Goal: Task Accomplishment & Management: Complete application form

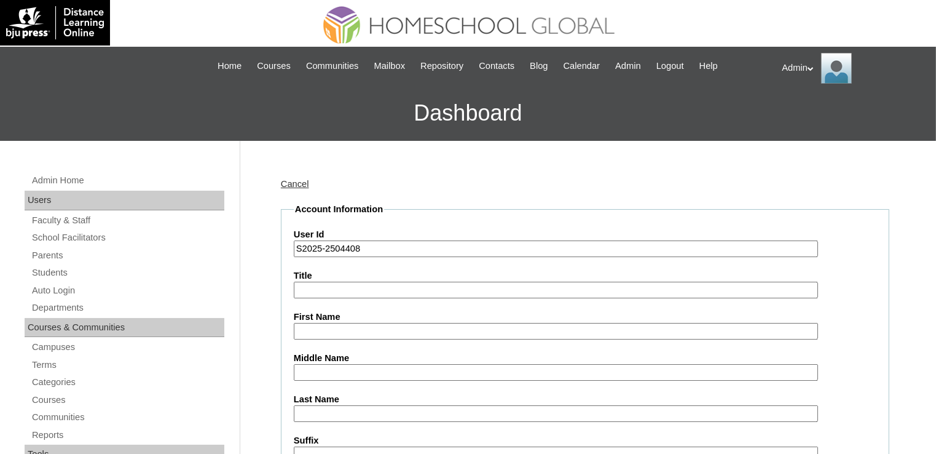
type input "S2025-2504408"
click at [315, 323] on input "First Name" at bounding box center [556, 331] width 524 height 17
paste input "karen.concepcion@homeschool.global"
type input "karen.concepcion@homeschool.global"
paste input "Ares Yohann Marzo"
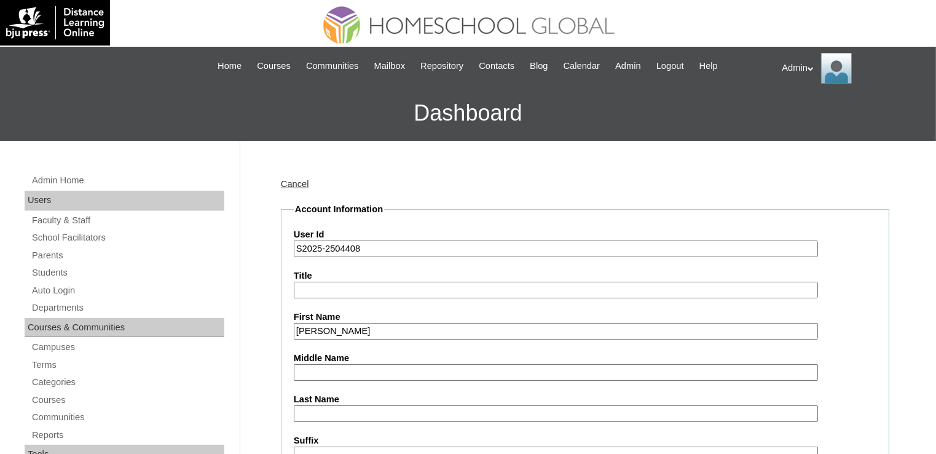
drag, startPoint x: 385, startPoint y: 328, endPoint x: 349, endPoint y: 328, distance: 36.3
click at [349, 328] on input "Ares Yohann Marzo" at bounding box center [556, 331] width 524 height 17
type input "[PERSON_NAME]"
click at [323, 414] on input "Last Name" at bounding box center [556, 413] width 524 height 17
paste input "Marzo"
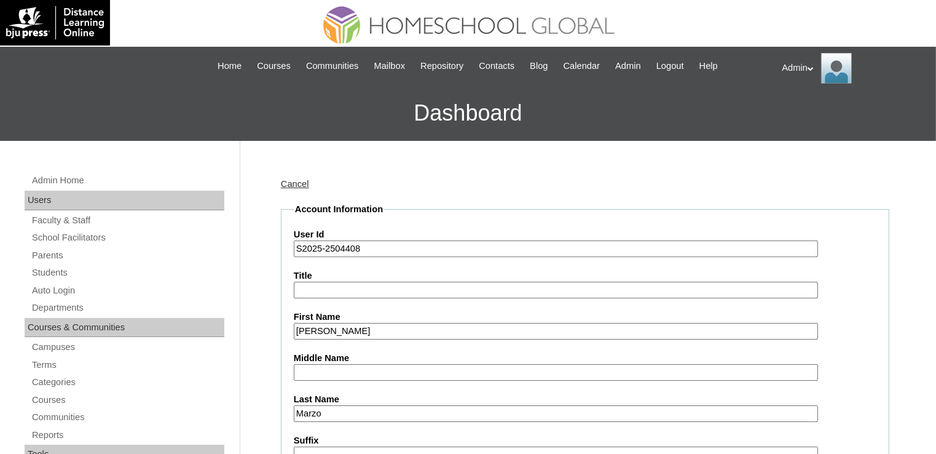
type input "Marzo"
click at [317, 365] on input "Middle Name" at bounding box center [556, 372] width 524 height 17
paste input "Peñaflorida"
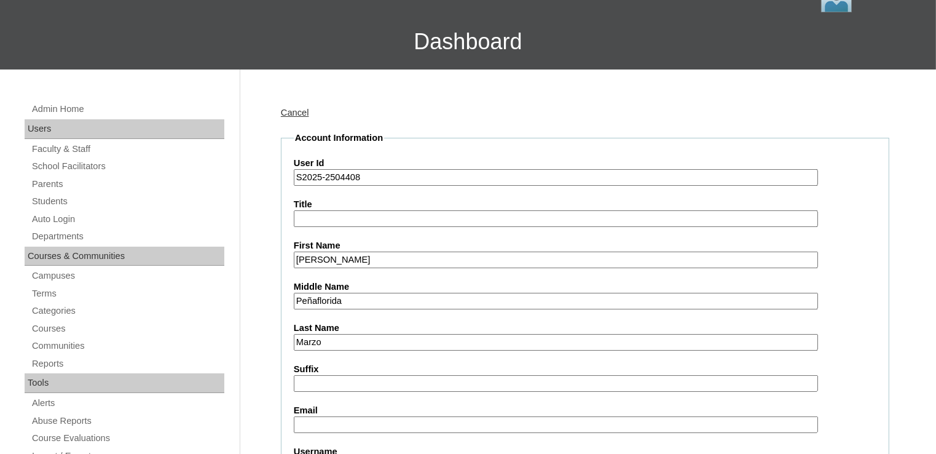
scroll to position [106, 0]
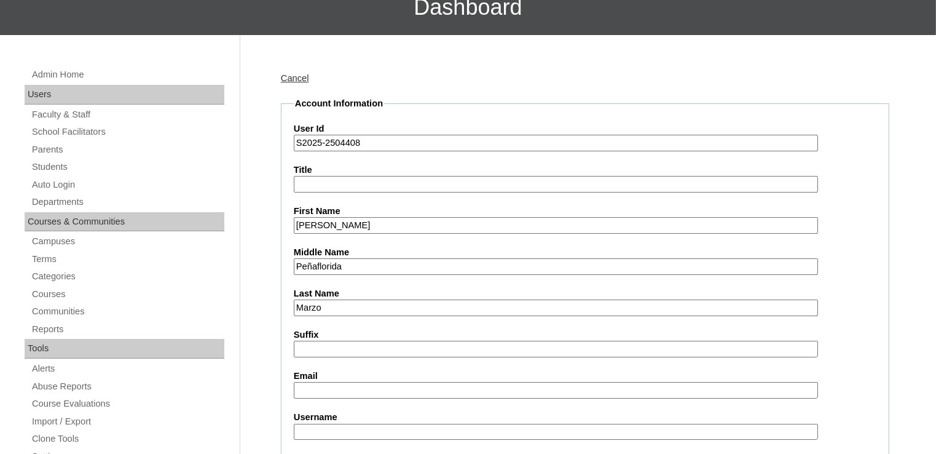
type input "Peñaflorida"
click at [338, 387] on input "Email" at bounding box center [556, 390] width 524 height 17
paste input "am.penaflorida@yahoo.com"
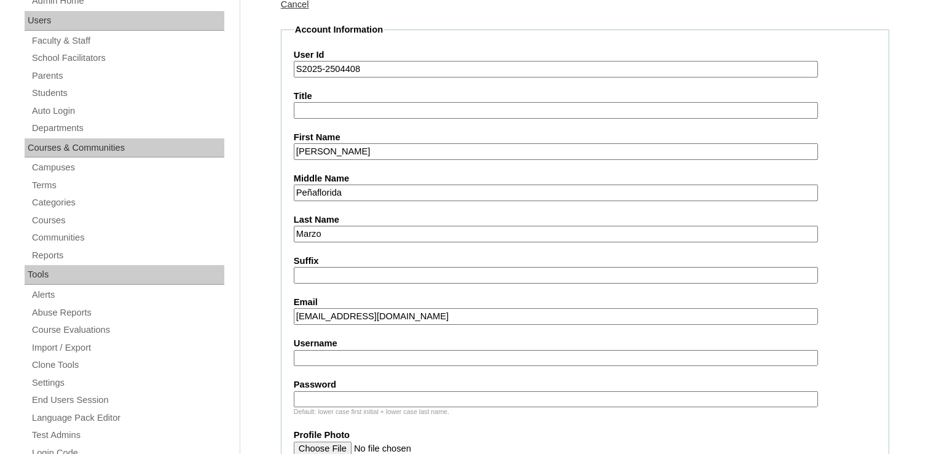
scroll to position [186, 0]
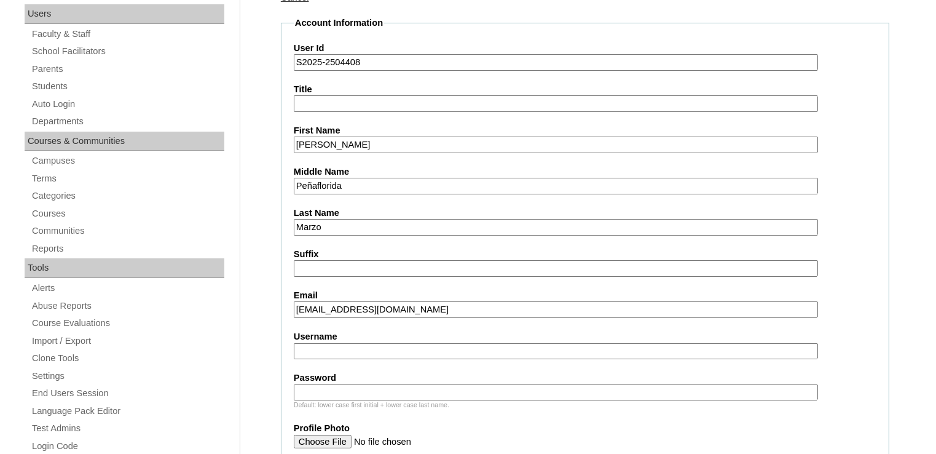
type input "am.penaflorida@yahoo.com"
click at [361, 352] on input "Username" at bounding box center [556, 351] width 524 height 17
paste input "annemic.penaflorida"
type input "annemic.penaflorida"
click at [387, 389] on input "Password" at bounding box center [556, 392] width 524 height 17
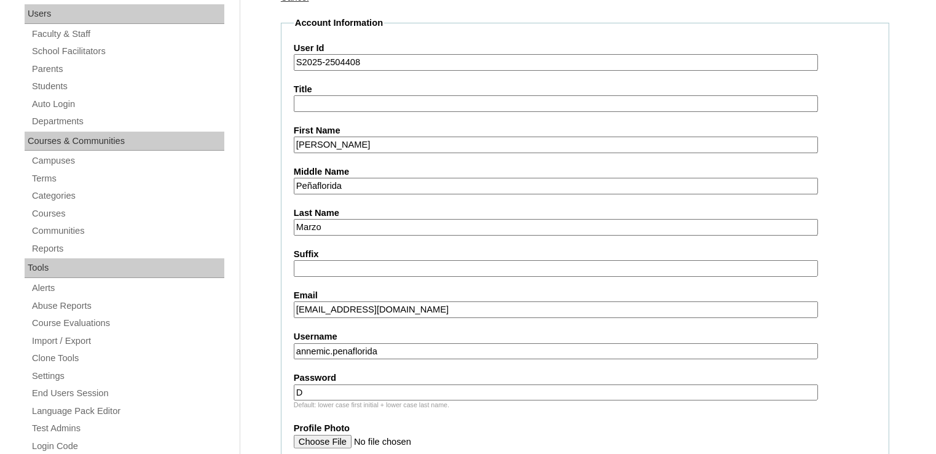
type input "DLOS2025"
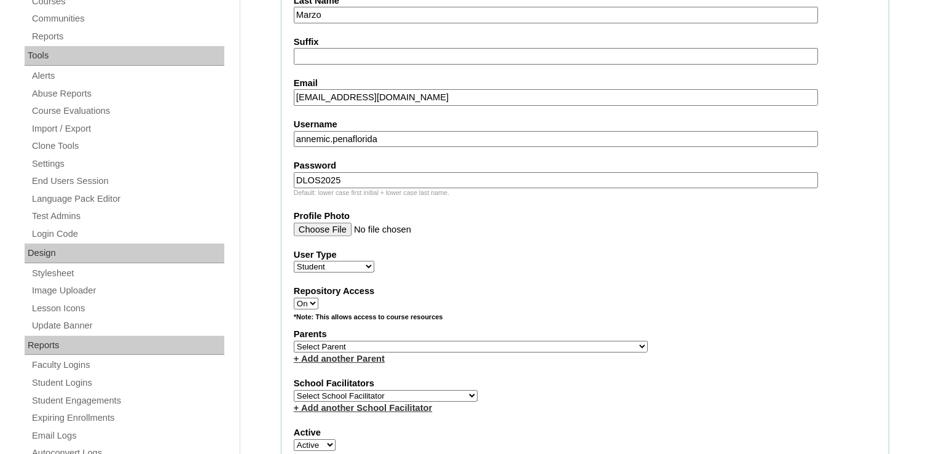
scroll to position [398, 0]
click at [470, 341] on select "Select Parent , , , , , , , , , , , , , , , , , , , , , , , , , , , , , , , , ,…" at bounding box center [471, 347] width 354 height 12
click at [448, 341] on select "Select Parent , , , , , , , , , , , , , , , , , , , , , , , , , , , , , , , , ,…" at bounding box center [471, 347] width 354 height 12
select select "32781"
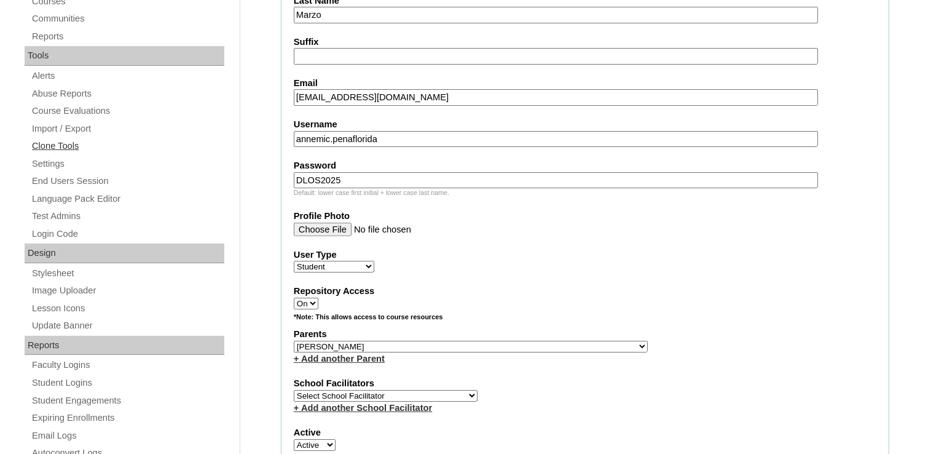
click at [120, 146] on link "Clone Tools" at bounding box center [128, 145] width 194 height 15
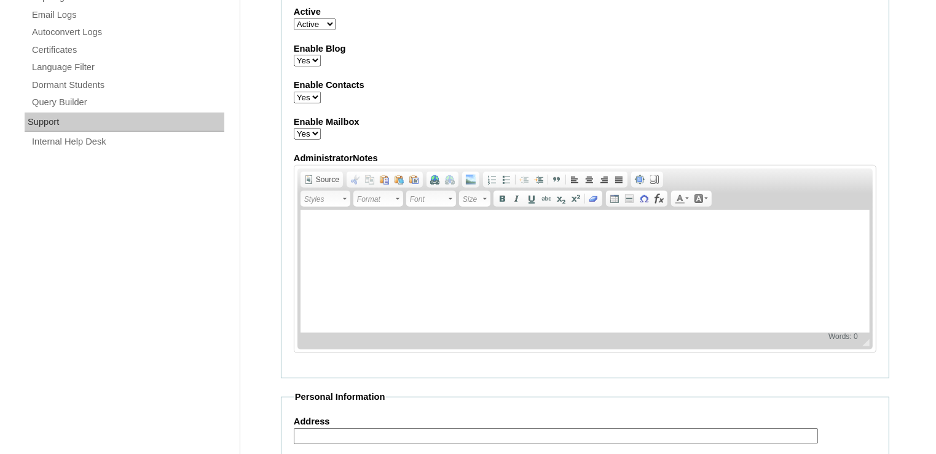
scroll to position [559, 0]
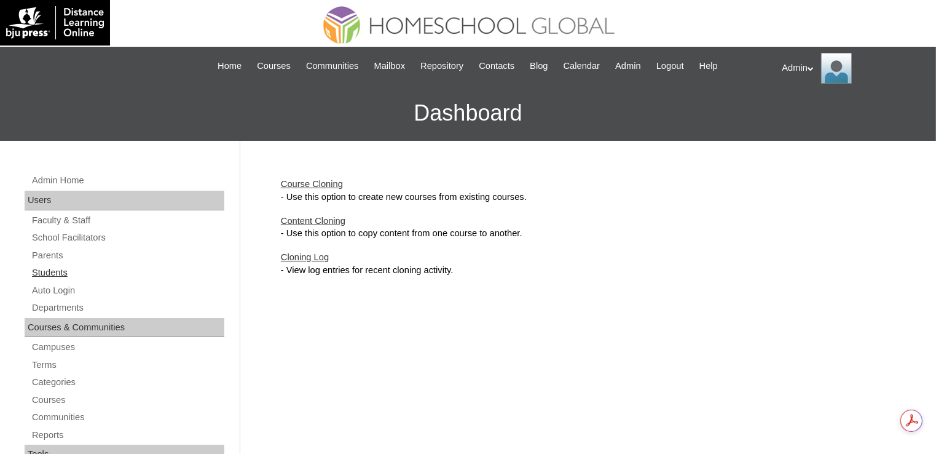
click at [48, 274] on link "Students" at bounding box center [128, 272] width 194 height 15
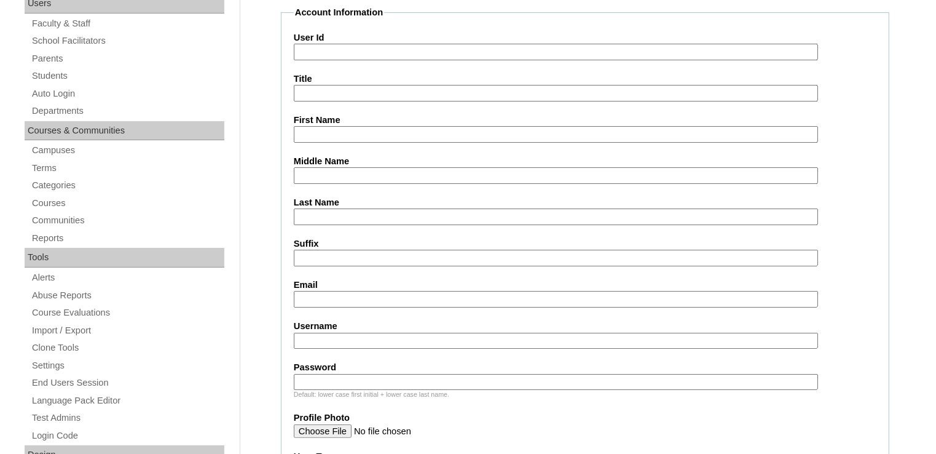
scroll to position [197, 0]
drag, startPoint x: 359, startPoint y: 175, endPoint x: 289, endPoint y: 177, distance: 70.1
type input "Peñaflorida"
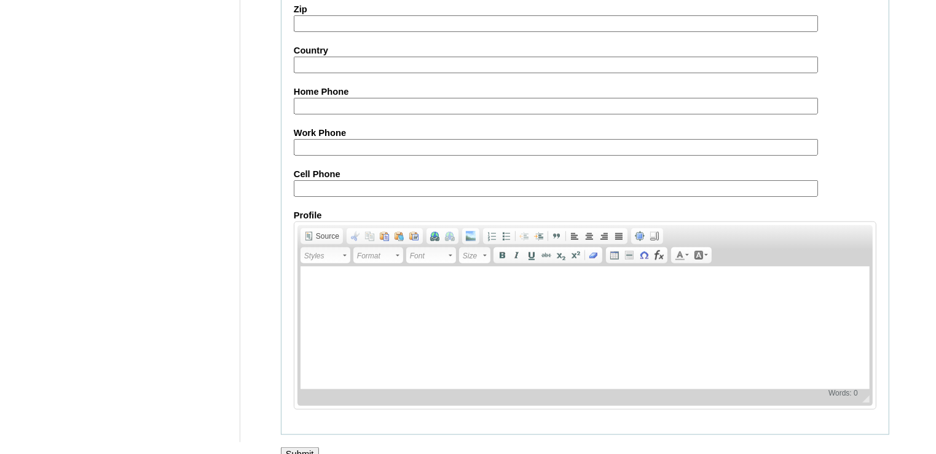
scroll to position [1404, 0]
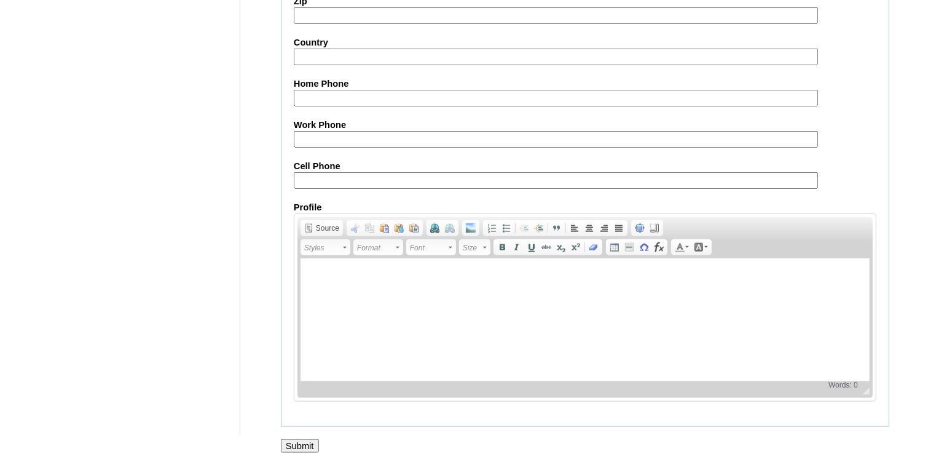
click at [306, 439] on input "Submit" at bounding box center [300, 446] width 38 height 14
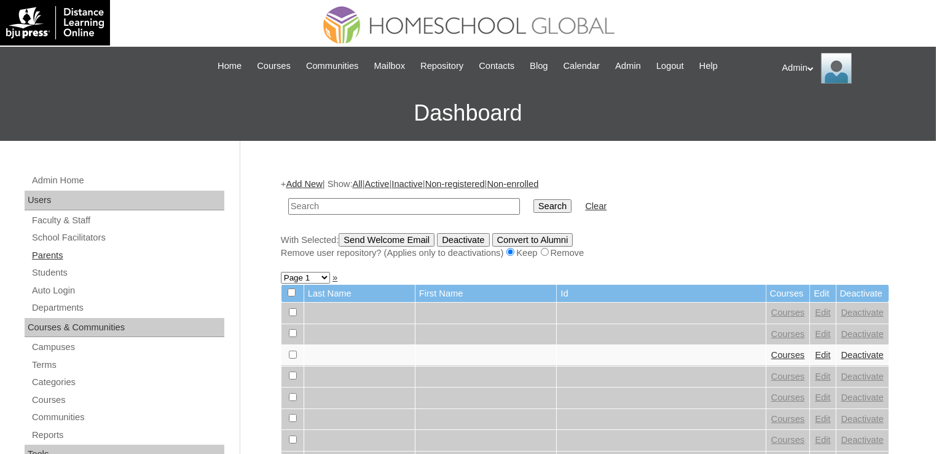
click at [55, 253] on link "Parents" at bounding box center [128, 255] width 194 height 15
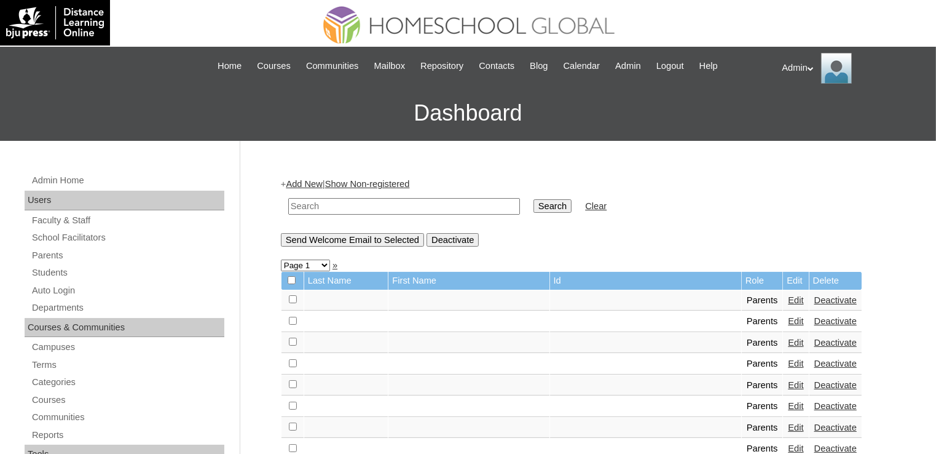
click at [302, 184] on link "Add New" at bounding box center [304, 184] width 36 height 10
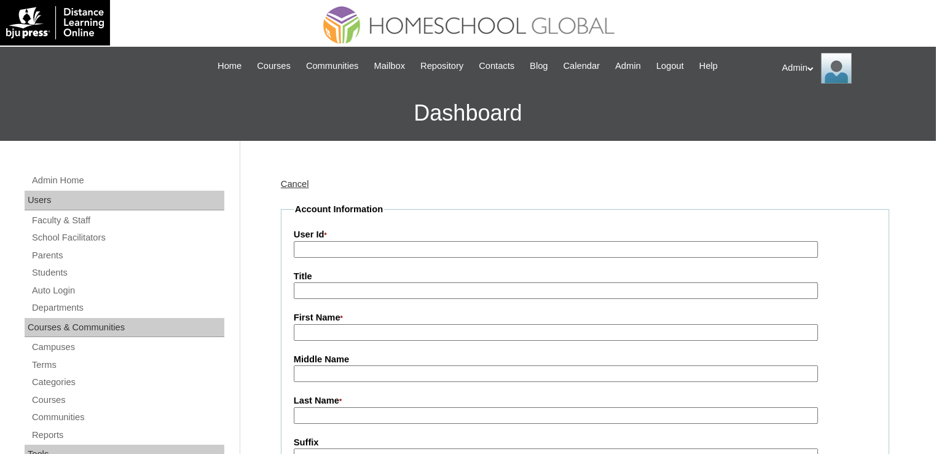
click at [359, 253] on input "User Id *" at bounding box center [556, 249] width 524 height 17
paste input "2025-2504408"
type input "2025-2504408"
click at [341, 409] on input "Last Name *" at bounding box center [556, 415] width 524 height 17
paste input "2025-2504408"
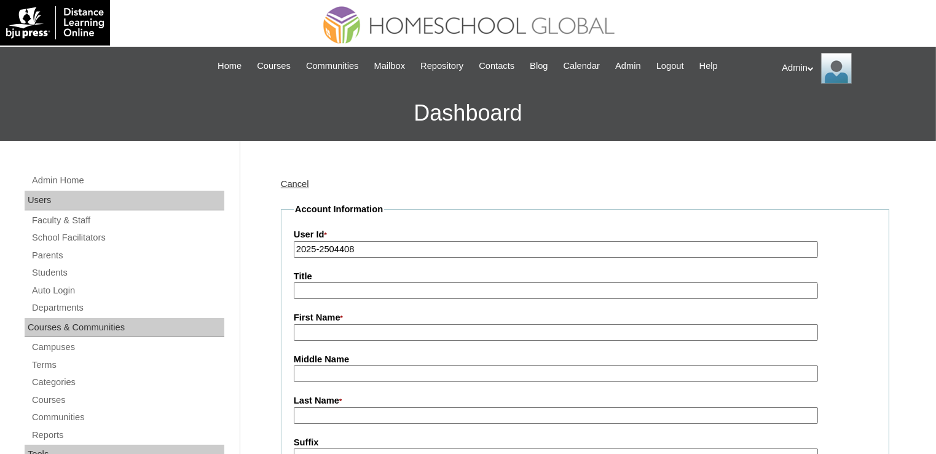
type input "2025-2504408"
click at [352, 330] on input "First Name *" at bounding box center [556, 332] width 524 height 17
paste input "Anne Michelle Sosa Penaflorida"
drag, startPoint x: 381, startPoint y: 331, endPoint x: 290, endPoint y: 333, distance: 91.0
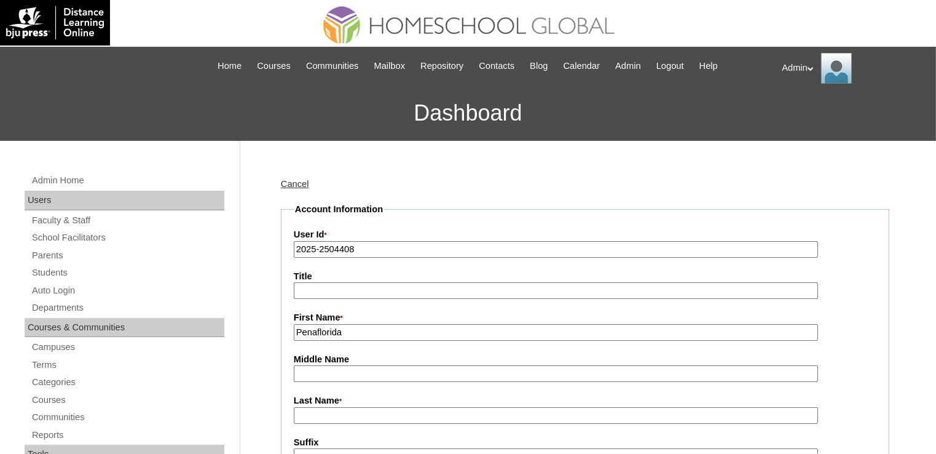
type input "Penaflorida"
click at [320, 409] on input "Last Name *" at bounding box center [556, 415] width 524 height 17
paste input "Anne Michelle Sosa"
type input "Anne Michelle Sosa"
drag, startPoint x: 397, startPoint y: 411, endPoint x: 367, endPoint y: 412, distance: 29.5
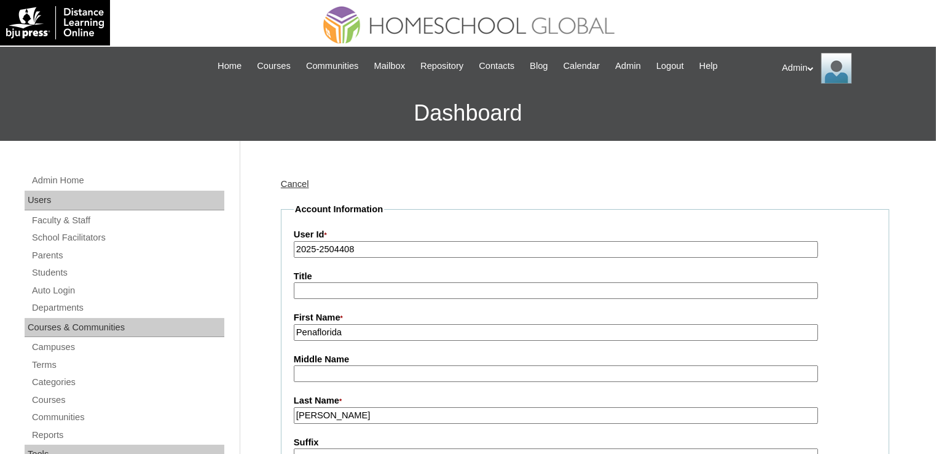
click at [367, 412] on input "Anne Michelle Sosa" at bounding box center [556, 415] width 524 height 17
click at [444, 331] on input "Anne Michelle Sosa Penaflorida" at bounding box center [556, 332] width 524 height 17
drag, startPoint x: 444, startPoint y: 333, endPoint x: 360, endPoint y: 342, distance: 84.2
type input "Anne Michelle"
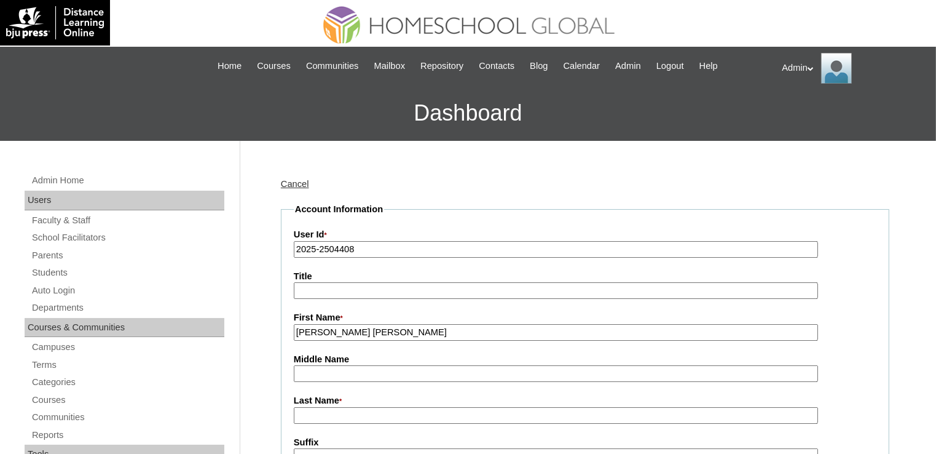
click at [325, 369] on input "Middle Name" at bounding box center [556, 373] width 524 height 17
paste input "Sosa Penaflorida"
drag, startPoint x: 379, startPoint y: 369, endPoint x: 319, endPoint y: 375, distance: 60.0
click at [319, 375] on input "Sosa Penaflorida" at bounding box center [556, 373] width 524 height 17
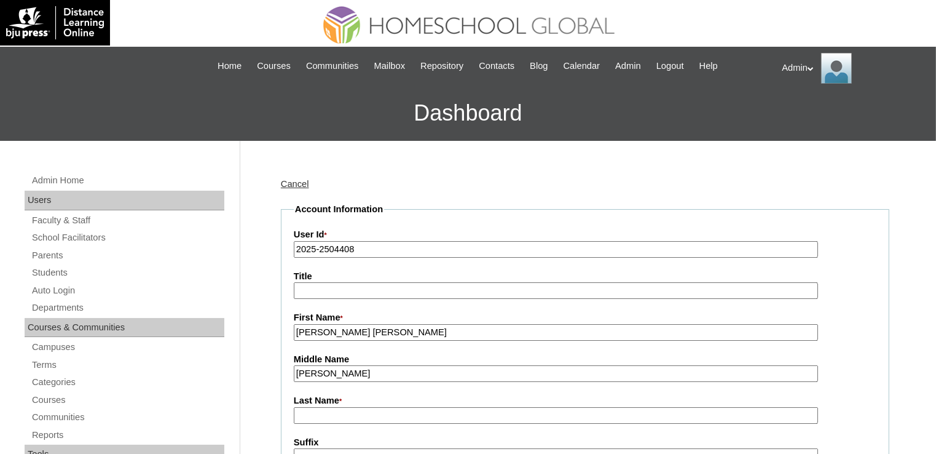
type input "Sosa"
click at [316, 417] on input "Last Name *" at bounding box center [556, 415] width 524 height 17
paste input "Penaflorida"
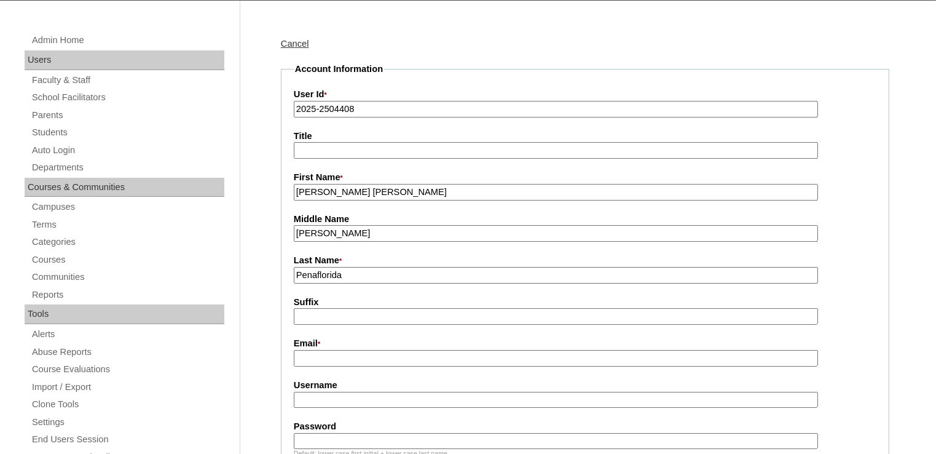
scroll to position [142, 0]
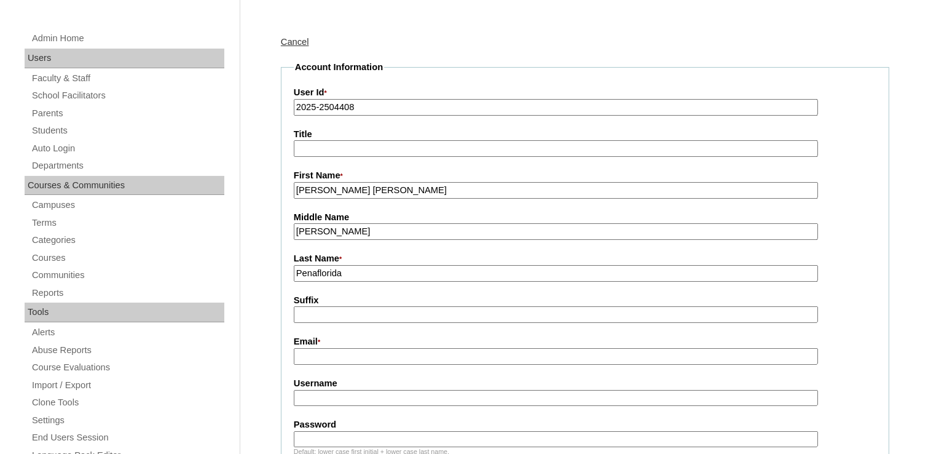
type input "Penaflorida"
click at [359, 348] on input "Email *" at bounding box center [556, 356] width 524 height 17
paste input "am.penaflorida@yahoo.com"
type input "am.penaflorida@yahoo.com"
click at [331, 398] on input "Username" at bounding box center [556, 398] width 524 height 17
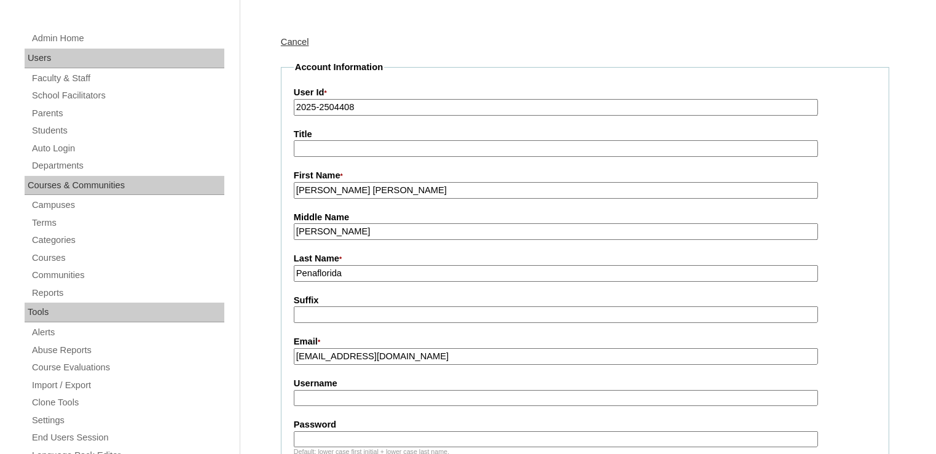
paste input "annemic.penaflorida"
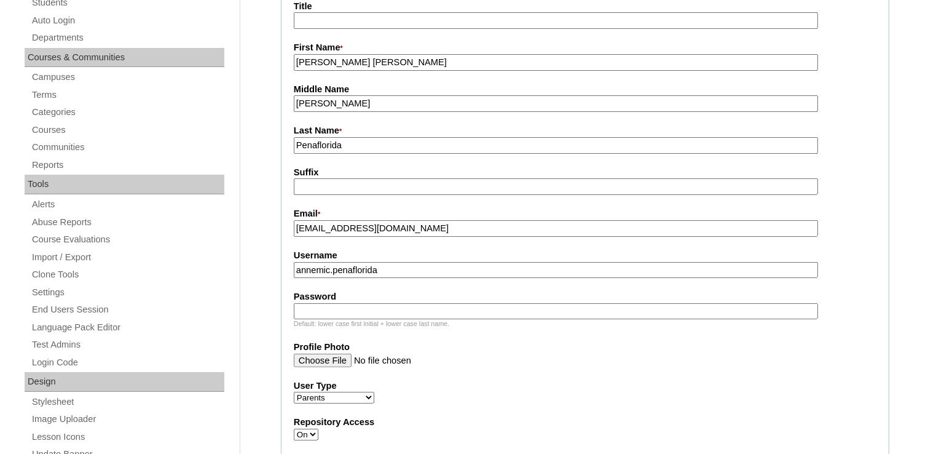
scroll to position [272, 0]
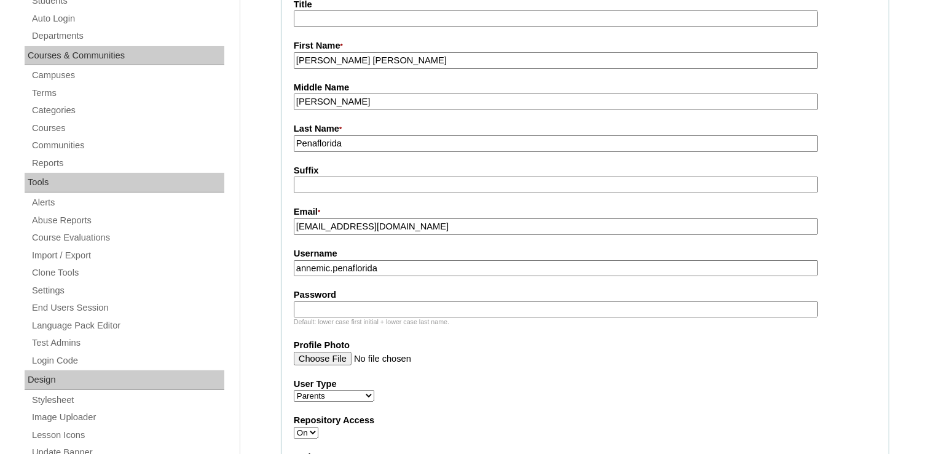
type input "annemic.penaflorida"
click at [347, 310] on input "Password" at bounding box center [556, 309] width 524 height 17
type input "DLOF2025"
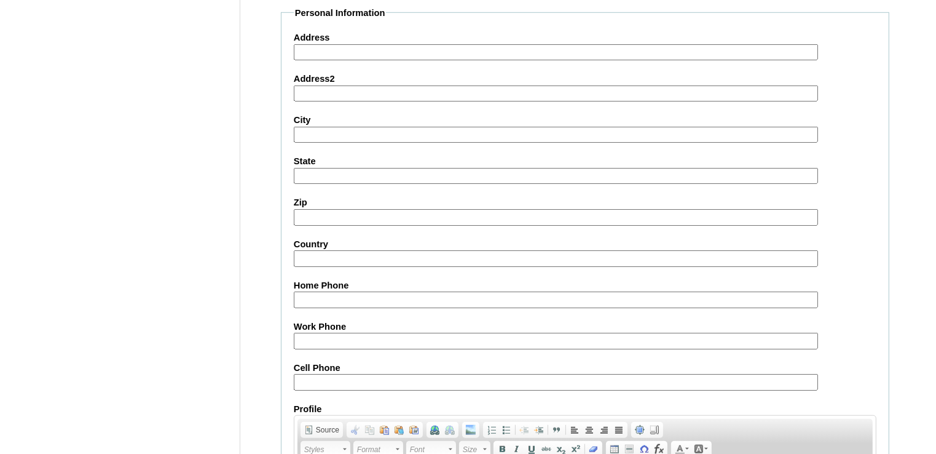
scroll to position [1195, 0]
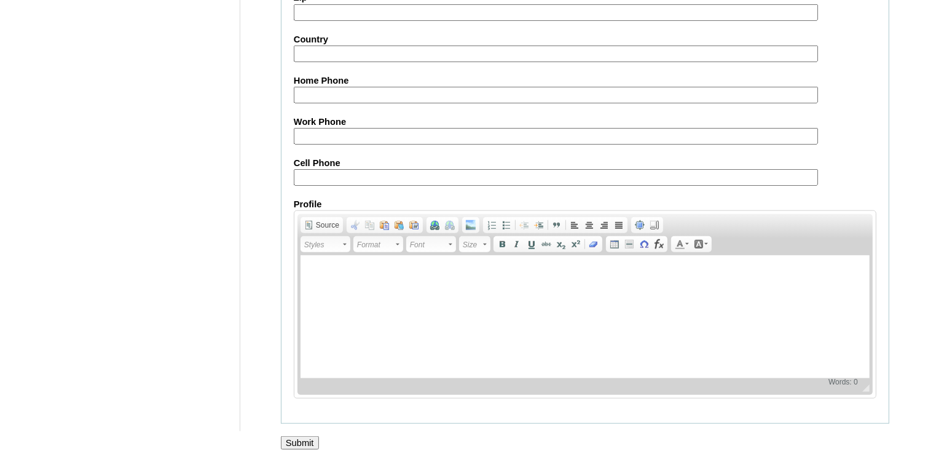
click at [305, 436] on input "Submit" at bounding box center [300, 443] width 38 height 14
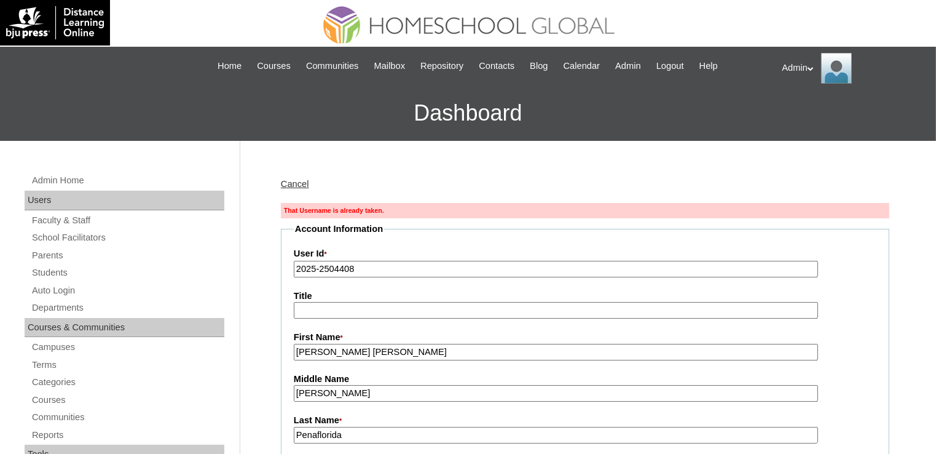
scroll to position [191, 0]
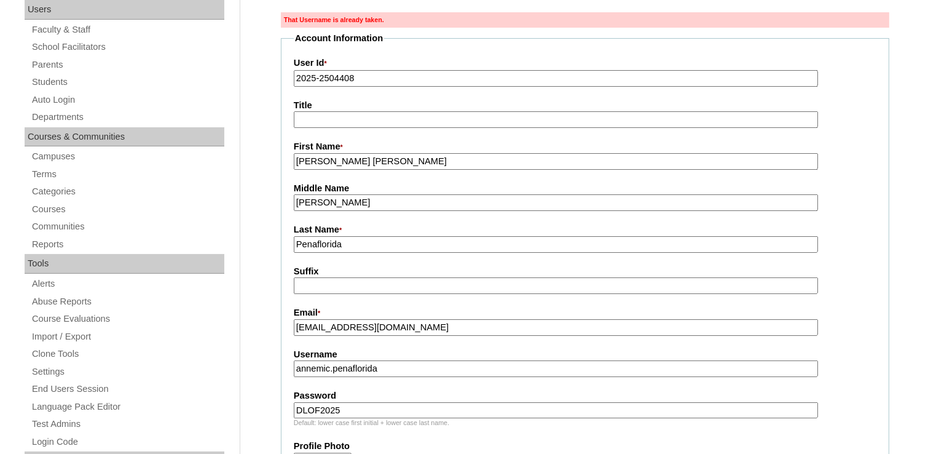
click at [406, 366] on input "annemic.penaflorida" at bounding box center [556, 368] width 524 height 17
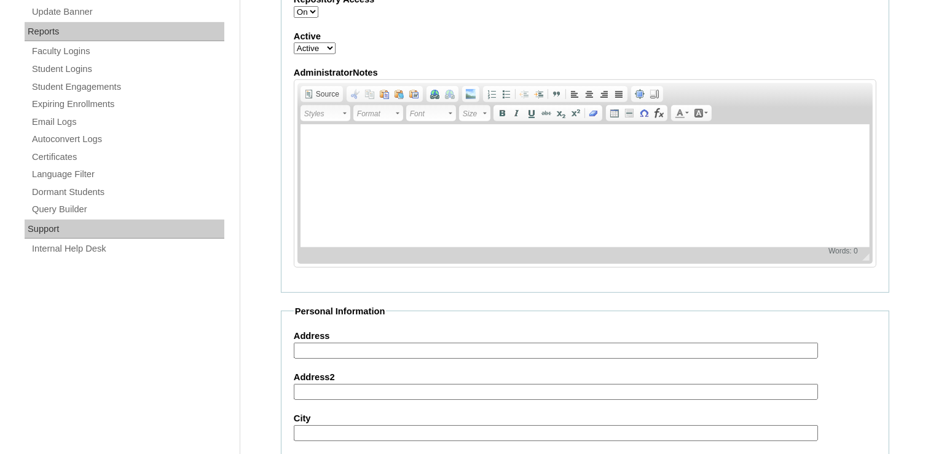
scroll to position [1215, 0]
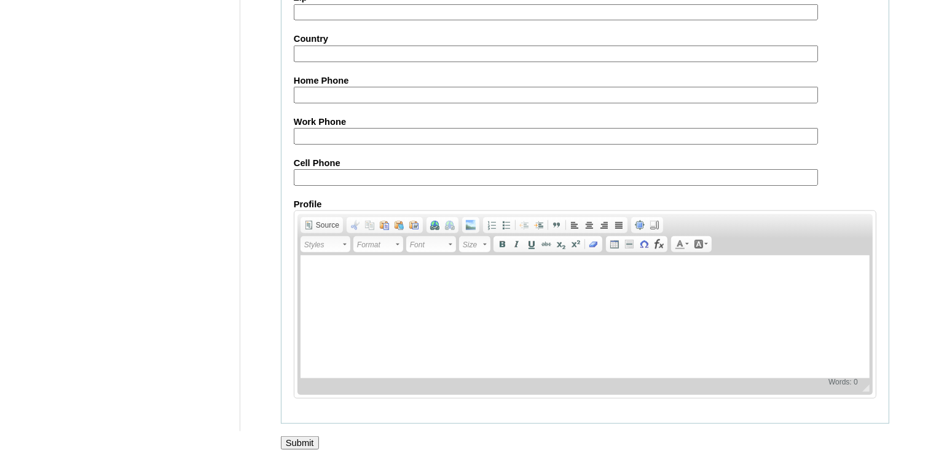
type input "annemichel.penaflorida"
click at [301, 438] on input "Submit" at bounding box center [300, 443] width 38 height 14
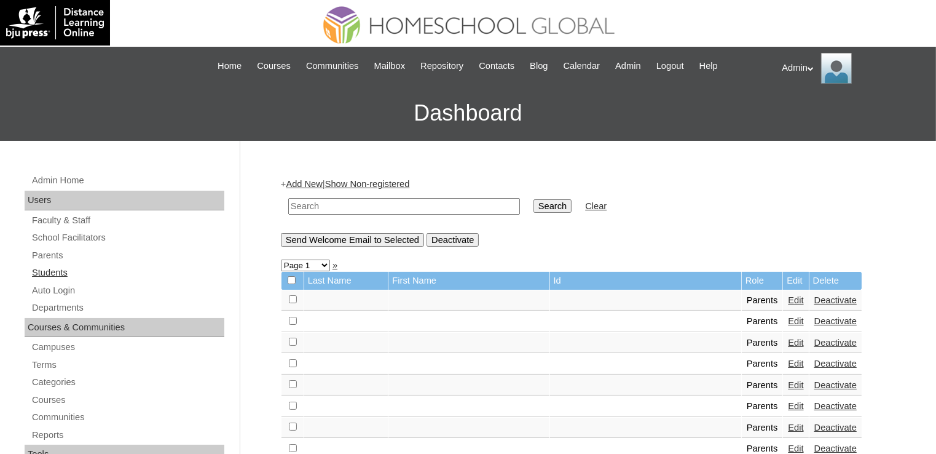
click at [64, 272] on link "Students" at bounding box center [128, 272] width 194 height 15
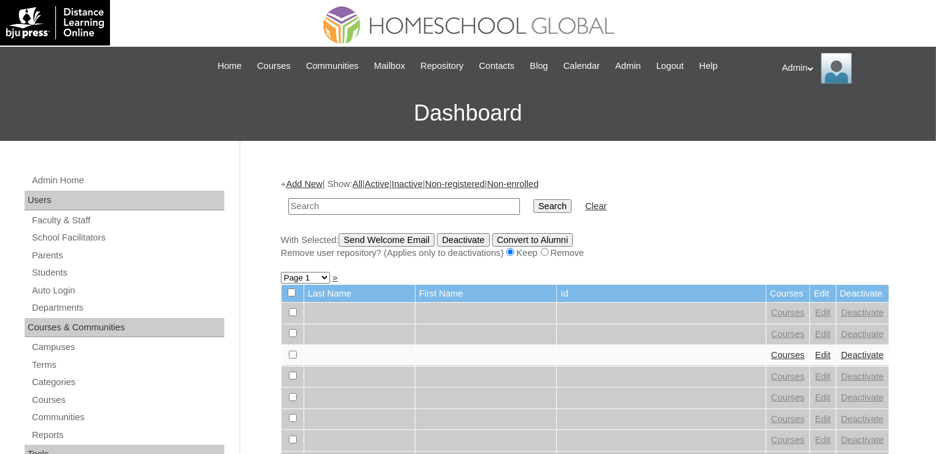
click at [340, 202] on input "text" at bounding box center [404, 206] width 232 height 17
type input "MArzo"
click at [534, 202] on input "Search" at bounding box center [553, 206] width 38 height 14
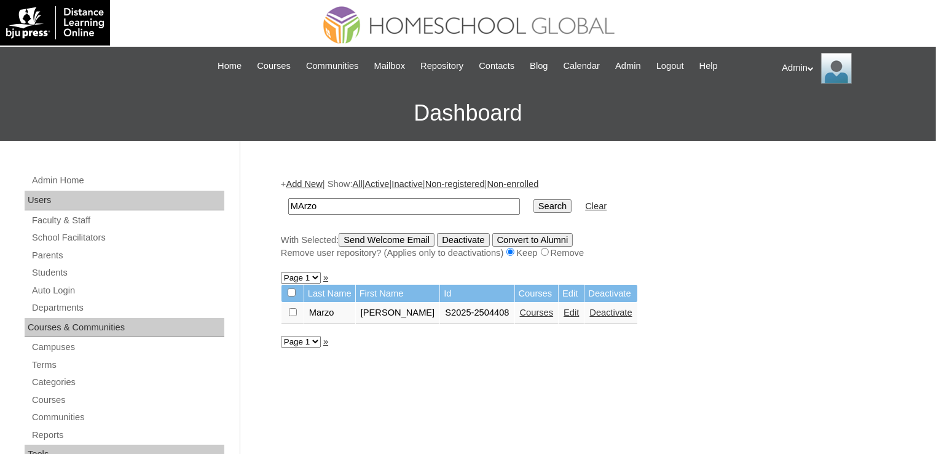
click at [564, 315] on link "Edit" at bounding box center [571, 312] width 15 height 10
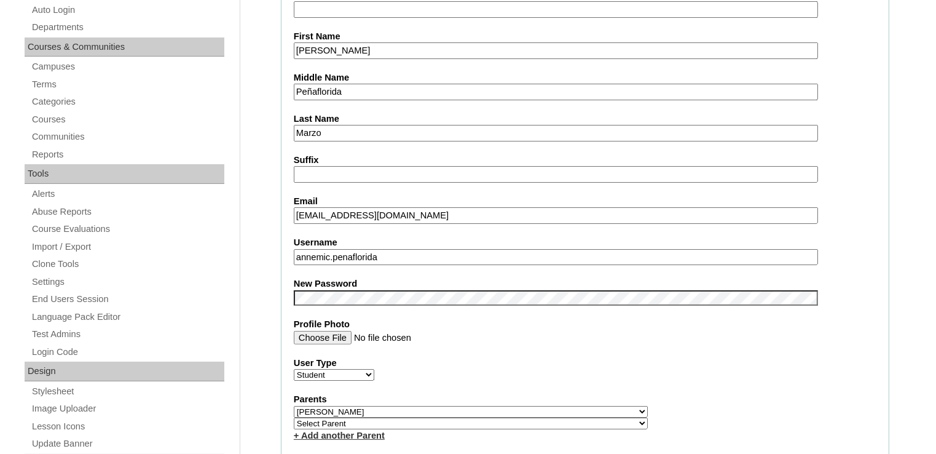
scroll to position [286, 0]
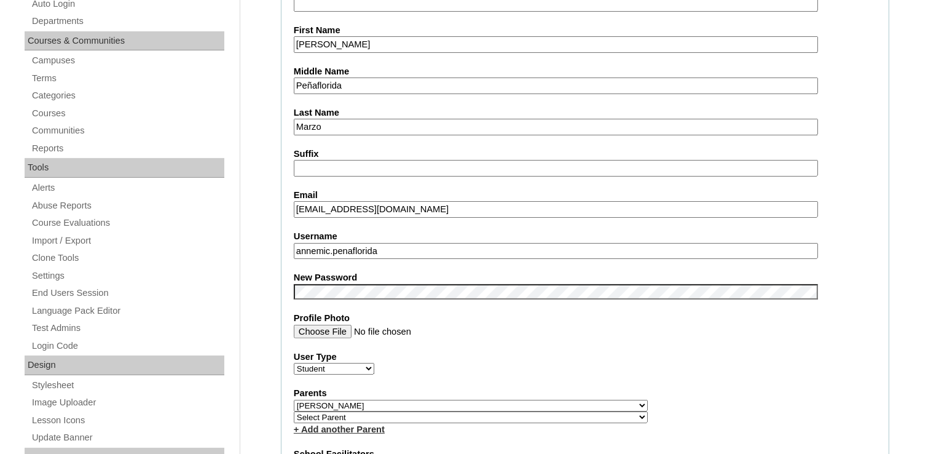
drag, startPoint x: 401, startPoint y: 245, endPoint x: 271, endPoint y: 244, distance: 131.0
paste input "aresyoh.marzo"
type input "aresyoh.marzo"
click at [480, 400] on select "Select Parent , , , , , , , , , , , , , , , , , , , , , , , , , , , , , , , , ,…" at bounding box center [471, 406] width 354 height 12
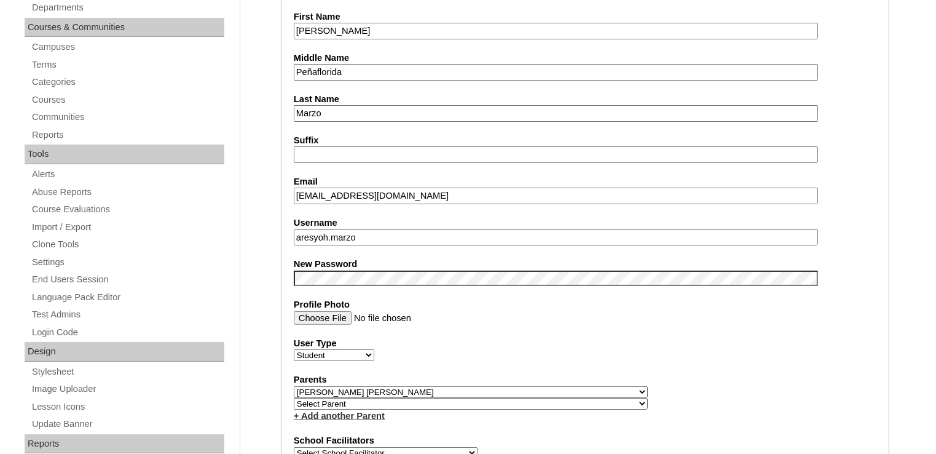
scroll to position [300, 0]
click at [472, 387] on select "Select Parent , , , , , , , , , , , , , , , , , , , , , , , , , , , , , , , , ,…" at bounding box center [471, 392] width 354 height 12
click at [371, 387] on select "Select Parent , , , , , , , , , , , , , , , , , , , , , , , , , , , , , , , , ,…" at bounding box center [471, 392] width 354 height 12
select select "44076"
click at [294, 386] on select "Select Parent , , , , , , , , , , , , , , , , , , , , , , , , , , , , , , , , ,…" at bounding box center [471, 392] width 354 height 12
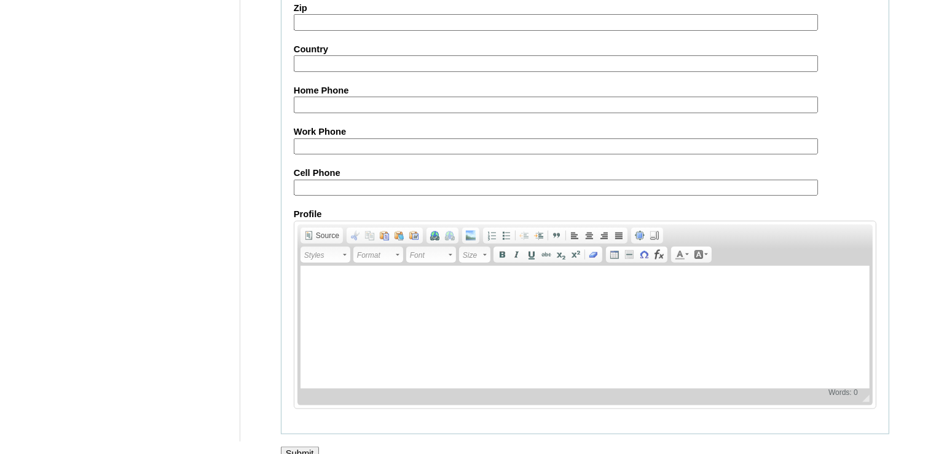
scroll to position [1406, 0]
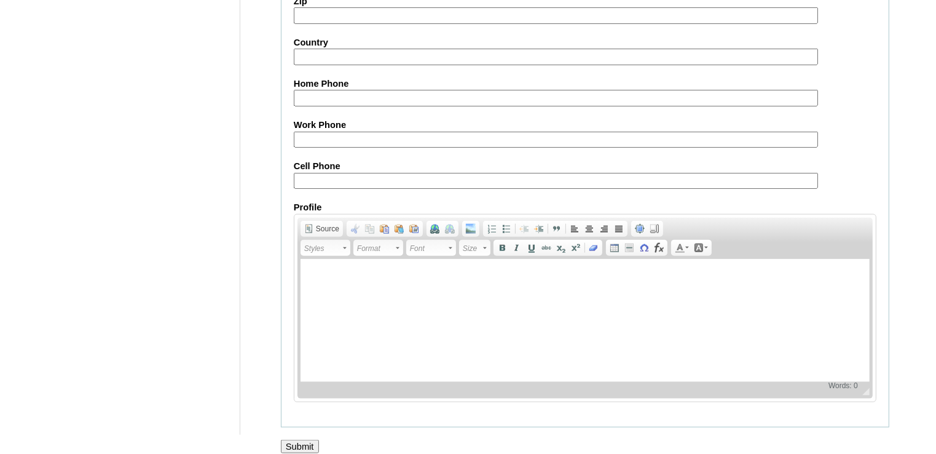
click at [302, 440] on input "Submit" at bounding box center [300, 447] width 38 height 14
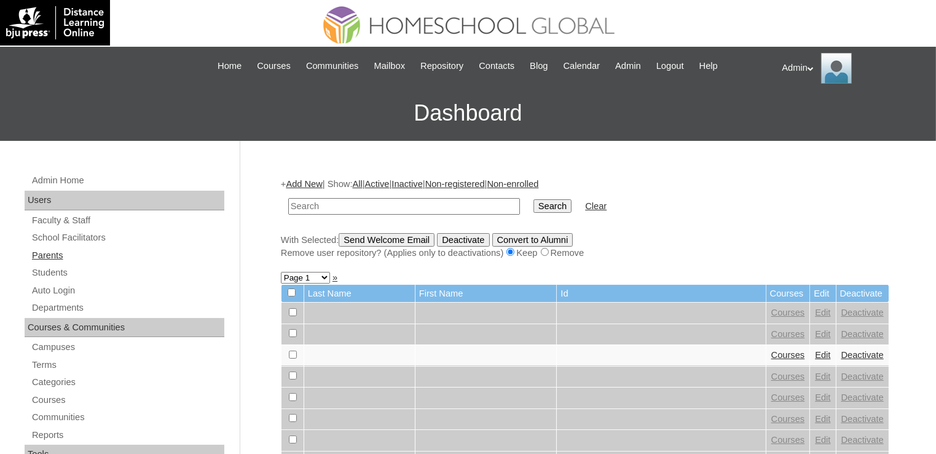
click at [52, 252] on link "Parents" at bounding box center [128, 255] width 194 height 15
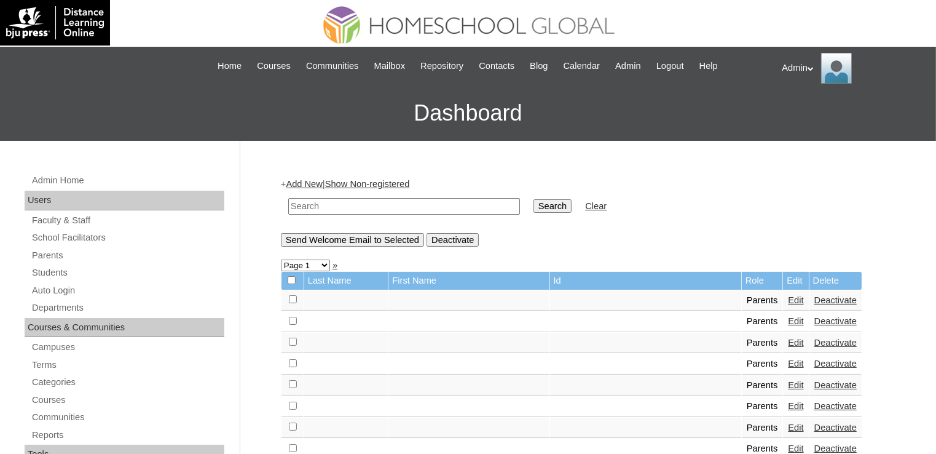
click at [405, 207] on input "text" at bounding box center [404, 206] width 232 height 17
type input "penaflorida"
click at [534, 205] on input "Search" at bounding box center [553, 206] width 38 height 14
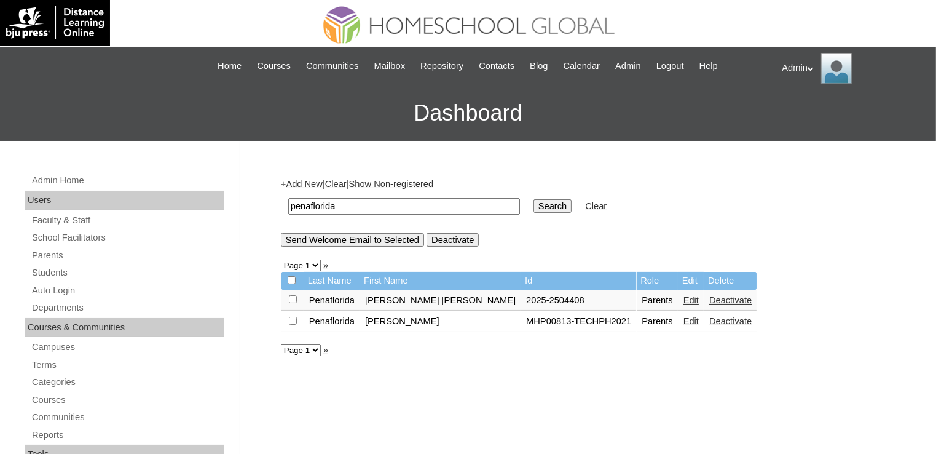
click at [684, 298] on link "Edit" at bounding box center [691, 300] width 15 height 10
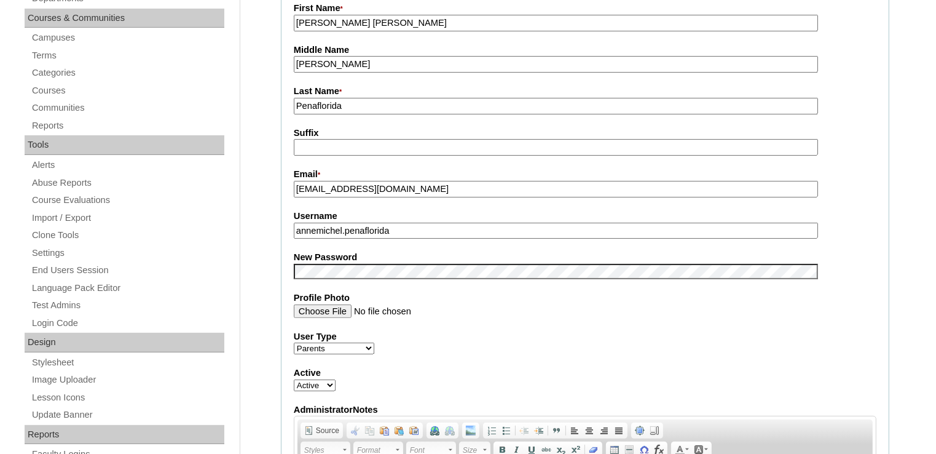
scroll to position [310, 0]
click at [349, 224] on input "annemichel.penaflorida" at bounding box center [556, 230] width 524 height 17
type input "annemic.penaflorida"
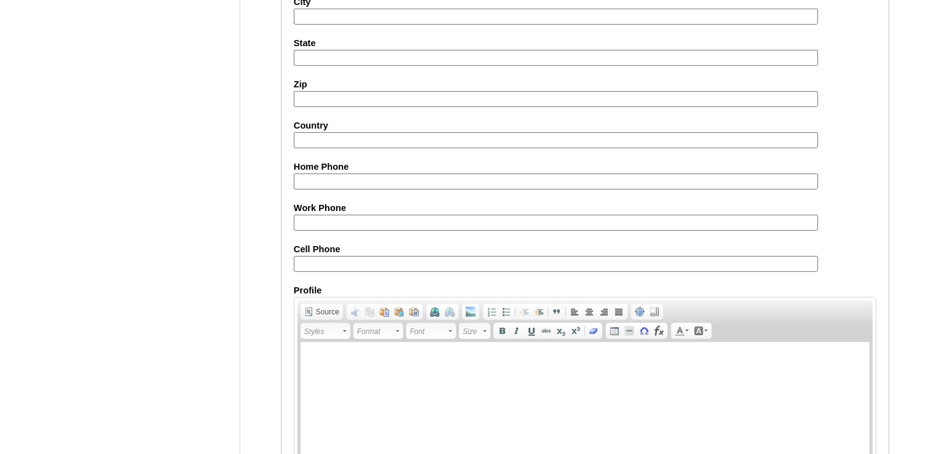
scroll to position [1150, 0]
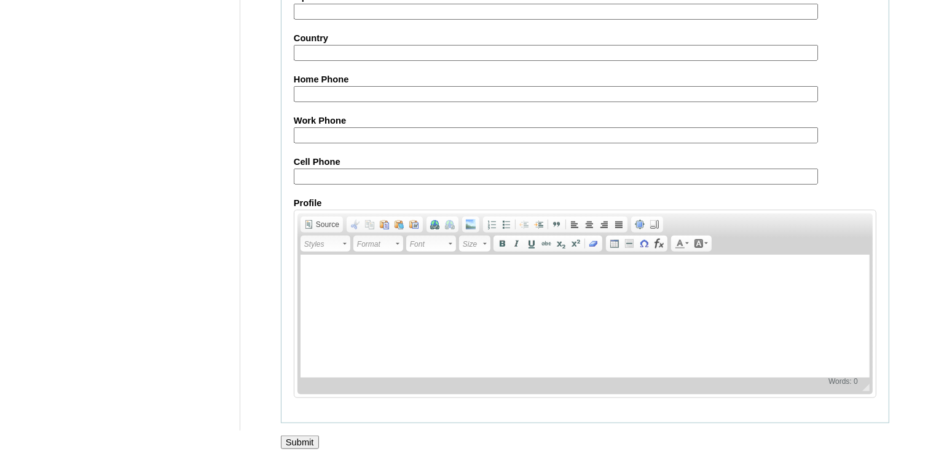
click at [298, 438] on input "Submit" at bounding box center [300, 442] width 38 height 14
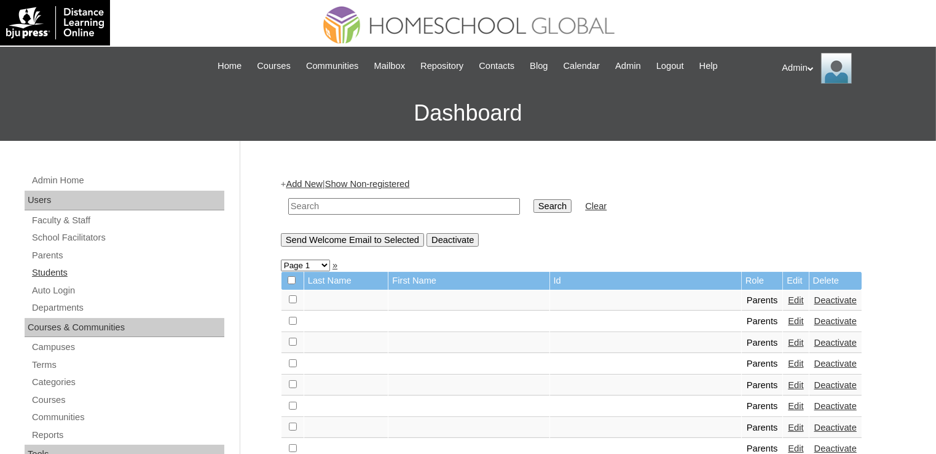
click at [45, 274] on link "Students" at bounding box center [128, 272] width 194 height 15
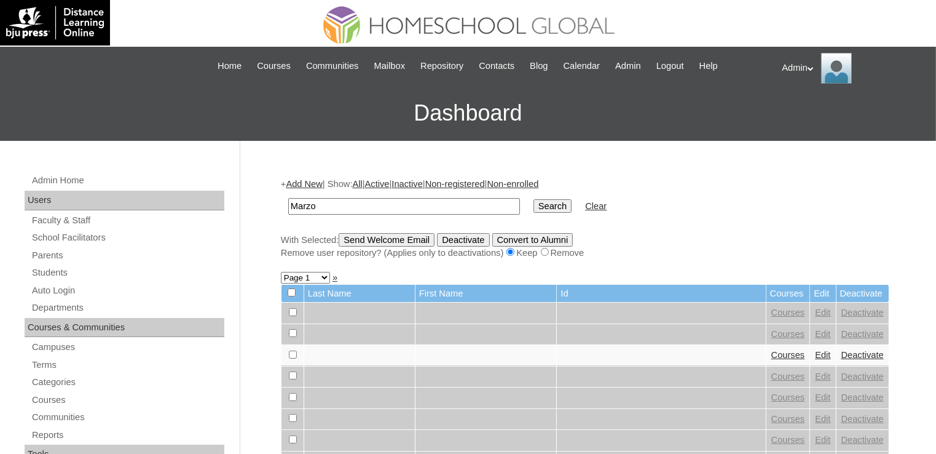
type input "Marzo"
click at [534, 205] on input "Search" at bounding box center [553, 206] width 38 height 14
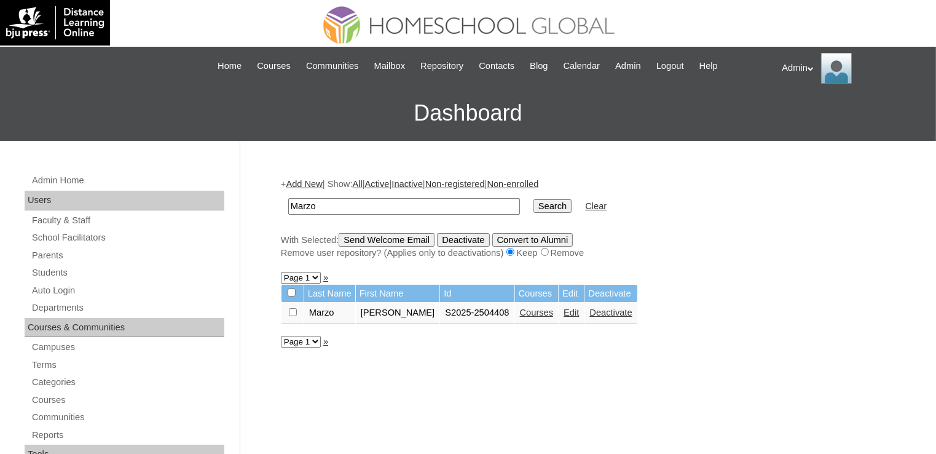
click at [564, 311] on link "Edit" at bounding box center [571, 312] width 15 height 10
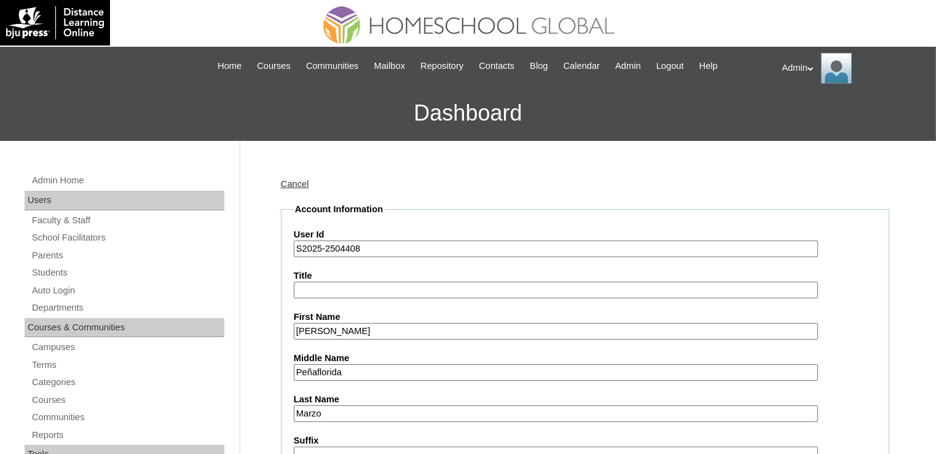
click at [298, 181] on link "Cancel" at bounding box center [295, 184] width 28 height 10
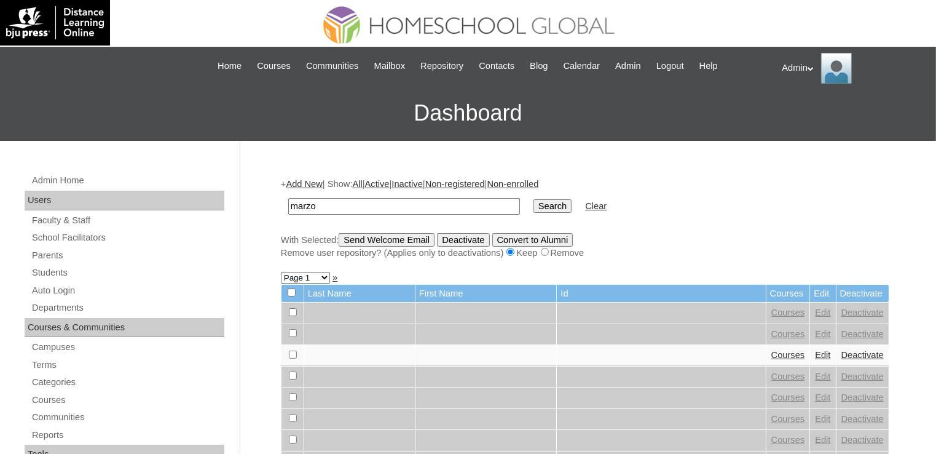
type input "Marzo"
click at [534, 202] on input "Search" at bounding box center [553, 206] width 38 height 14
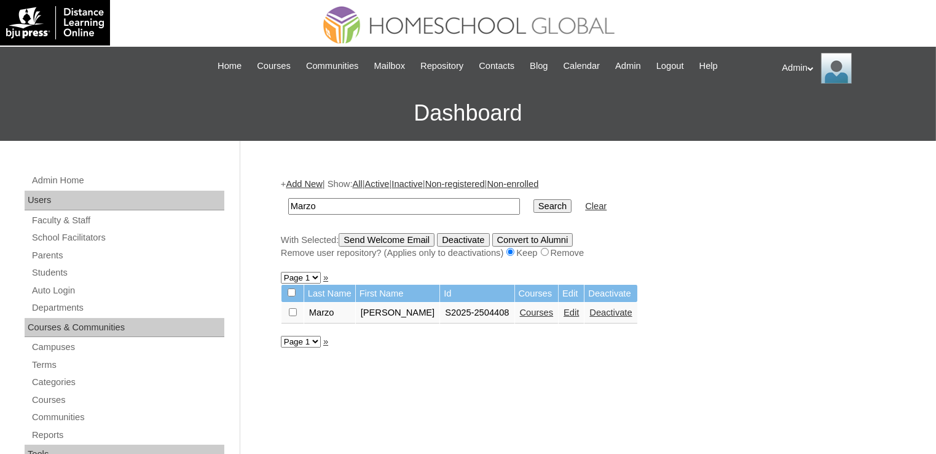
click at [524, 311] on link "Courses" at bounding box center [537, 312] width 34 height 10
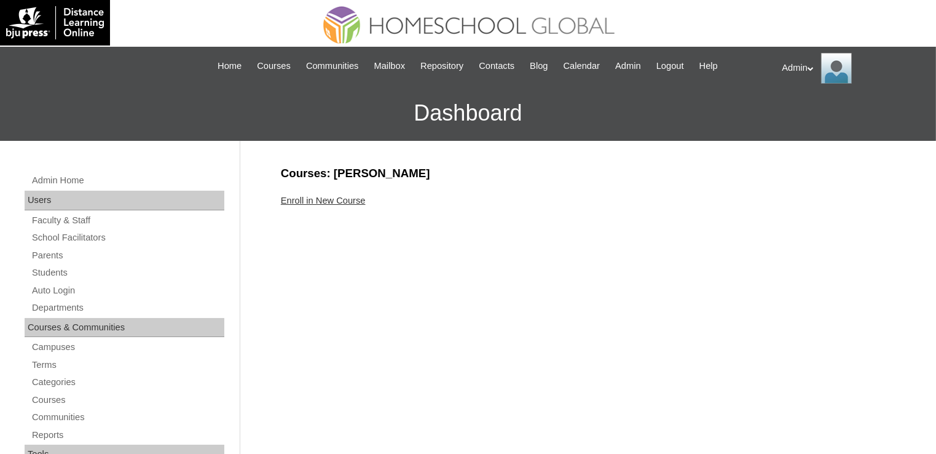
click at [332, 201] on link "Enroll in New Course" at bounding box center [323, 201] width 85 height 10
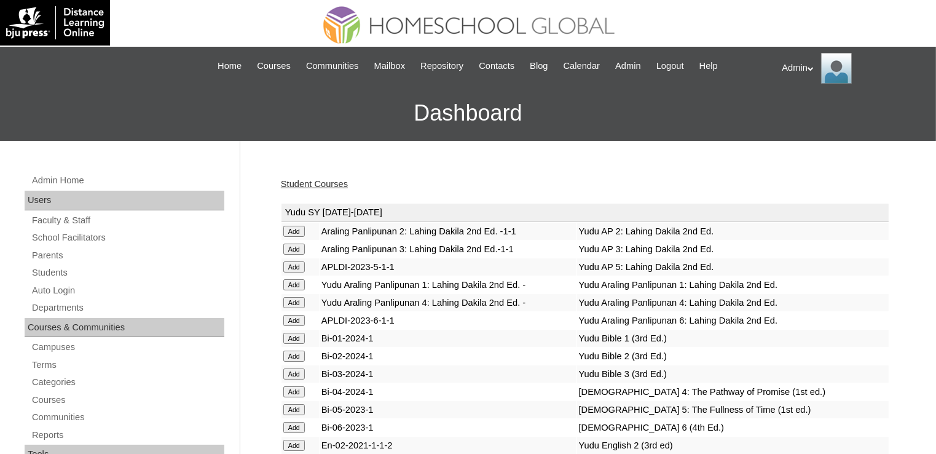
scroll to position [3140, 0]
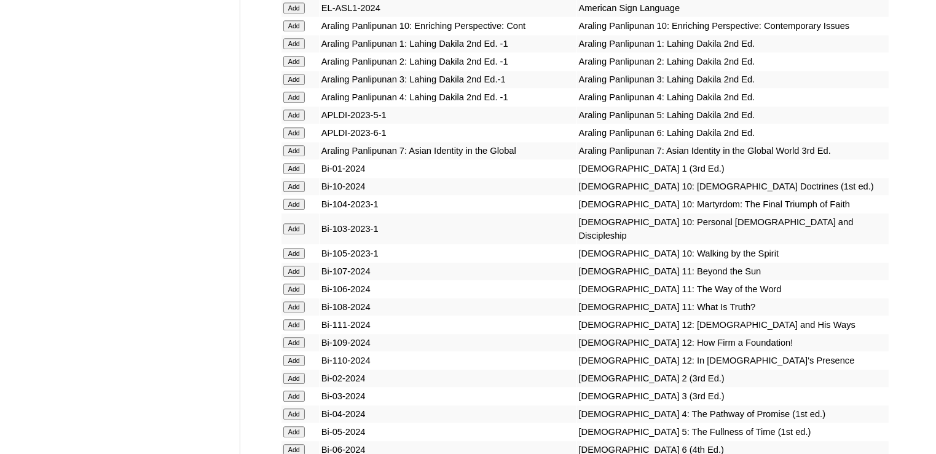
click at [302, 174] on input "Add" at bounding box center [294, 168] width 22 height 11
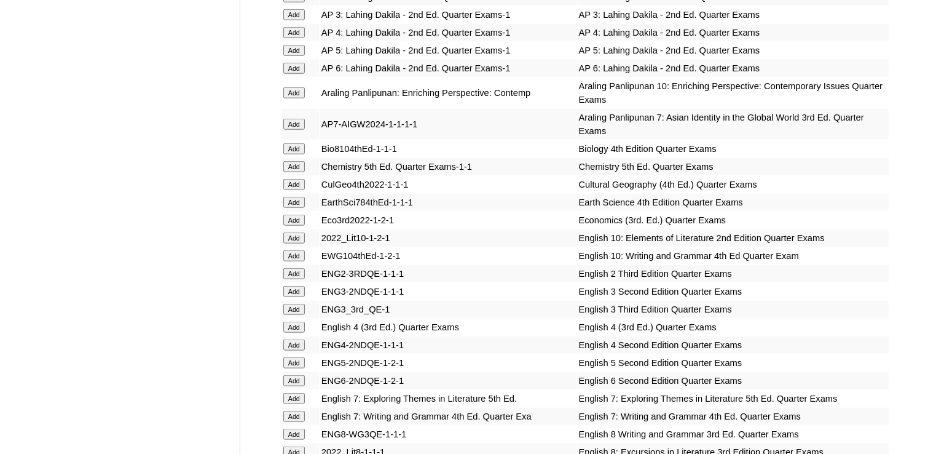
scroll to position [18303, 0]
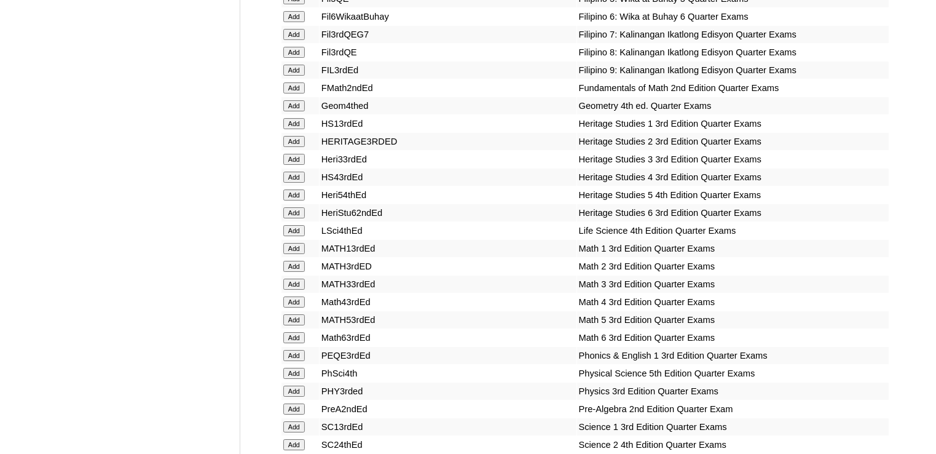
click at [293, 350] on input "Add" at bounding box center [294, 355] width 22 height 11
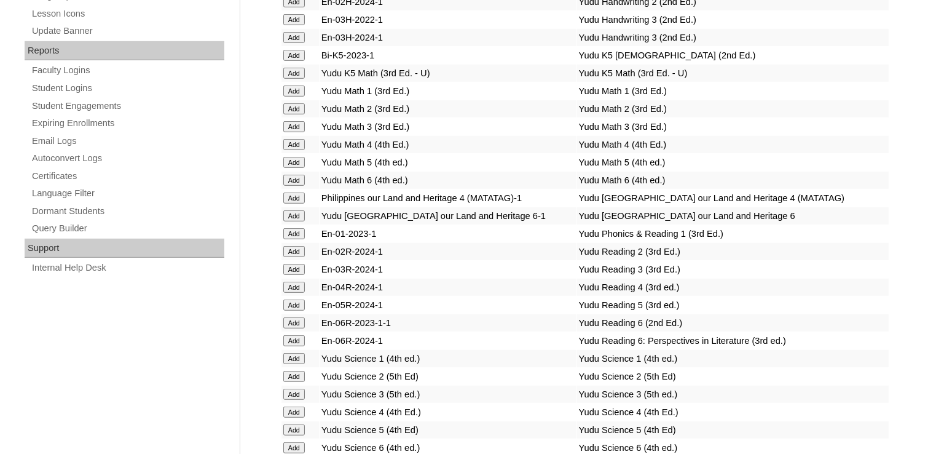
scroll to position [2467, 0]
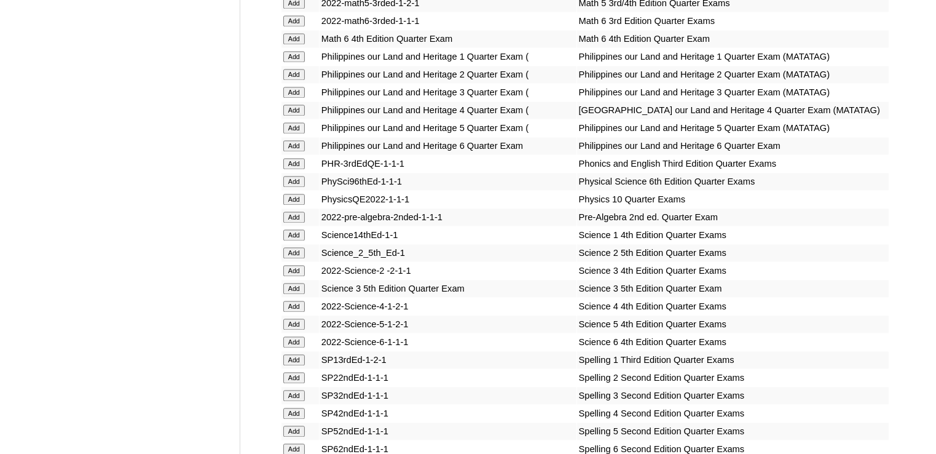
click at [293, 169] on input "Add" at bounding box center [294, 163] width 22 height 11
click at [295, 169] on input "Add" at bounding box center [294, 163] width 22 height 11
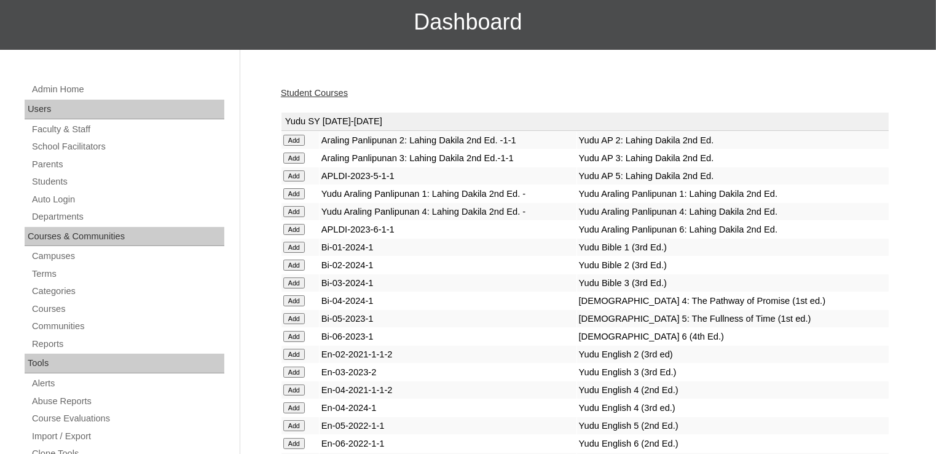
scroll to position [4911, 0]
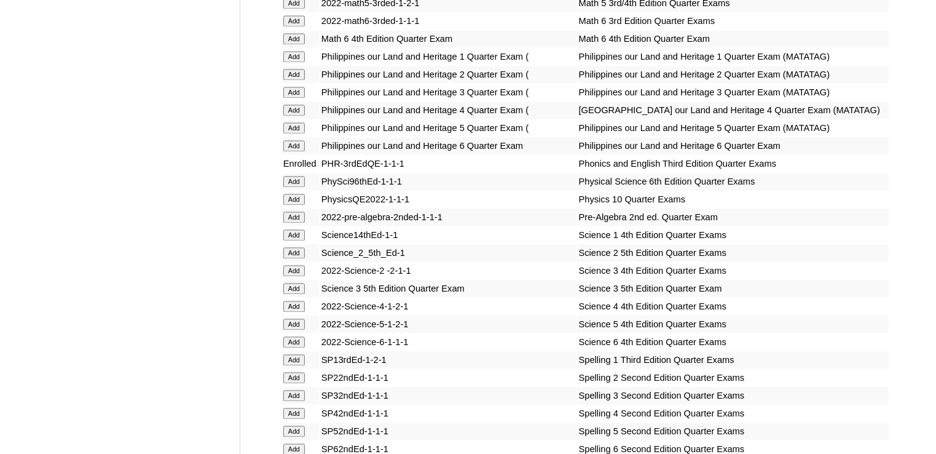
scroll to position [4911, 0]
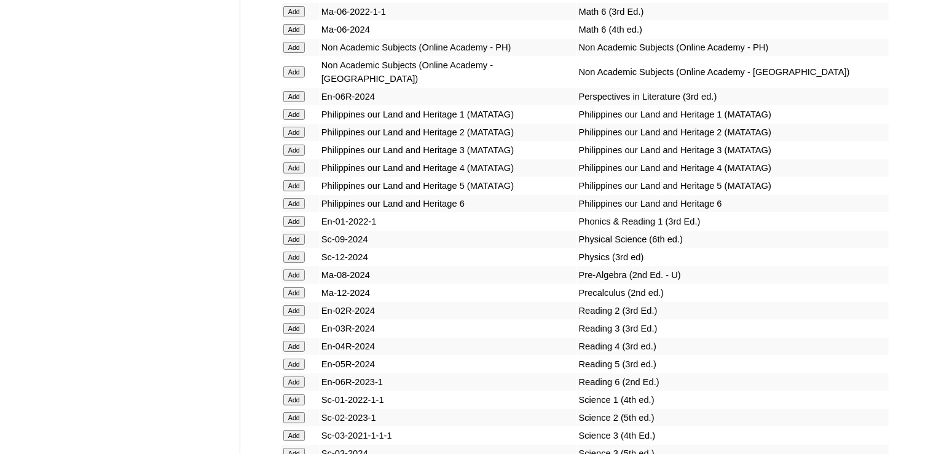
click at [297, 227] on input "Add" at bounding box center [294, 221] width 22 height 11
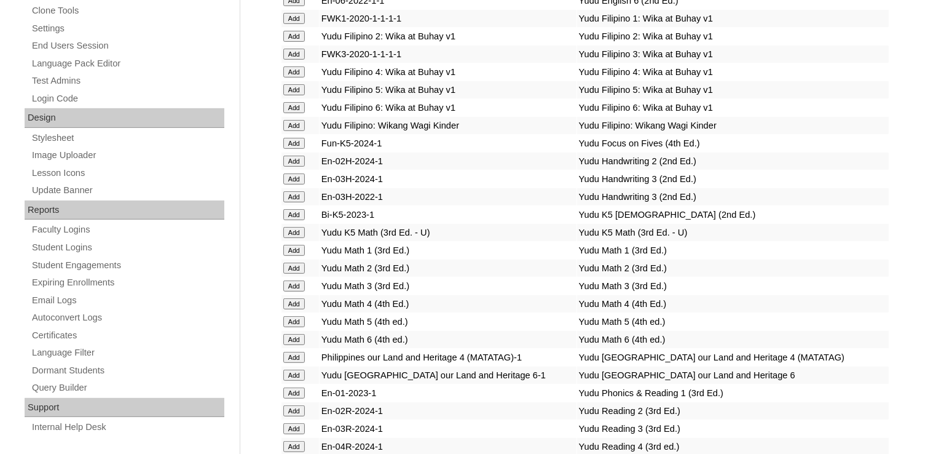
scroll to position [2168, 0]
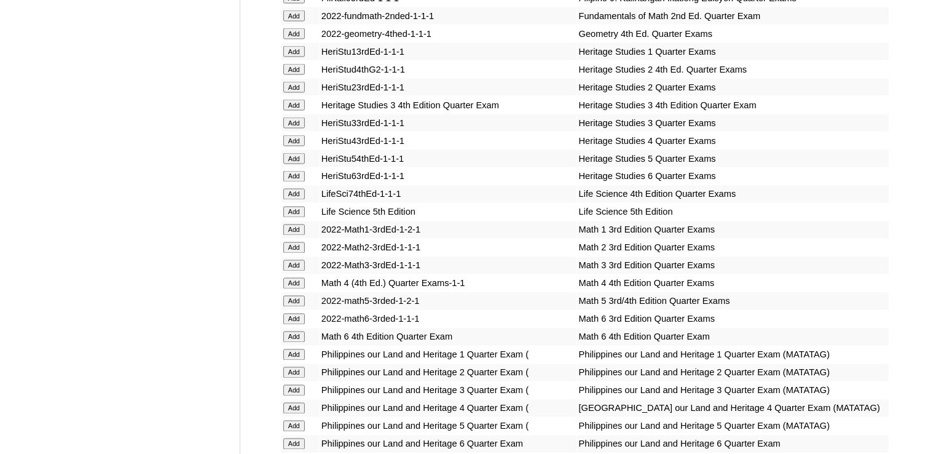
click at [298, 229] on input "Add" at bounding box center [294, 229] width 22 height 11
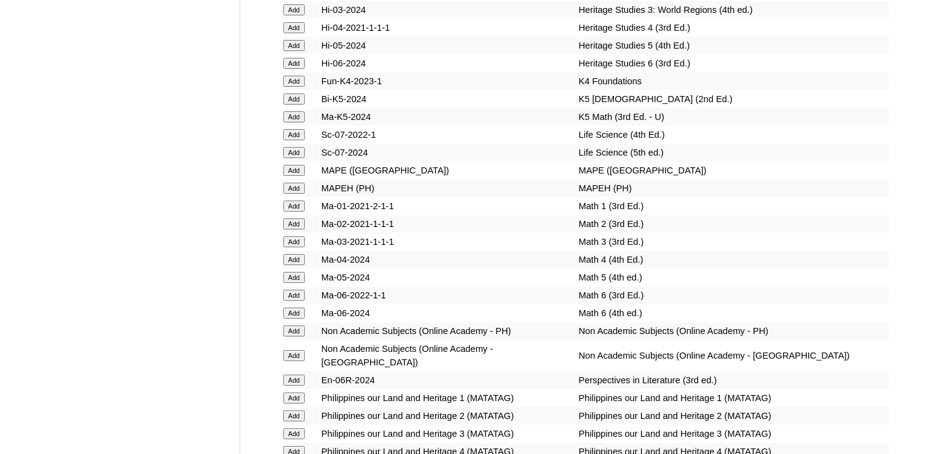
click at [298, 211] on input "Add" at bounding box center [294, 205] width 22 height 11
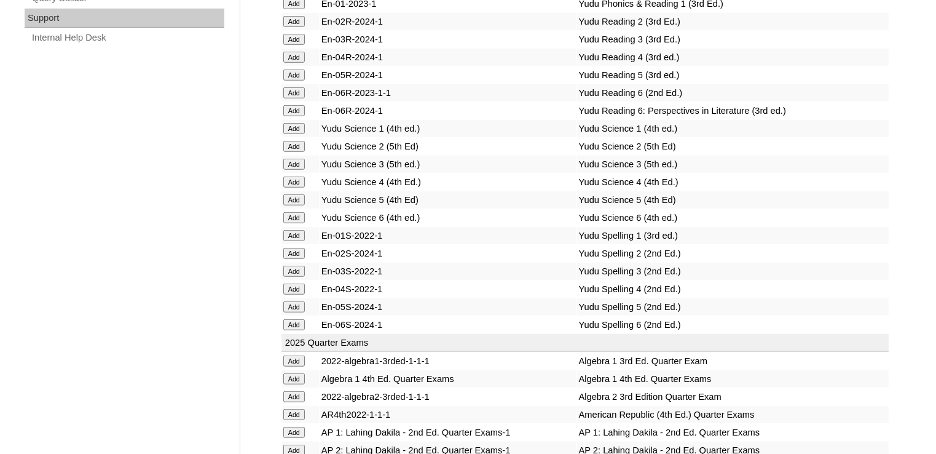
scroll to position [2661, 0]
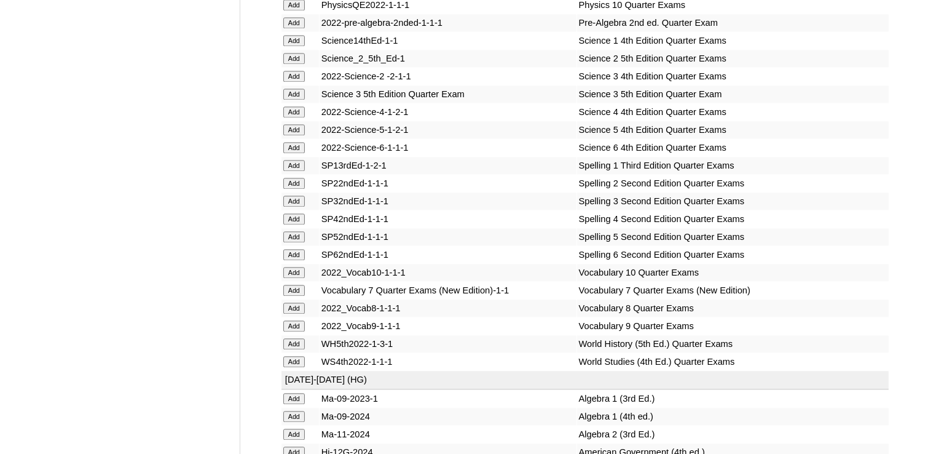
click at [288, 171] on input "Add" at bounding box center [294, 165] width 22 height 11
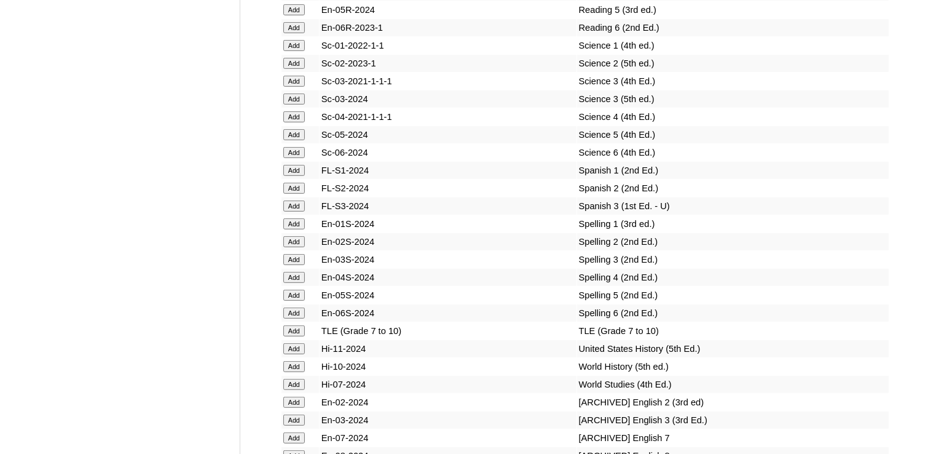
click at [288, 229] on input "Add" at bounding box center [294, 223] width 22 height 11
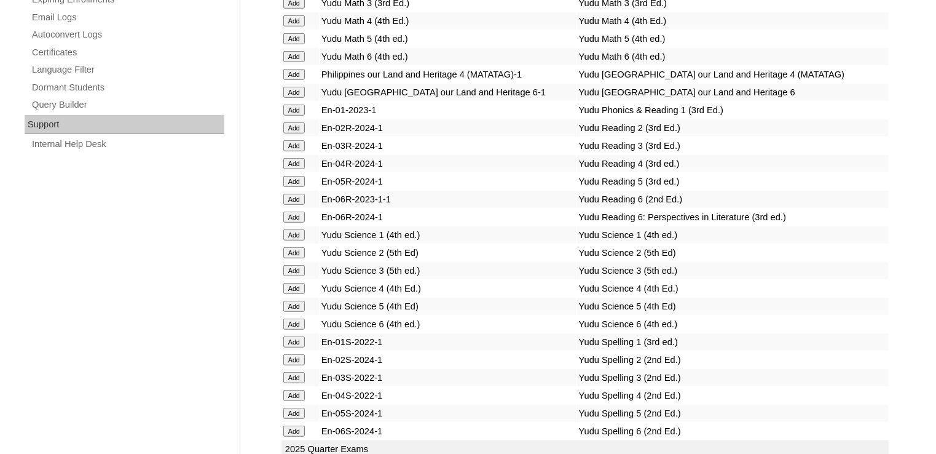
scroll to position [2537, 0]
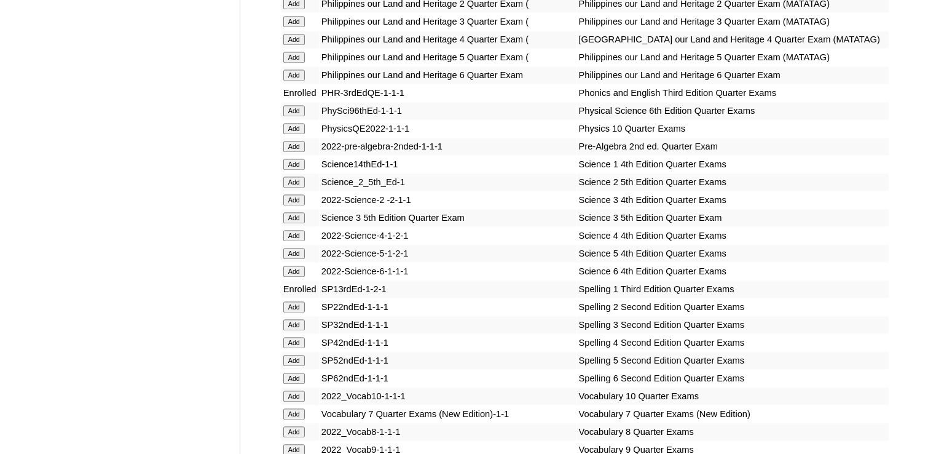
click at [286, 173] on td "Add" at bounding box center [301, 164] width 38 height 17
click at [294, 170] on input "Add" at bounding box center [294, 164] width 22 height 11
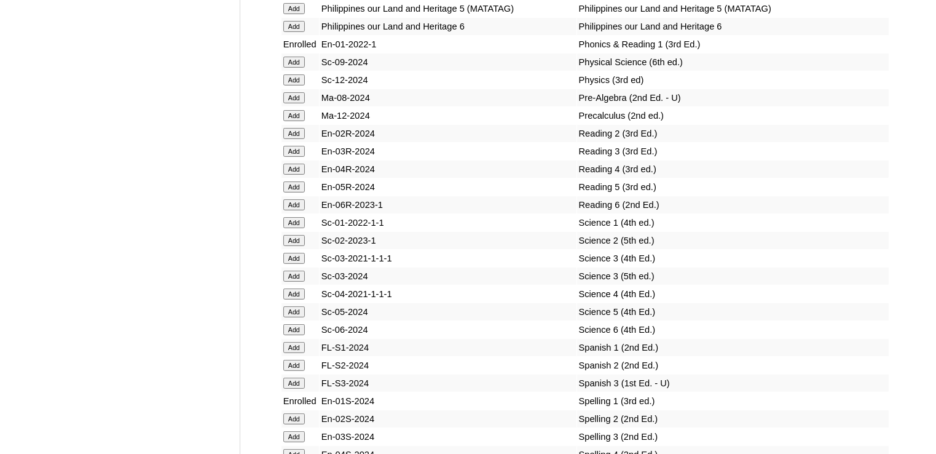
click at [294, 228] on input "Add" at bounding box center [294, 222] width 22 height 11
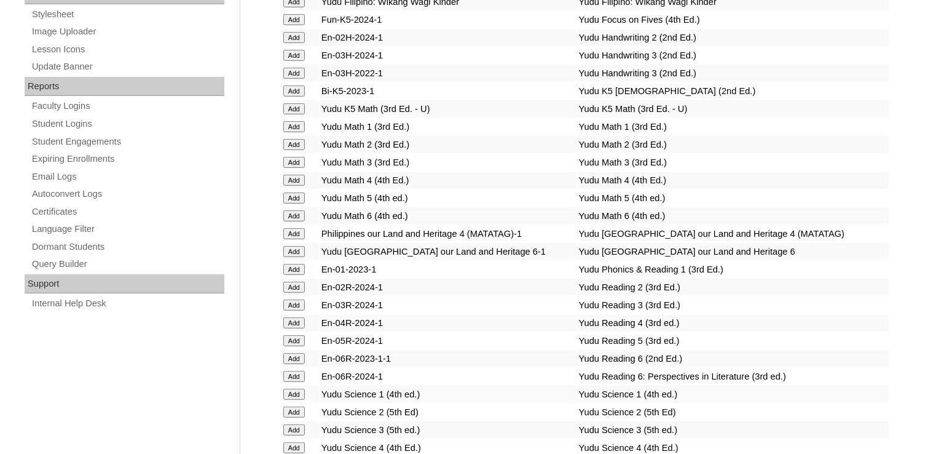
scroll to position [1991, 0]
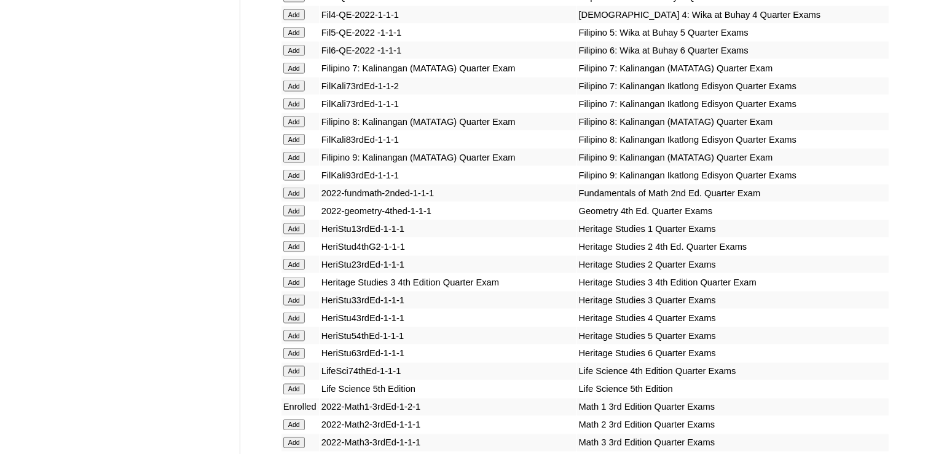
click at [296, 227] on input "Add" at bounding box center [294, 228] width 22 height 11
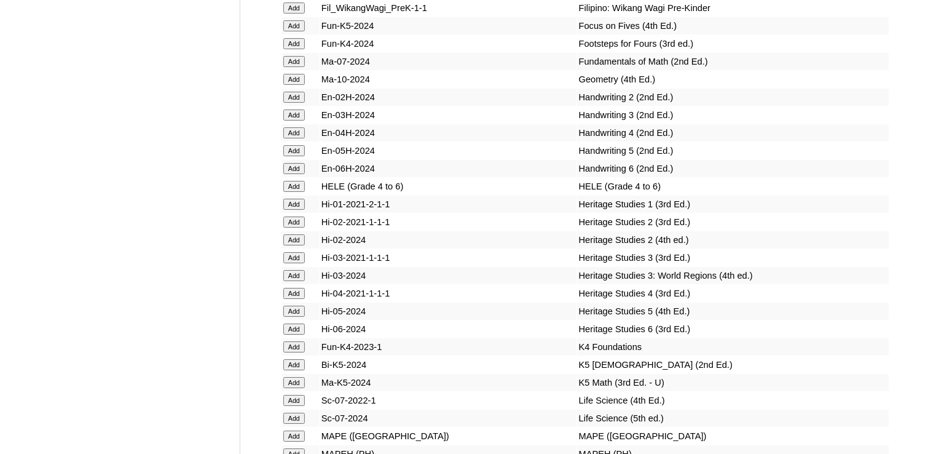
click at [296, 210] on input "Add" at bounding box center [294, 204] width 22 height 11
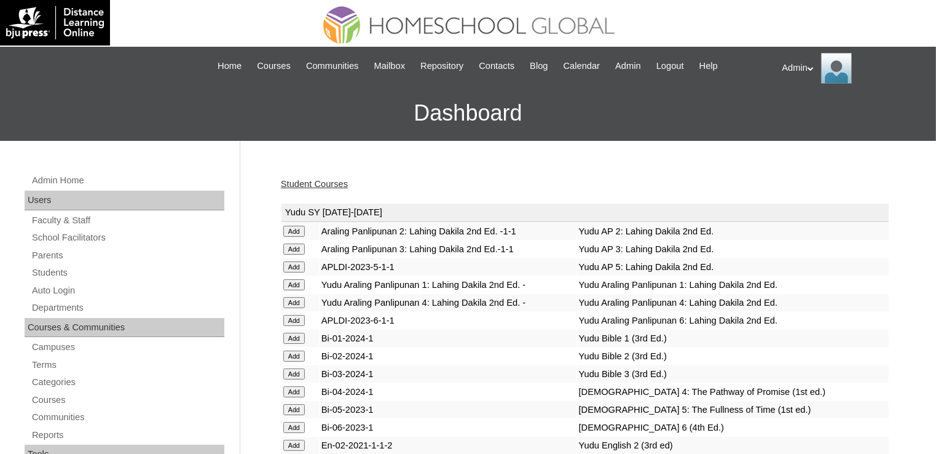
click at [320, 184] on link "Student Courses" at bounding box center [314, 184] width 67 height 10
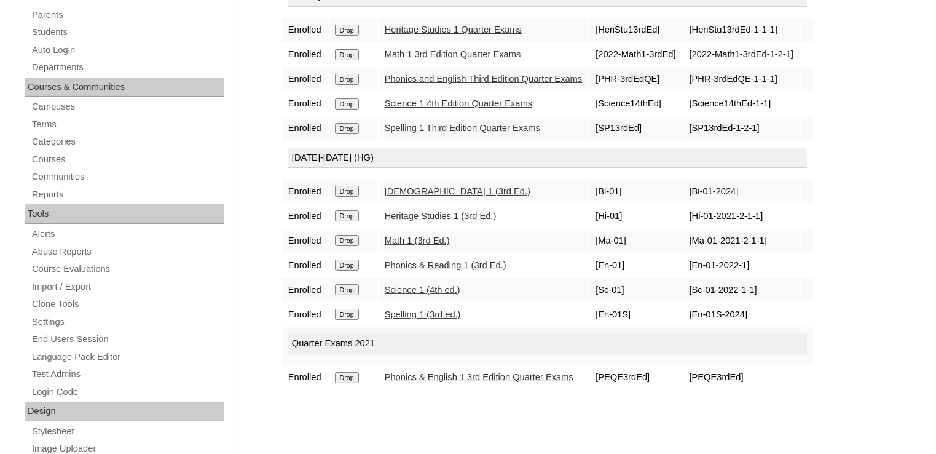
scroll to position [241, 0]
click at [350, 371] on input "Drop" at bounding box center [347, 376] width 24 height 11
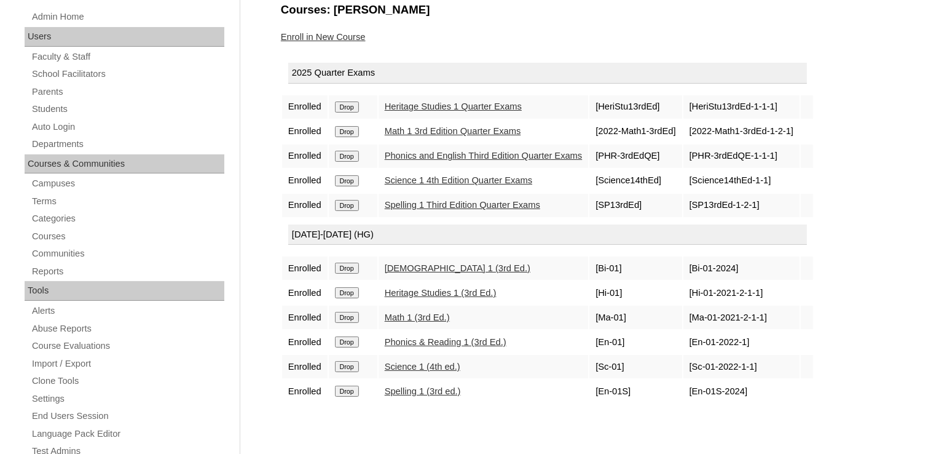
scroll to position [162, 0]
click at [333, 38] on link "Enroll in New Course" at bounding box center [323, 38] width 85 height 10
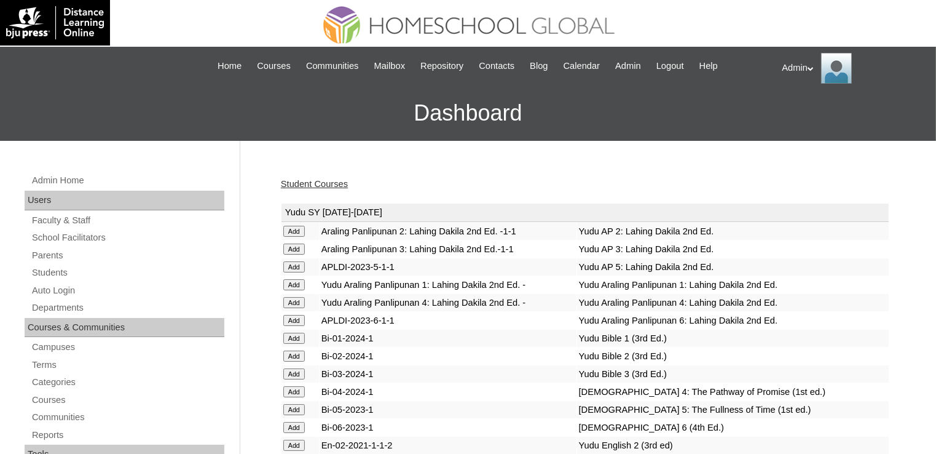
click at [338, 183] on link "Student Courses" at bounding box center [314, 184] width 67 height 10
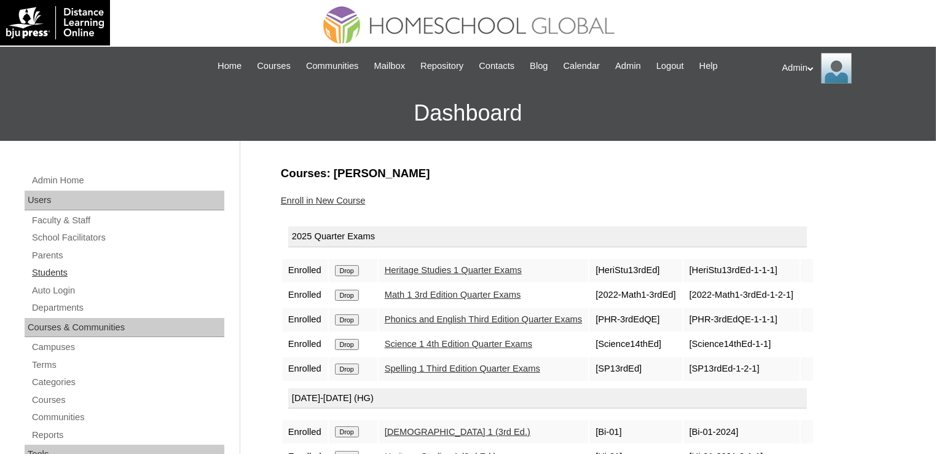
click at [57, 272] on link "Students" at bounding box center [128, 272] width 194 height 15
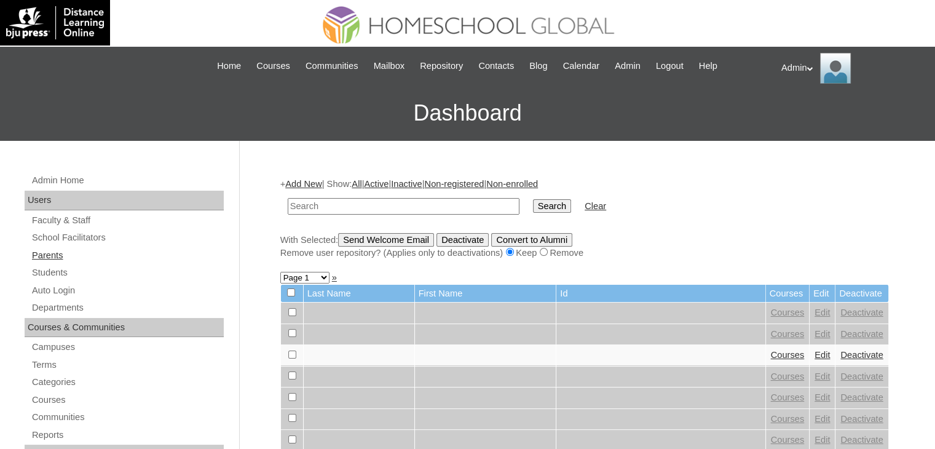
click at [66, 251] on link "Parents" at bounding box center [127, 255] width 193 height 15
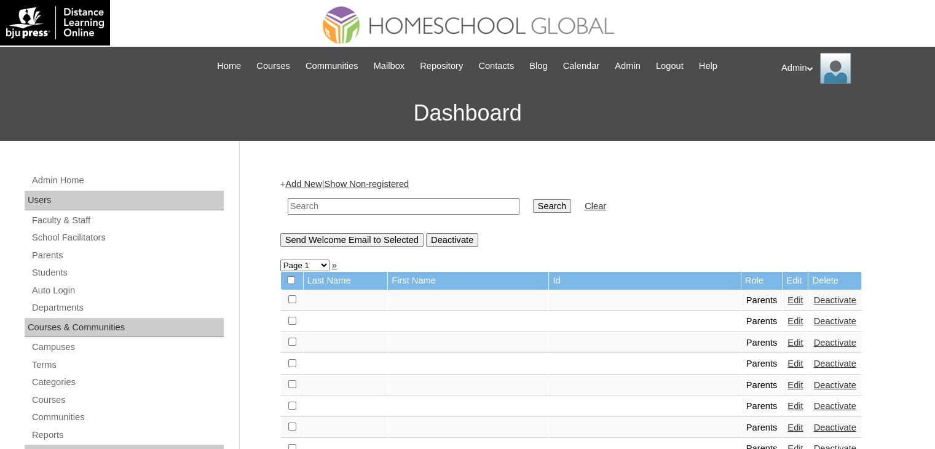
click at [327, 205] on input "text" at bounding box center [404, 206] width 232 height 17
type input "M"
type input "Aquini"
click at [533, 199] on input "Search" at bounding box center [552, 206] width 38 height 14
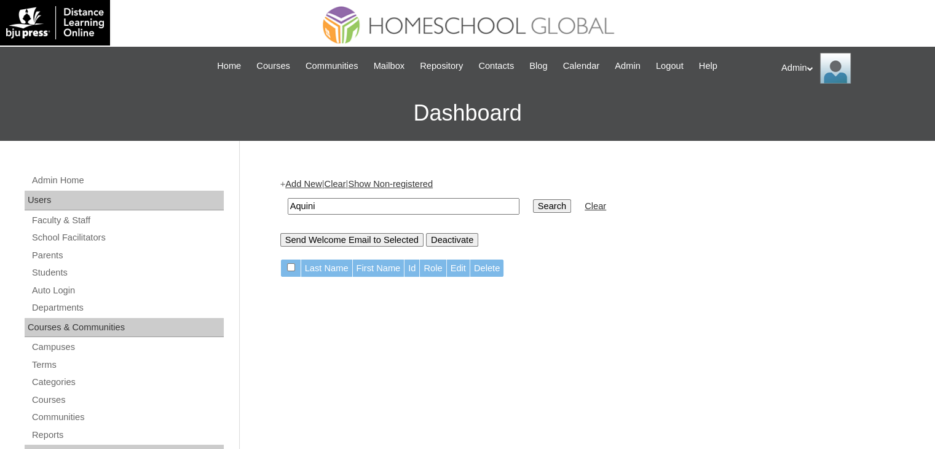
click at [327, 205] on input "Aquini" at bounding box center [404, 206] width 232 height 17
type input "Aquino"
click at [533, 199] on input "Search" at bounding box center [552, 206] width 38 height 14
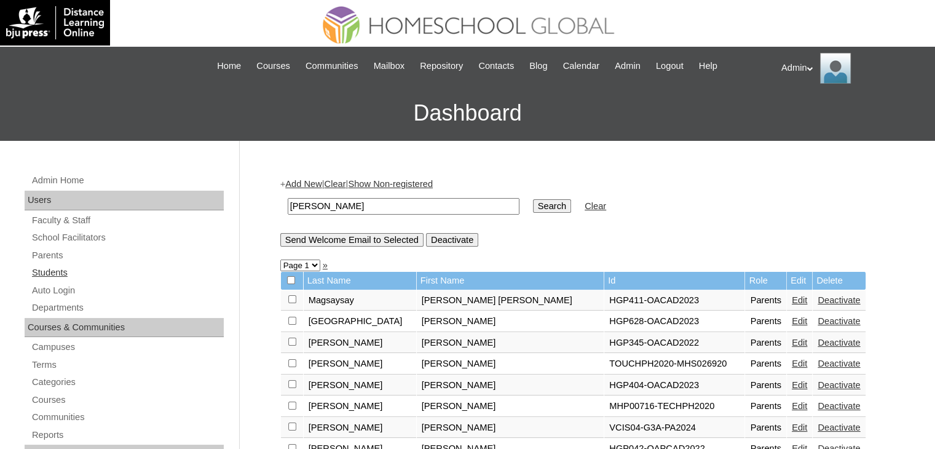
click at [68, 270] on link "Students" at bounding box center [127, 272] width 193 height 15
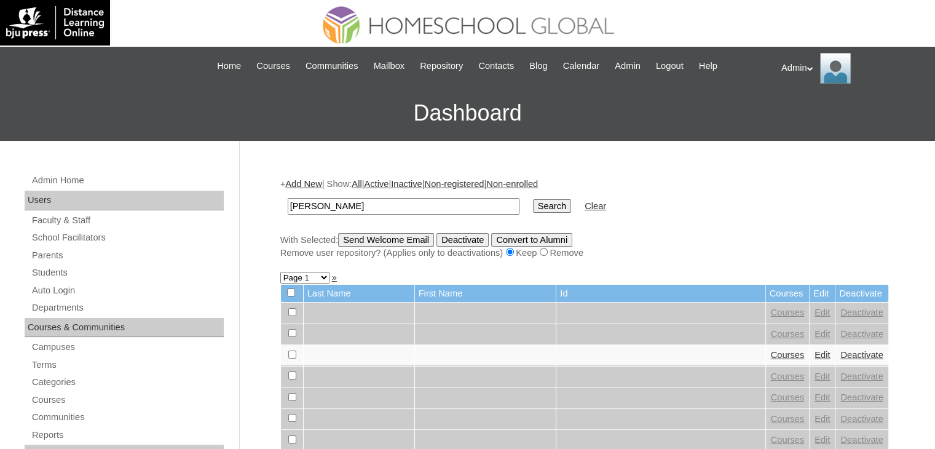
click at [311, 207] on input "Junacho miguel" at bounding box center [404, 206] width 232 height 17
type input "Juancho miguel"
click at [533, 202] on input "Search" at bounding box center [552, 206] width 38 height 14
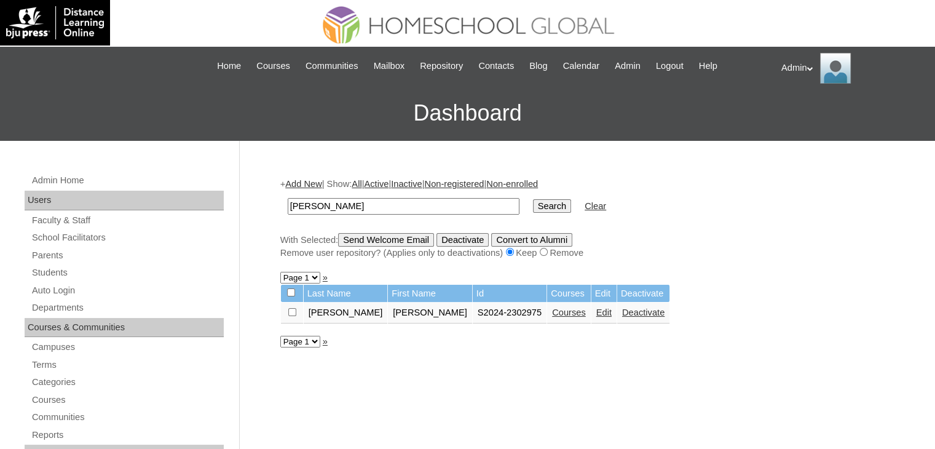
click at [596, 314] on link "Edit" at bounding box center [603, 312] width 15 height 10
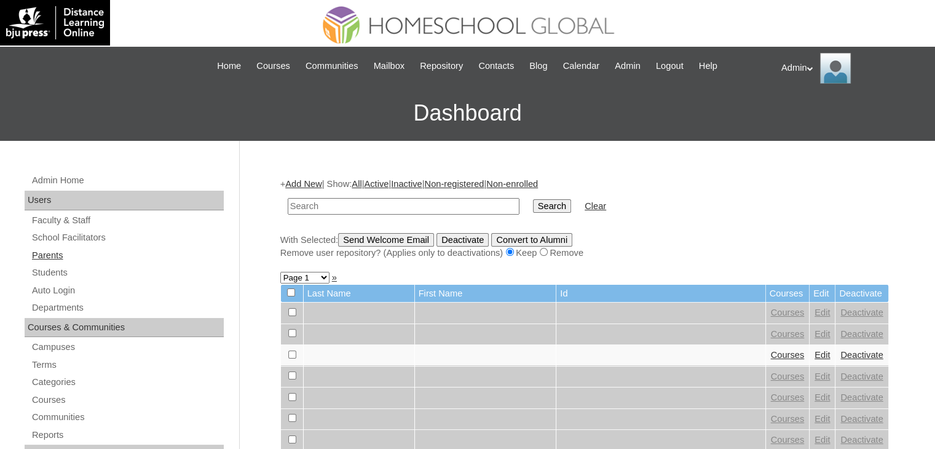
click at [47, 258] on link "Parents" at bounding box center [127, 255] width 193 height 15
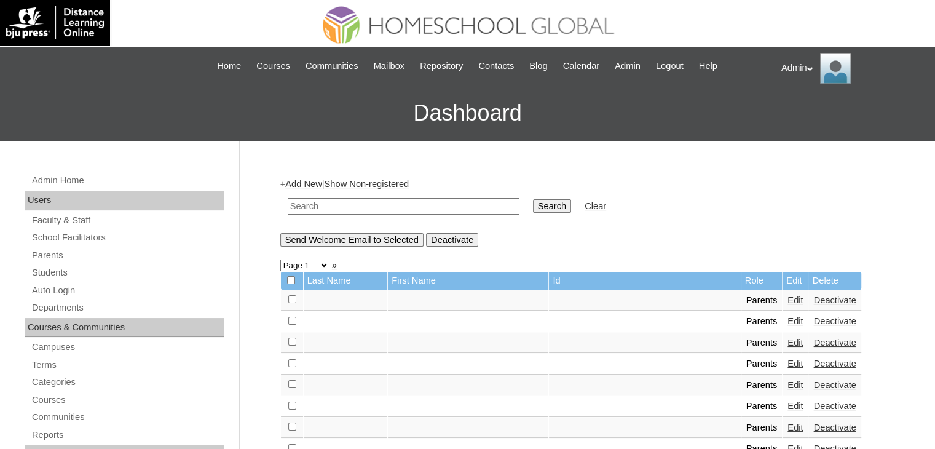
drag, startPoint x: 0, startPoint y: 0, endPoint x: 330, endPoint y: 207, distance: 389.4
click at [330, 207] on input "text" at bounding box center [404, 206] width 232 height 17
type input "[PERSON_NAME]"
click at [533, 207] on input "Search" at bounding box center [552, 206] width 38 height 14
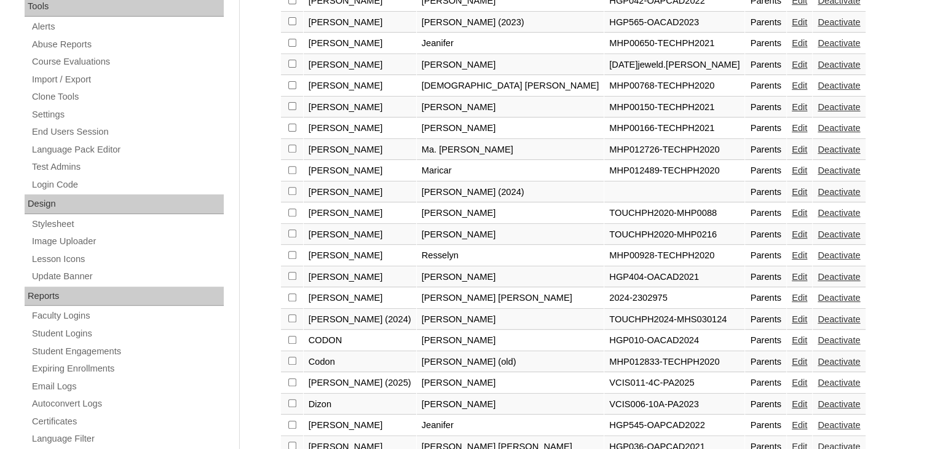
scroll to position [444, 0]
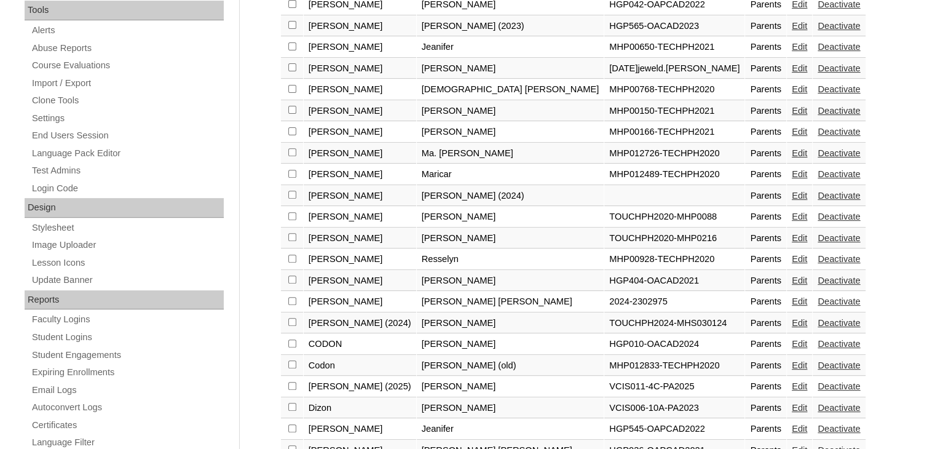
click at [792, 298] on link "Edit" at bounding box center [799, 301] width 15 height 10
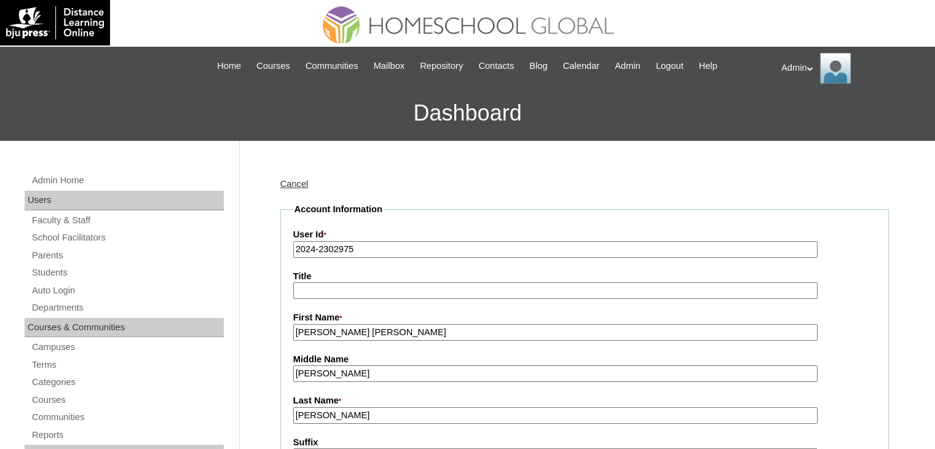
click at [315, 249] on input "2024-2302975" at bounding box center [555, 249] width 524 height 17
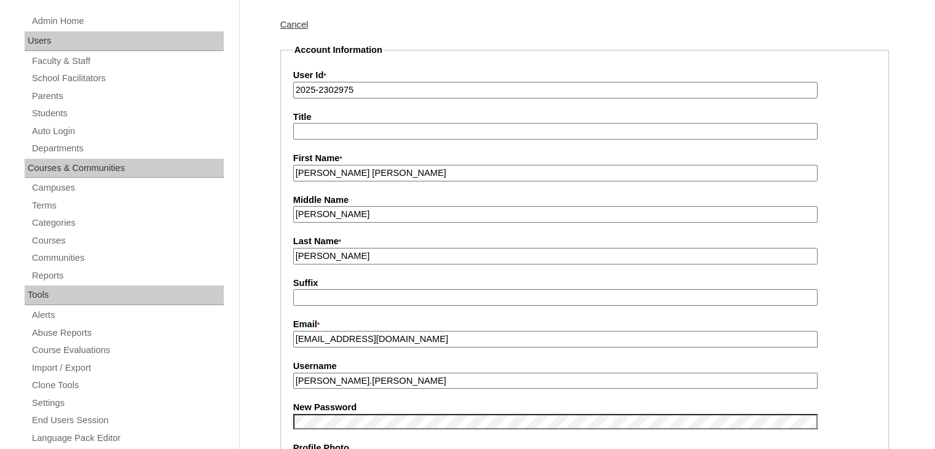
type input "2025-2302975"
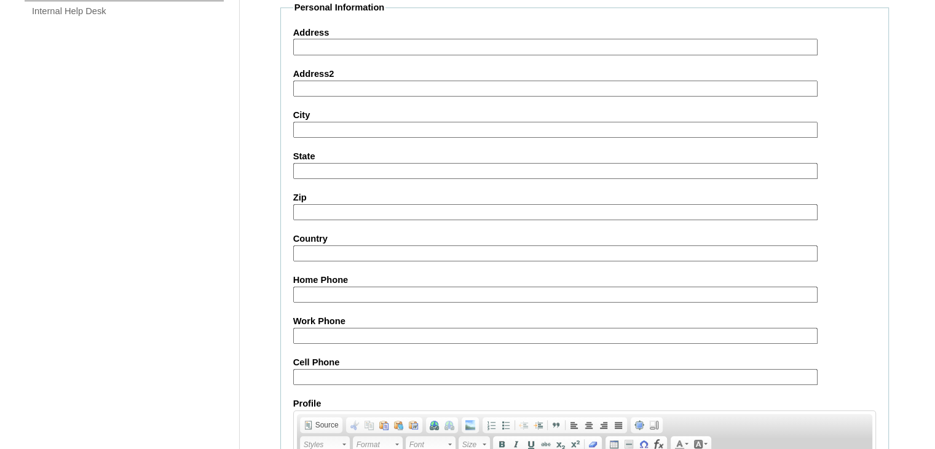
scroll to position [1155, 0]
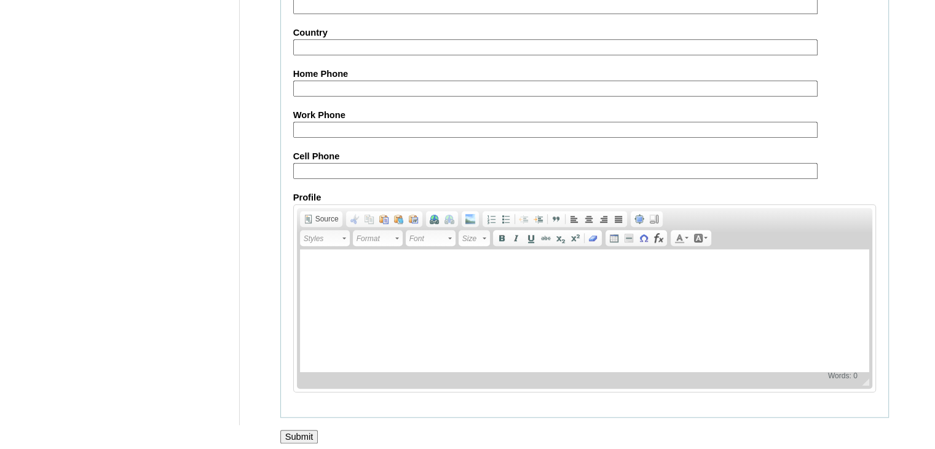
click at [305, 432] on input "Submit" at bounding box center [299, 437] width 38 height 14
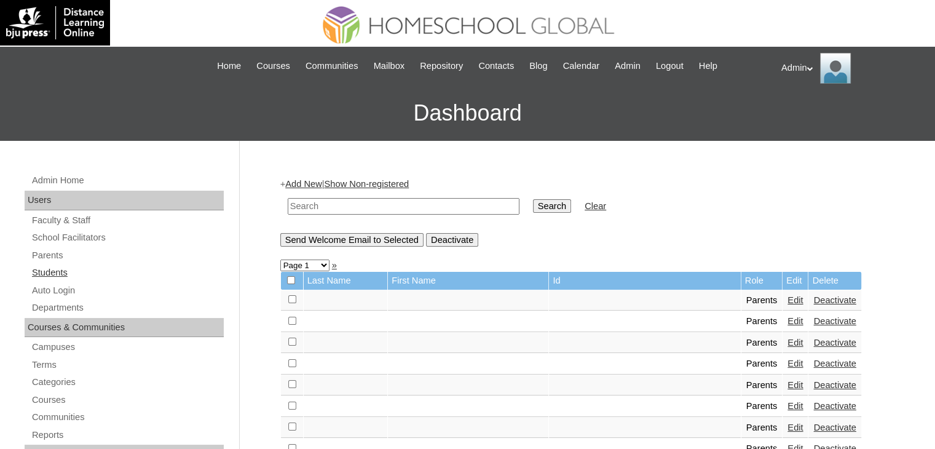
click at [57, 269] on link "Students" at bounding box center [127, 272] width 193 height 15
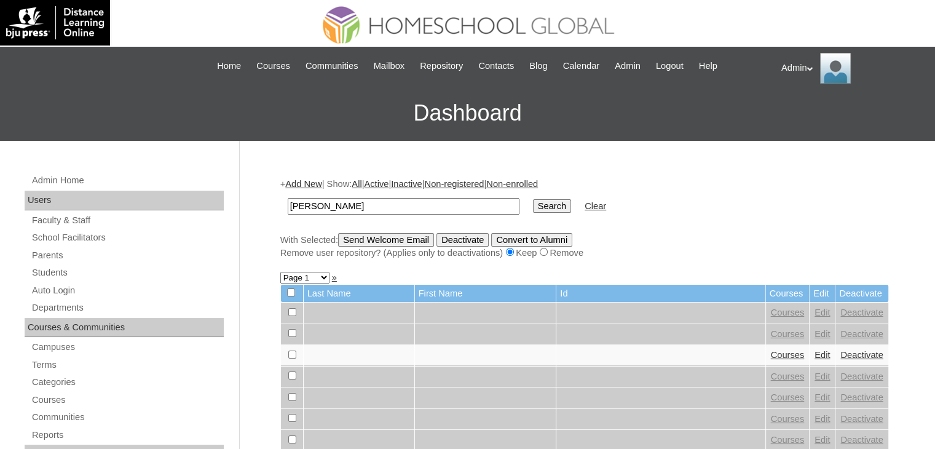
type input "[PERSON_NAME]"
click at [533, 212] on input "Search" at bounding box center [552, 206] width 38 height 14
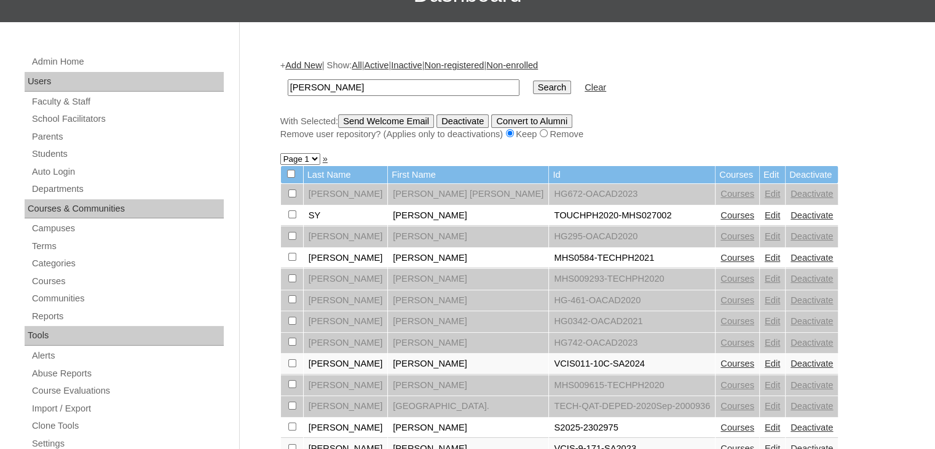
scroll to position [109, 0]
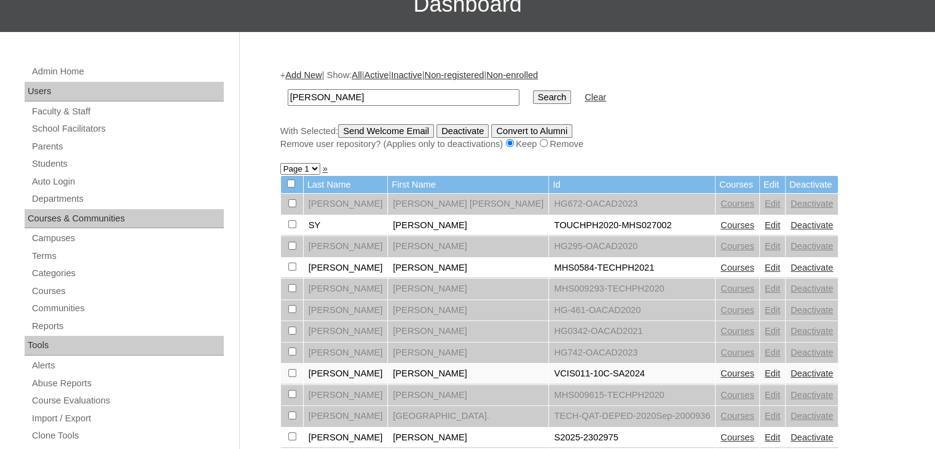
click at [721, 433] on link "Courses" at bounding box center [738, 437] width 34 height 10
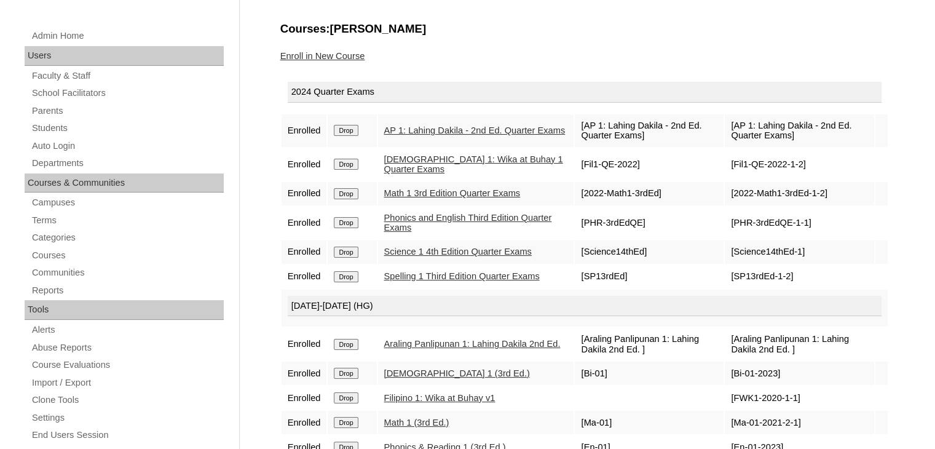
scroll to position [144, 0]
click at [351, 133] on input "Drop" at bounding box center [346, 130] width 24 height 11
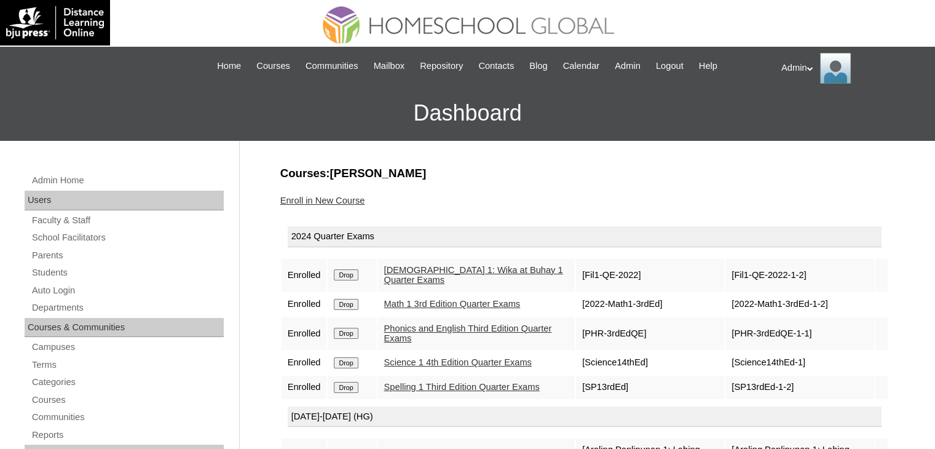
click at [349, 272] on input "Drop" at bounding box center [346, 274] width 24 height 11
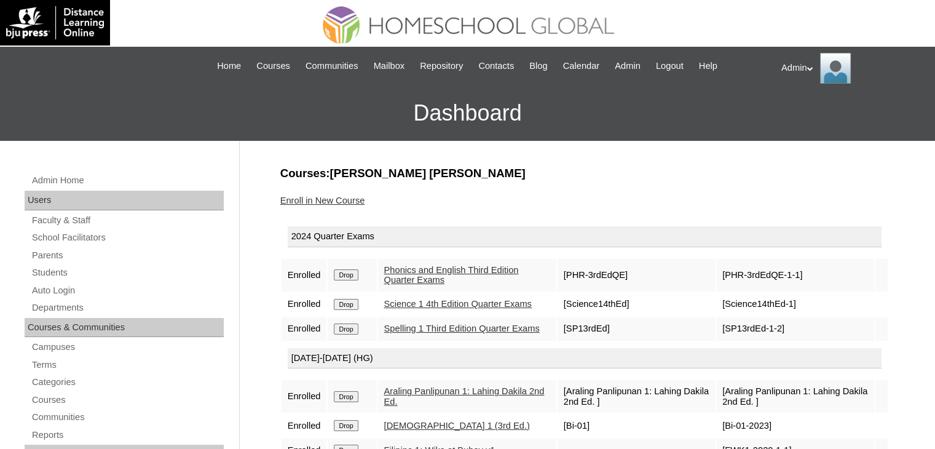
click at [349, 272] on input "Drop" at bounding box center [346, 274] width 24 height 11
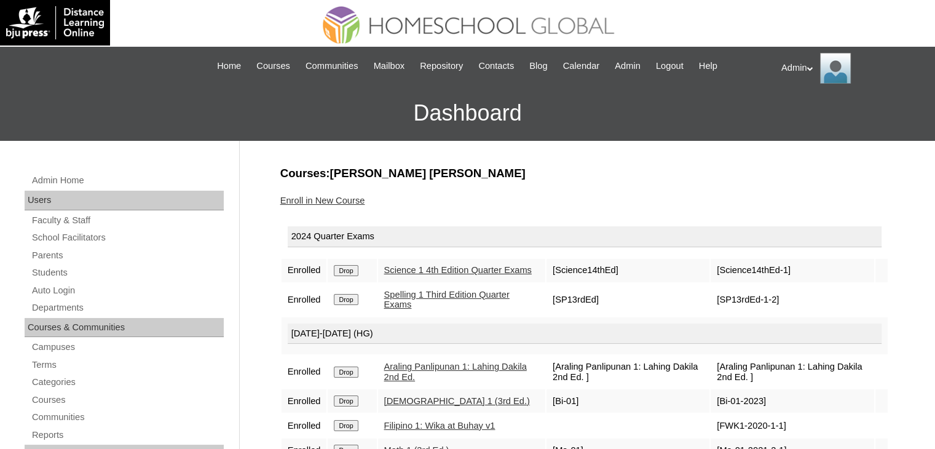
click at [349, 272] on input "Drop" at bounding box center [346, 270] width 24 height 11
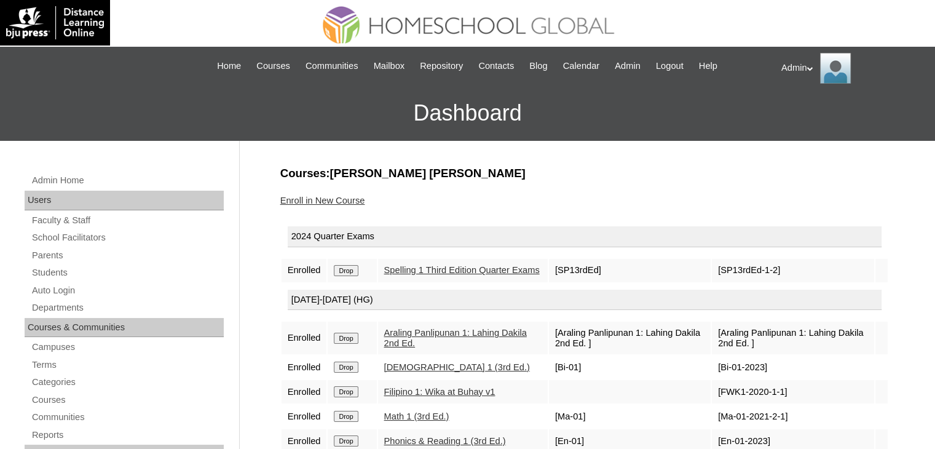
click at [349, 272] on input "Drop" at bounding box center [346, 270] width 24 height 11
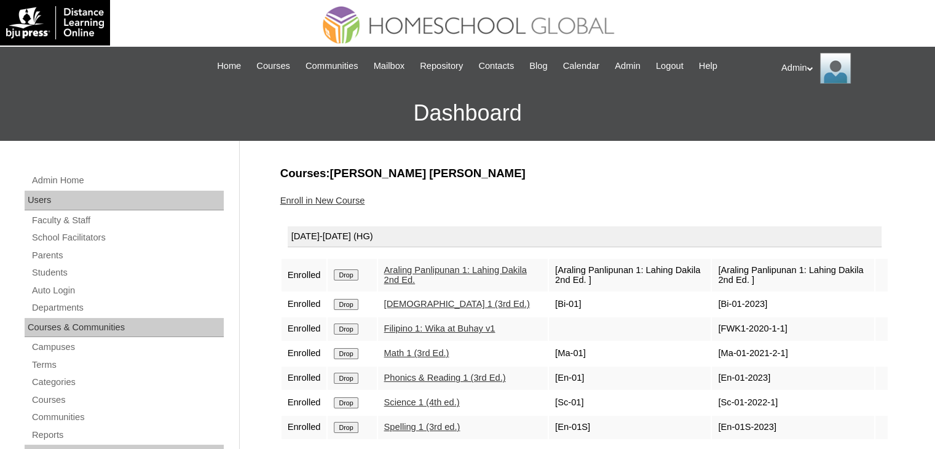
click at [349, 272] on input "Drop" at bounding box center [346, 274] width 24 height 11
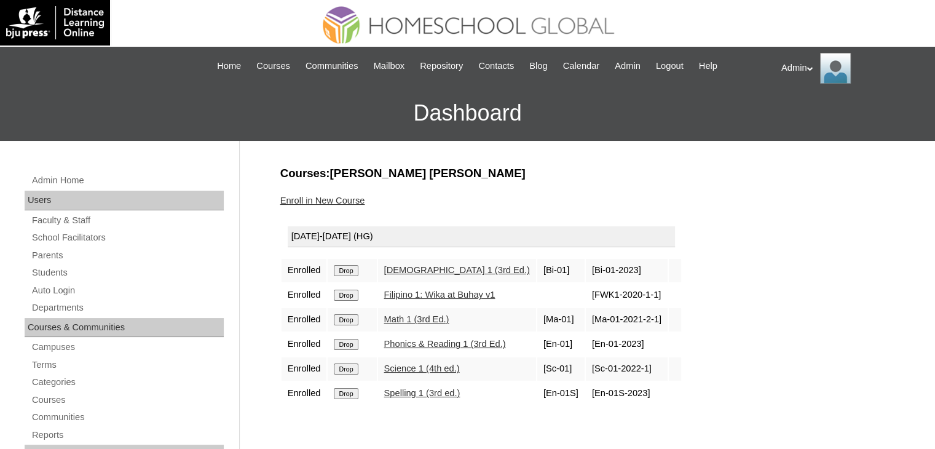
click at [349, 272] on input "Drop" at bounding box center [346, 270] width 24 height 11
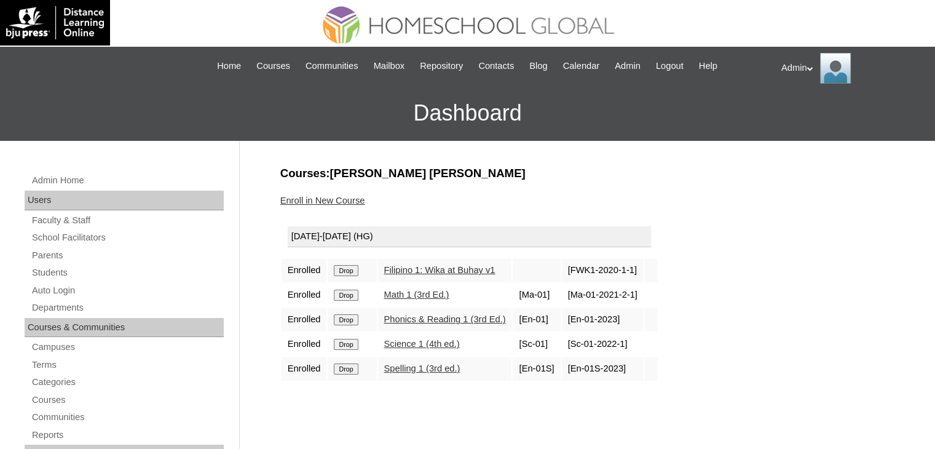
click at [349, 272] on input "Drop" at bounding box center [346, 270] width 24 height 11
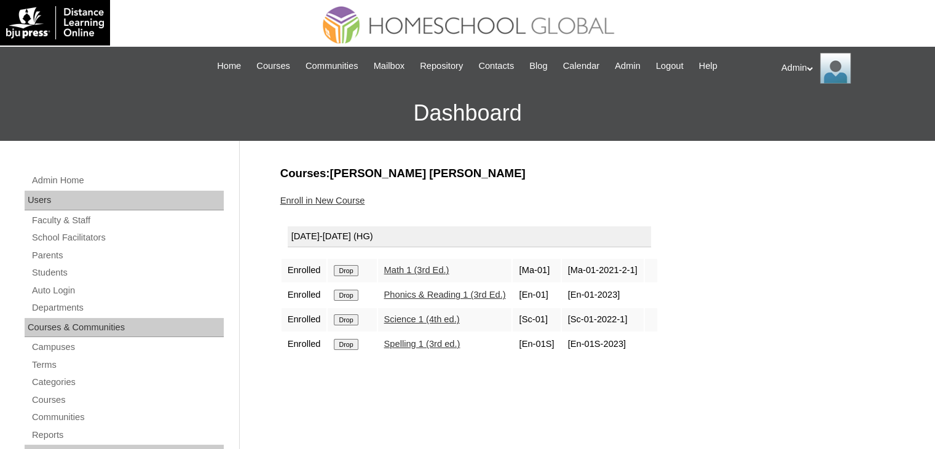
click at [349, 272] on input "Drop" at bounding box center [346, 270] width 24 height 11
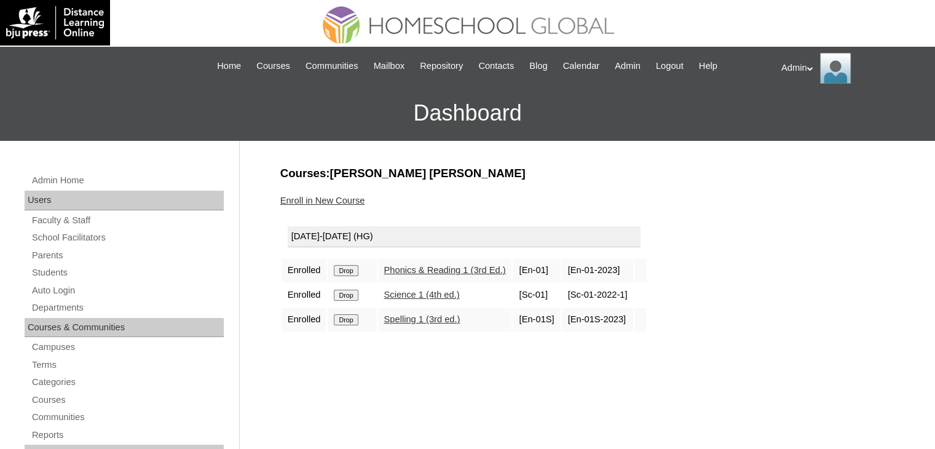
click at [349, 272] on input "Drop" at bounding box center [346, 270] width 24 height 11
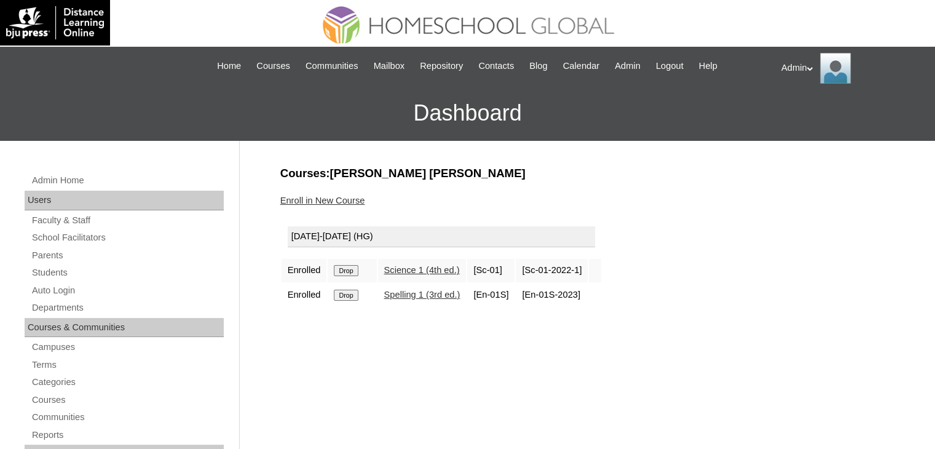
click at [349, 272] on input "Drop" at bounding box center [346, 270] width 24 height 11
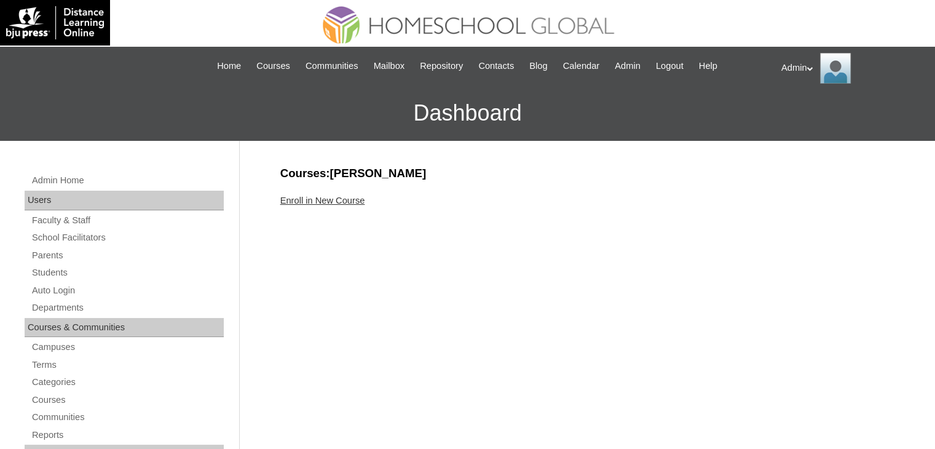
click at [334, 202] on link "Enroll in New Course" at bounding box center [322, 201] width 85 height 10
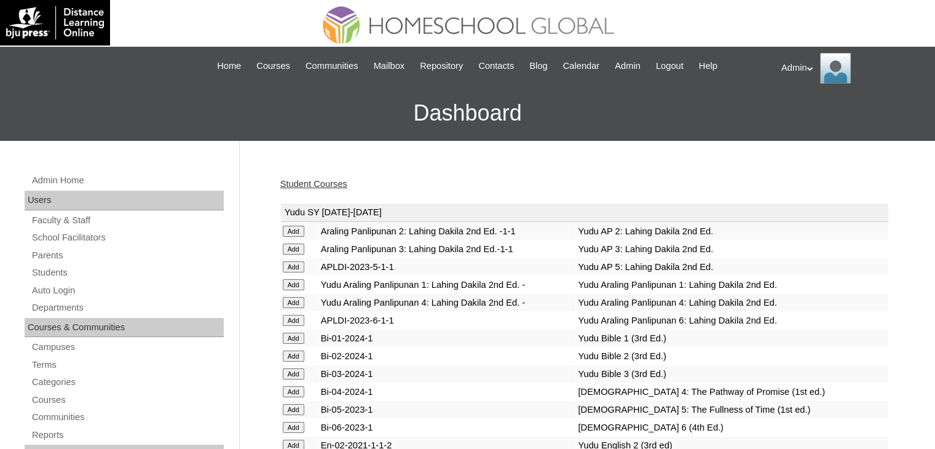
scroll to position [3391, 0]
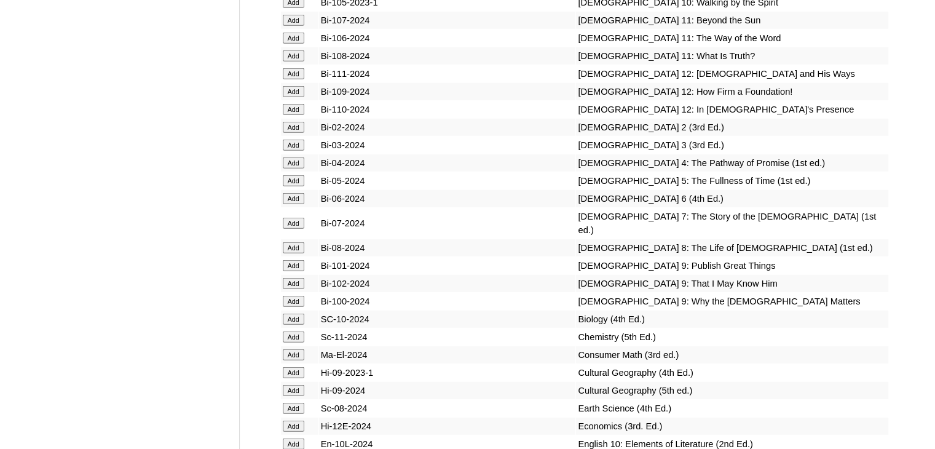
click at [289, 186] on input "Add" at bounding box center [294, 180] width 22 height 11
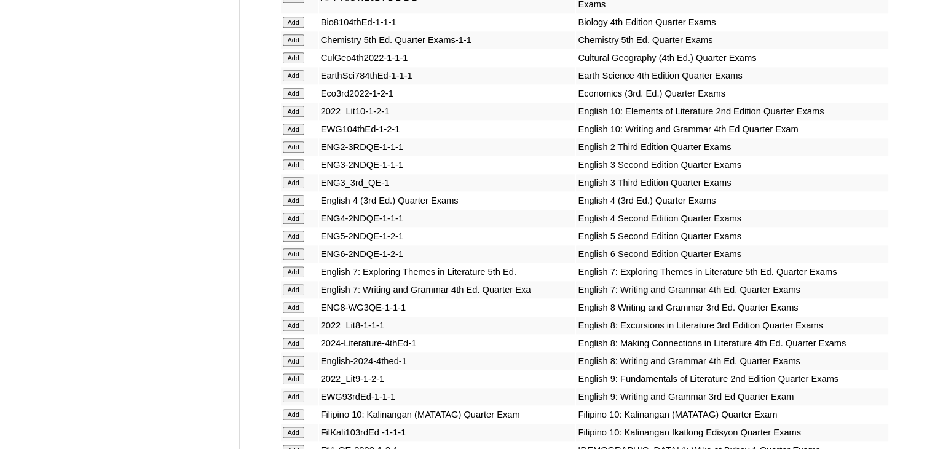
scroll to position [3727, 0]
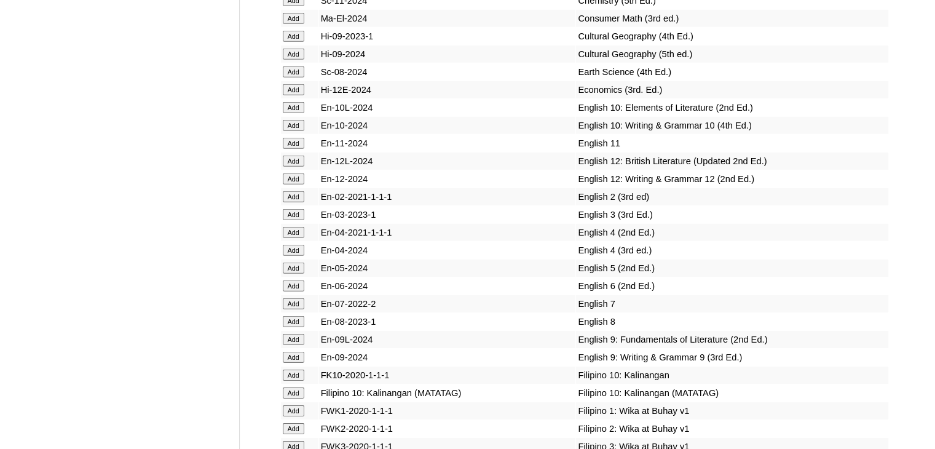
click at [289, 202] on input "Add" at bounding box center [294, 196] width 22 height 11
click at [298, 202] on input "Add" at bounding box center [294, 196] width 22 height 11
click at [288, 202] on input "Add" at bounding box center [294, 196] width 22 height 11
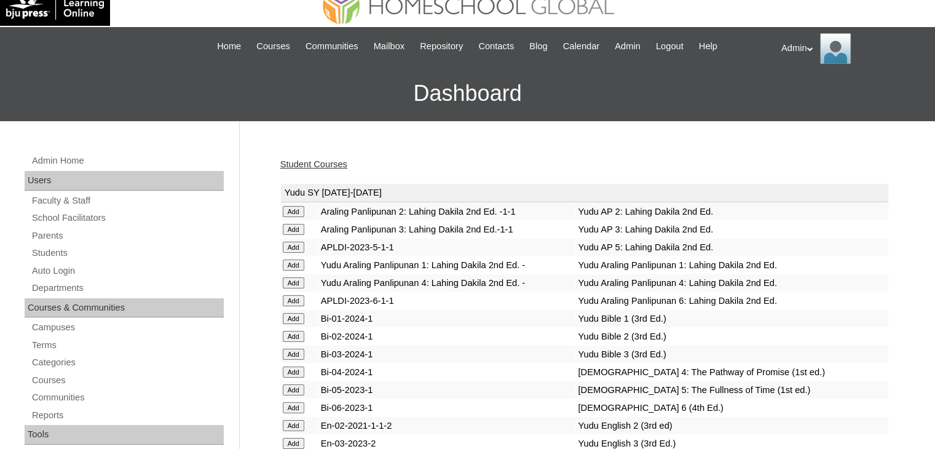
scroll to position [0, 0]
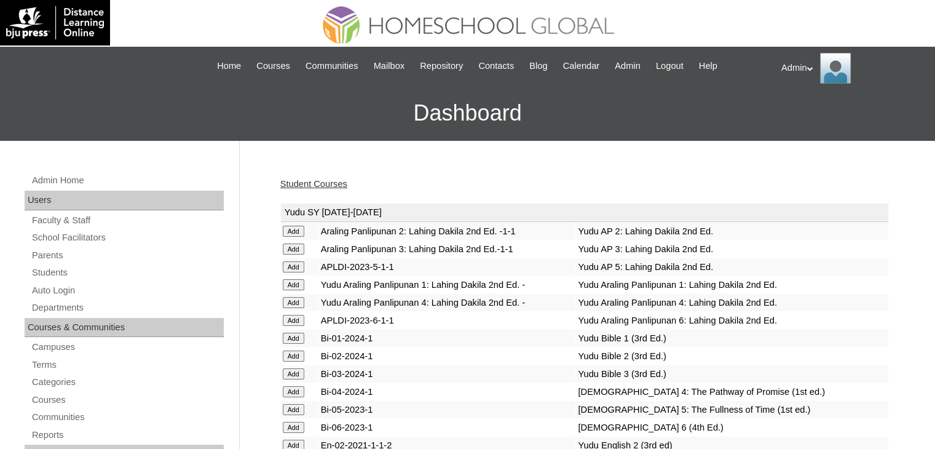
click at [328, 187] on link "Student Courses" at bounding box center [313, 184] width 67 height 10
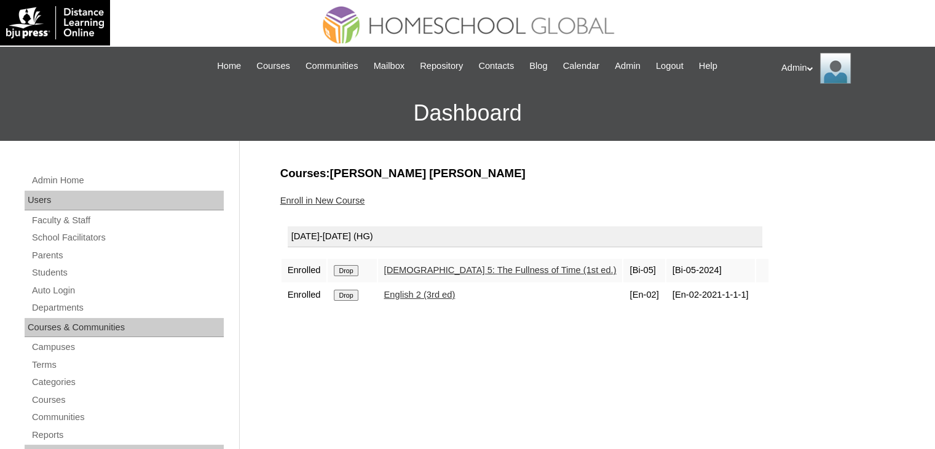
click at [334, 202] on link "Enroll in New Course" at bounding box center [322, 201] width 85 height 10
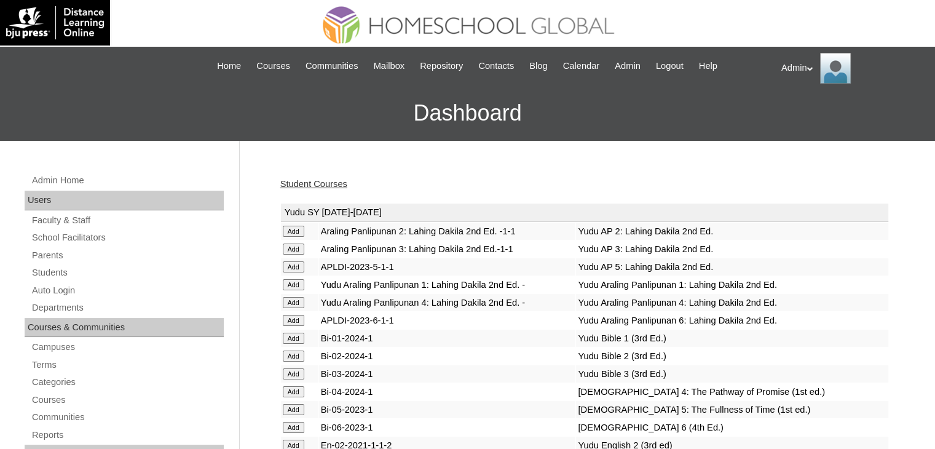
scroll to position [1414, 0]
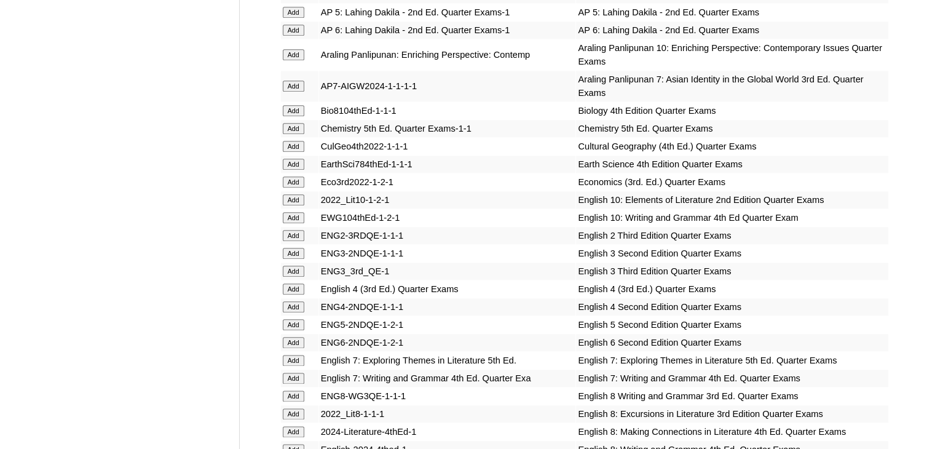
click at [295, 230] on input "Add" at bounding box center [294, 235] width 22 height 11
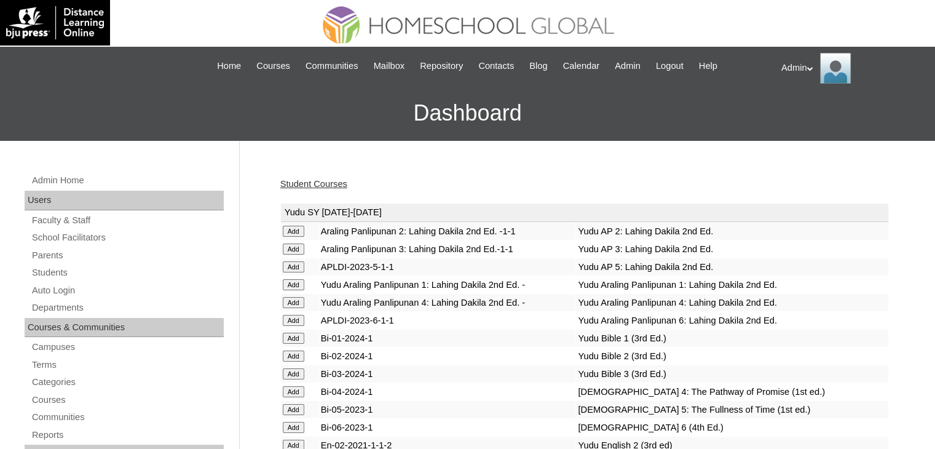
click at [315, 183] on link "Student Courses" at bounding box center [313, 184] width 67 height 10
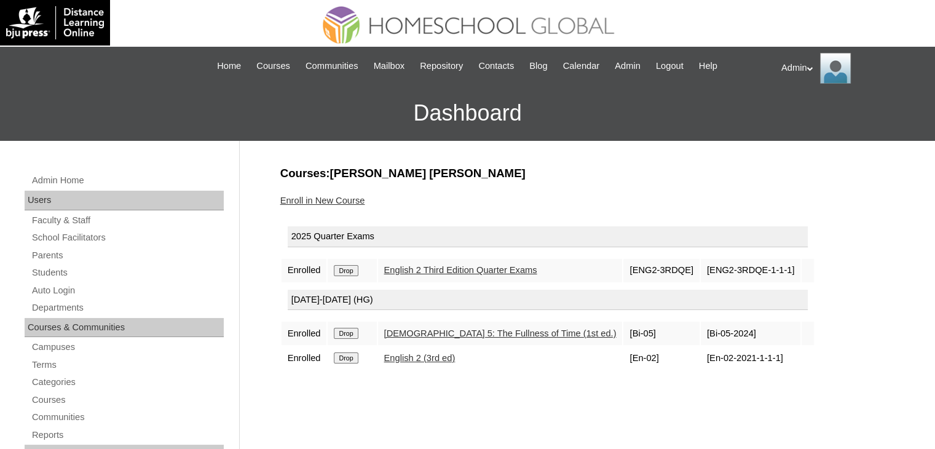
click at [321, 200] on link "Enroll in New Course" at bounding box center [322, 201] width 85 height 10
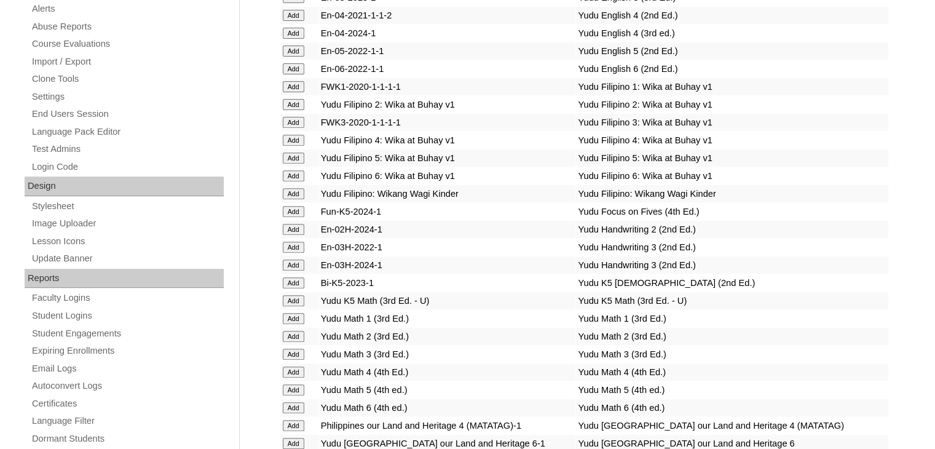
scroll to position [4259, 0]
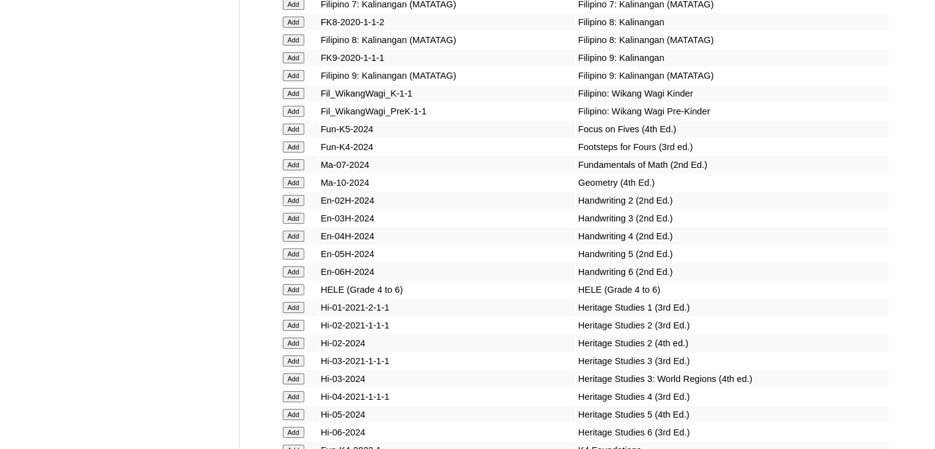
click at [292, 206] on input "Add" at bounding box center [294, 200] width 22 height 11
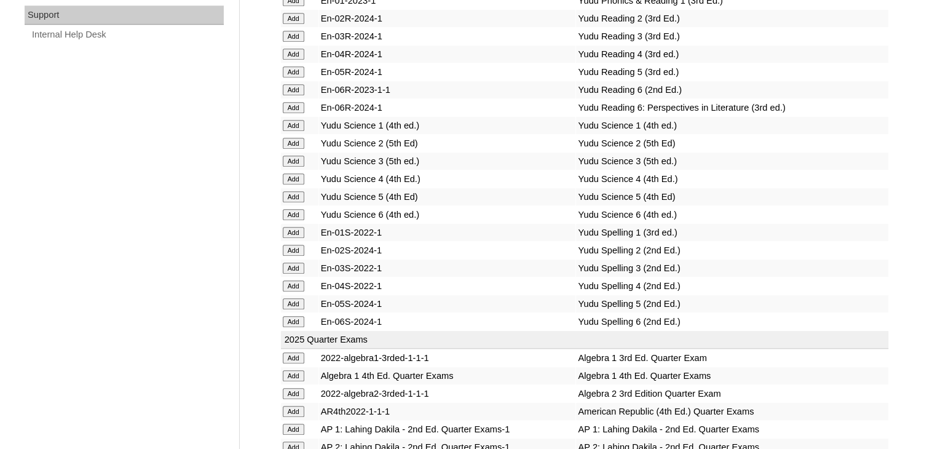
scroll to position [2682, 0]
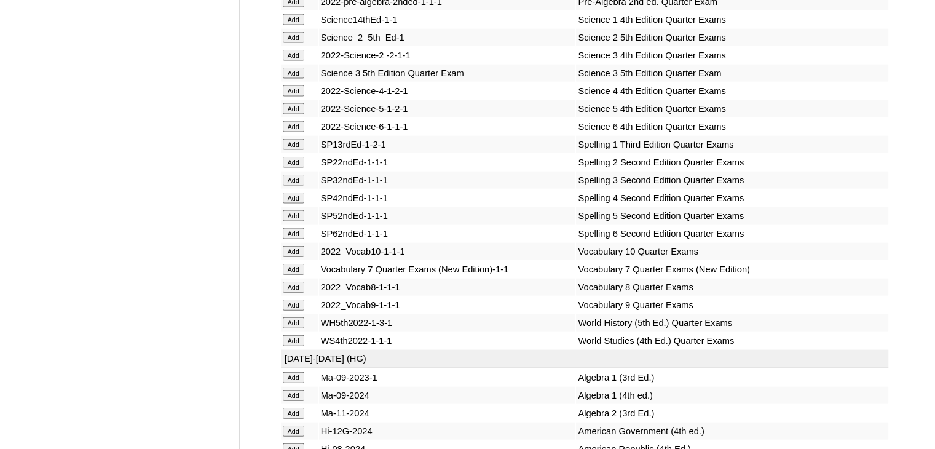
click at [295, 168] on input "Add" at bounding box center [294, 162] width 22 height 11
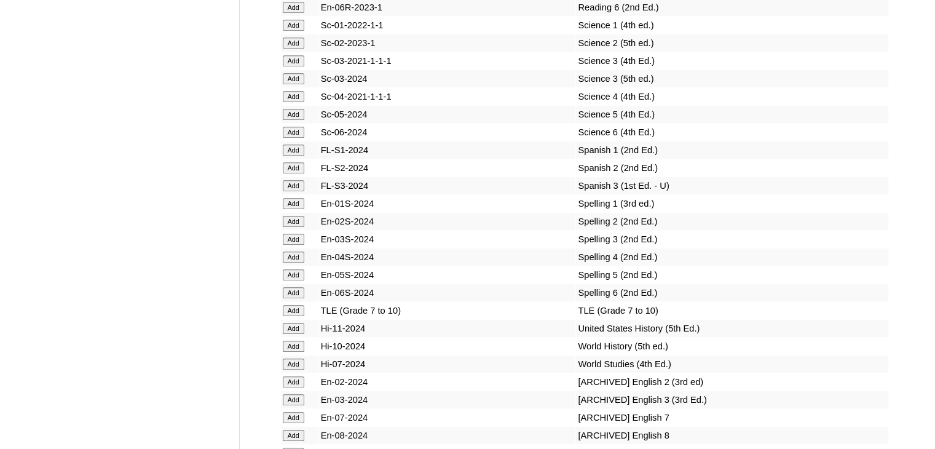
click at [295, 224] on input "Add" at bounding box center [294, 221] width 22 height 11
click at [299, 224] on input "Add" at bounding box center [294, 221] width 22 height 11
click at [286, 227] on input "Add" at bounding box center [294, 221] width 22 height 11
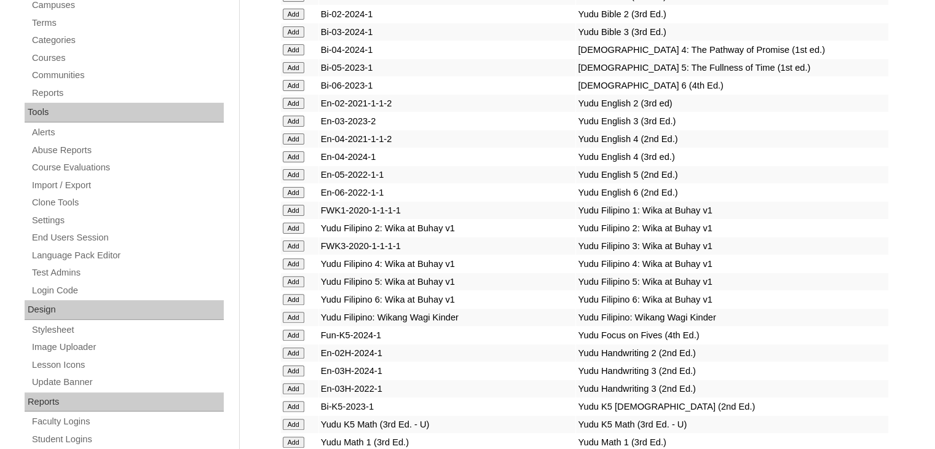
scroll to position [1746, 0]
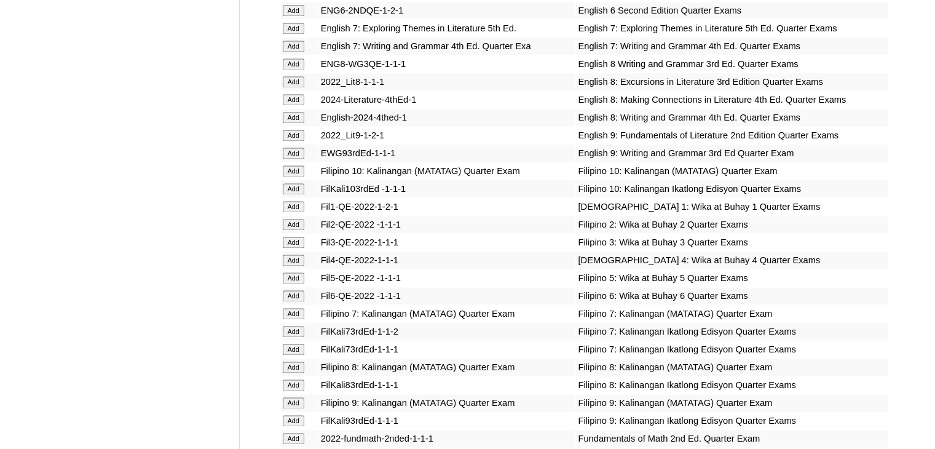
click at [290, 223] on input "Add" at bounding box center [294, 224] width 22 height 11
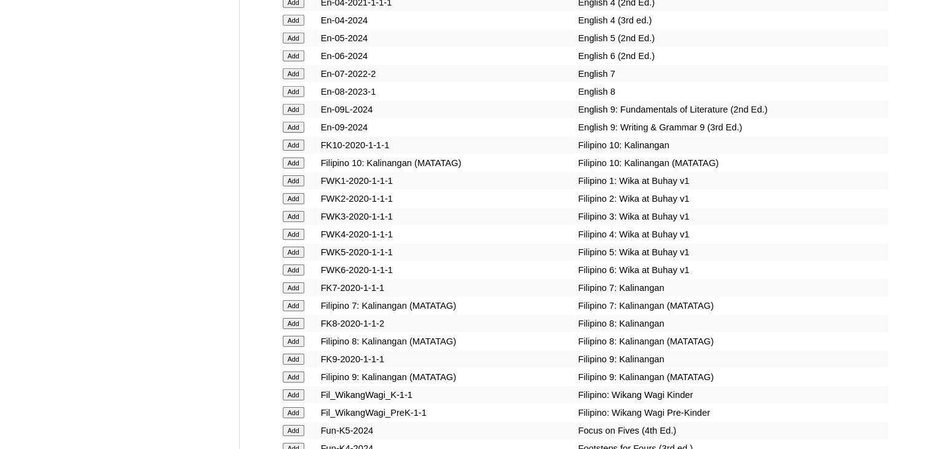
click at [290, 204] on input "Add" at bounding box center [294, 198] width 22 height 11
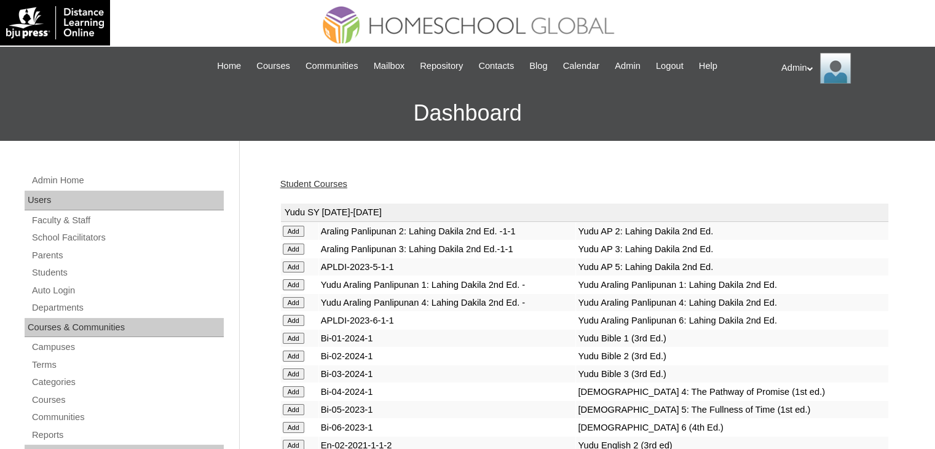
scroll to position [1139, 0]
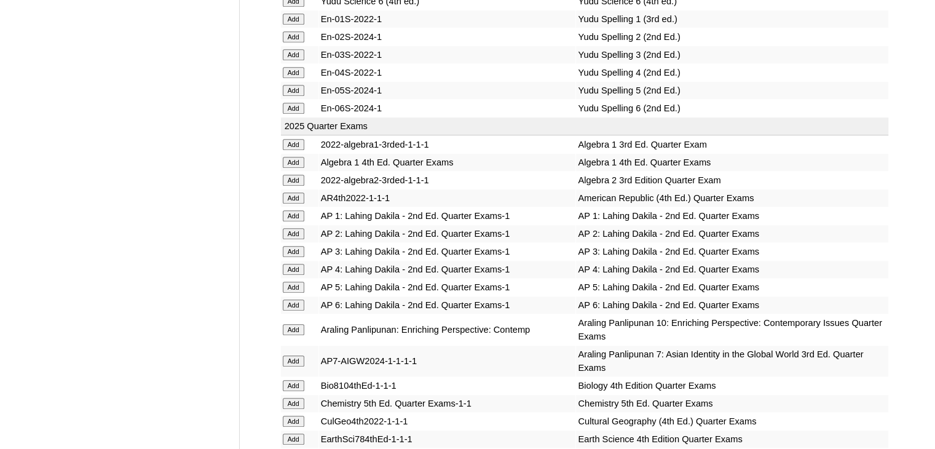
click at [291, 228] on input "Add" at bounding box center [294, 233] width 22 height 11
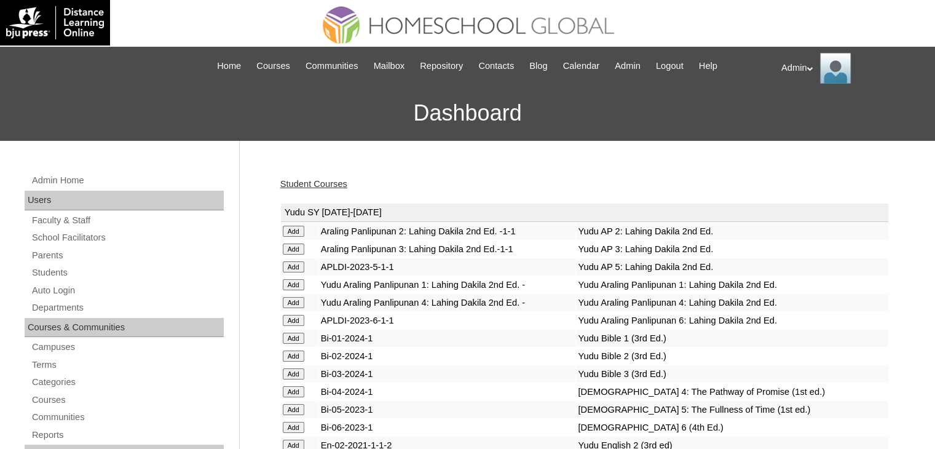
scroll to position [3037, 0]
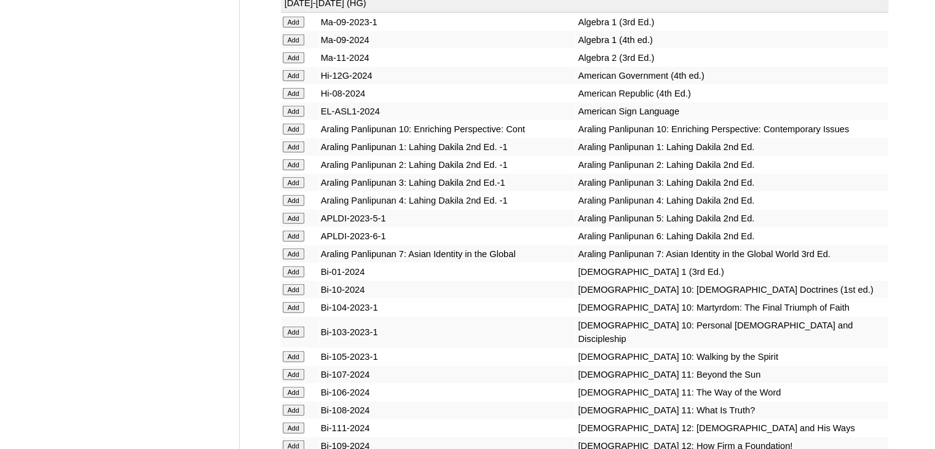
click at [293, 170] on input "Add" at bounding box center [294, 164] width 22 height 11
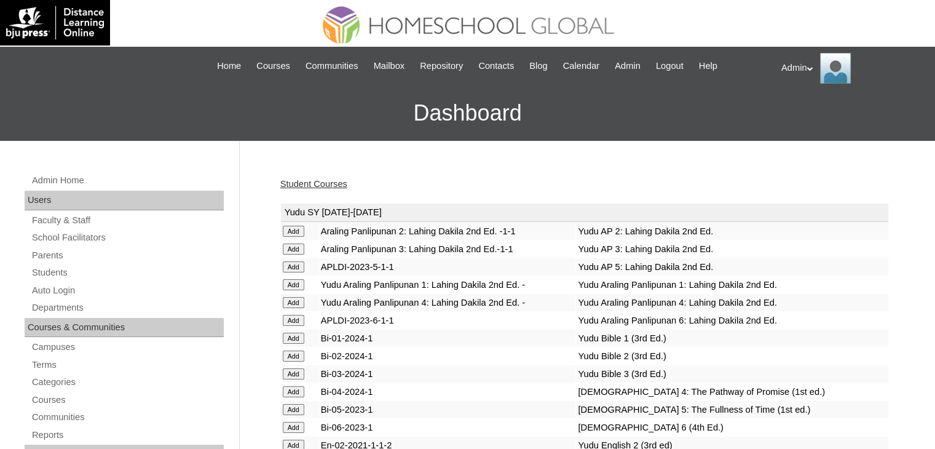
drag, startPoint x: 336, startPoint y: 183, endPoint x: 575, endPoint y: 201, distance: 239.9
click at [336, 183] on link "Student Courses" at bounding box center [313, 184] width 67 height 10
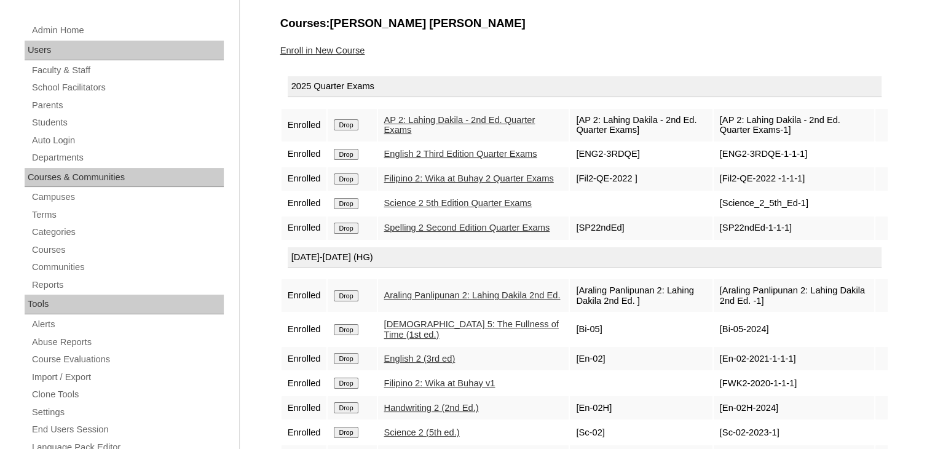
scroll to position [150, 0]
click at [323, 45] on link "Enroll in New Course" at bounding box center [322, 50] width 85 height 10
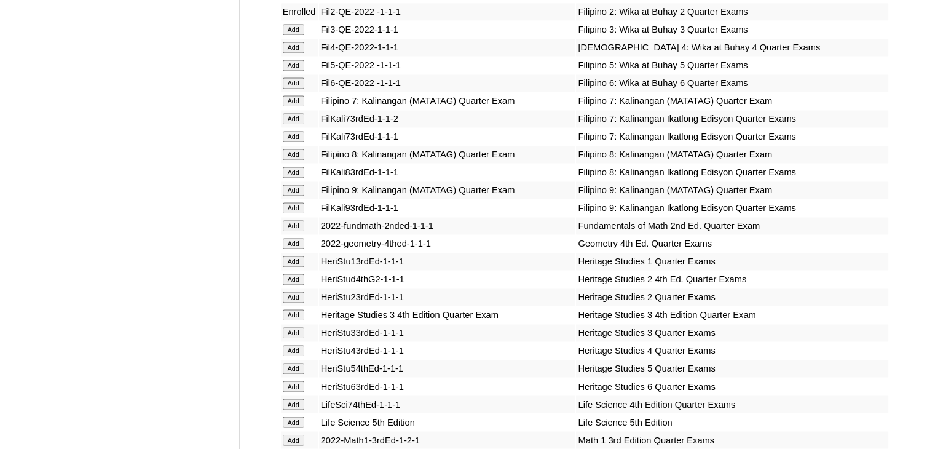
scroll to position [2189, 0]
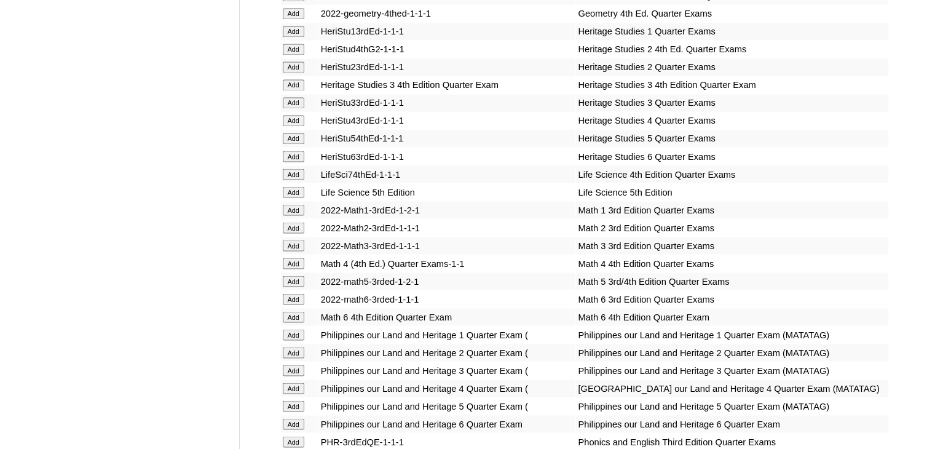
click at [291, 226] on input "Add" at bounding box center [294, 227] width 22 height 11
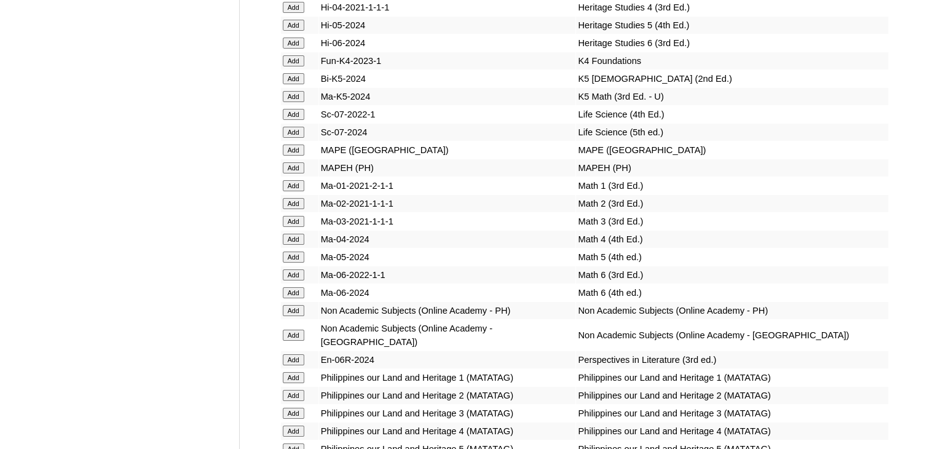
click at [291, 209] on input "Add" at bounding box center [294, 203] width 22 height 11
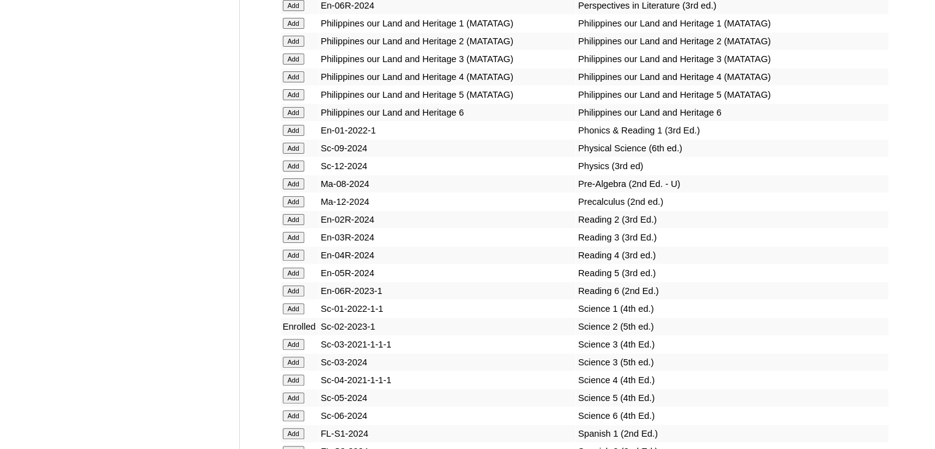
scroll to position [9665, 0]
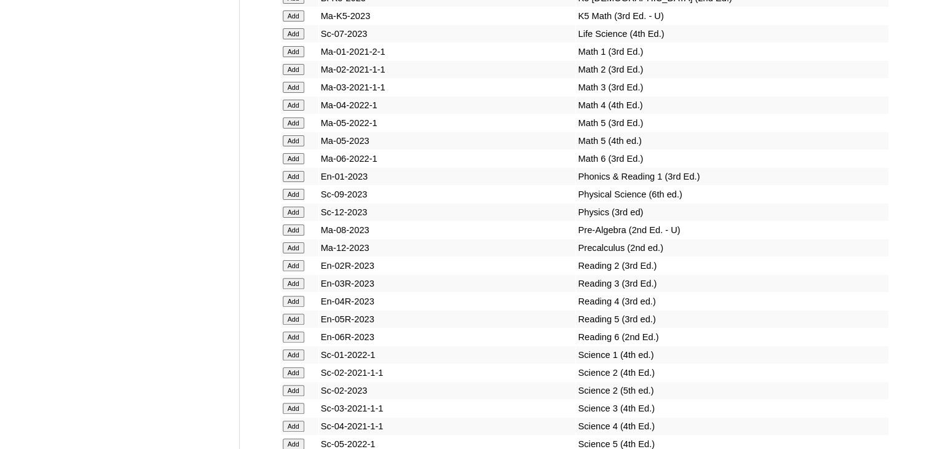
click at [291, 260] on input "Add" at bounding box center [294, 265] width 22 height 11
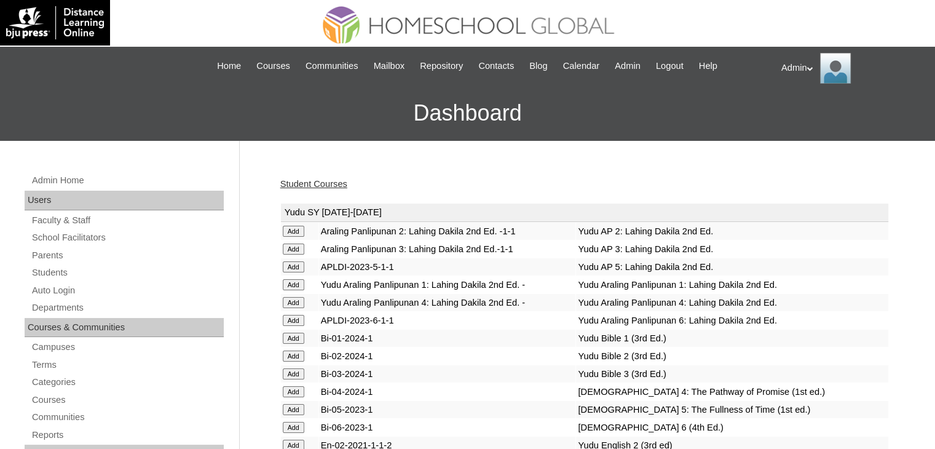
click at [306, 184] on link "Student Courses" at bounding box center [313, 184] width 67 height 10
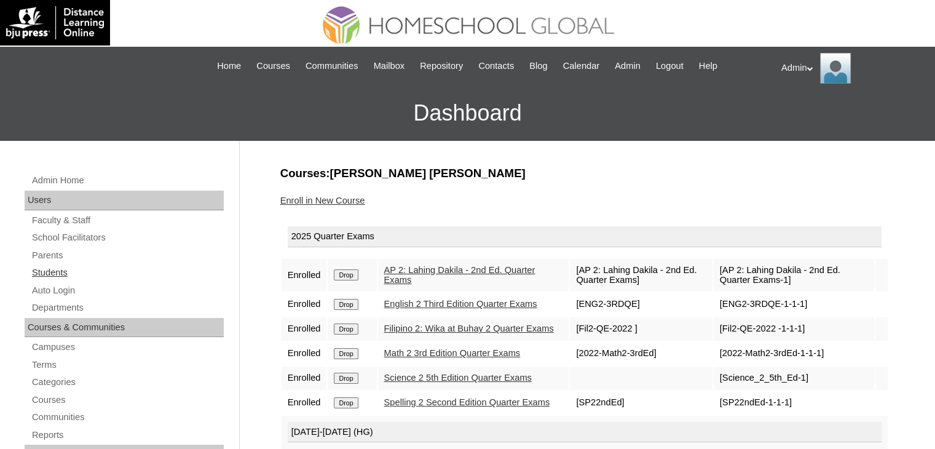
click at [66, 269] on link "Students" at bounding box center [127, 272] width 193 height 15
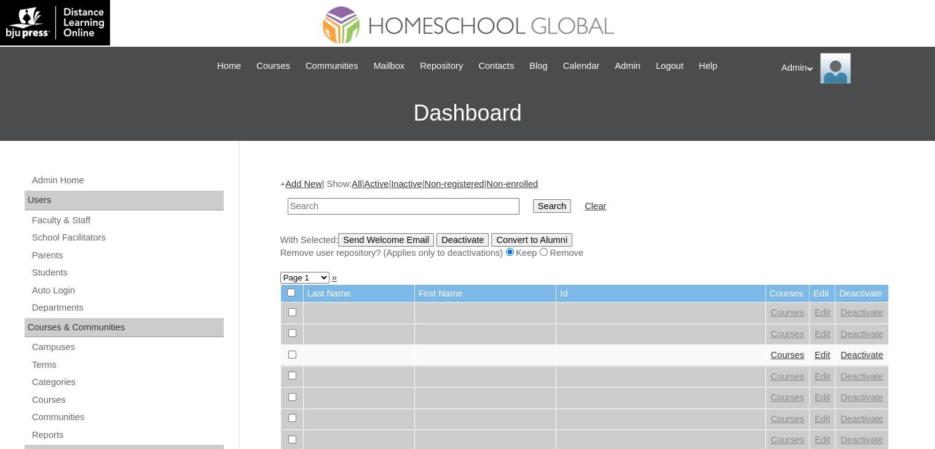
click at [305, 198] on input "text" at bounding box center [404, 206] width 232 height 17
type input "Ares Yohan"
click at [533, 205] on input "Search" at bounding box center [552, 206] width 38 height 14
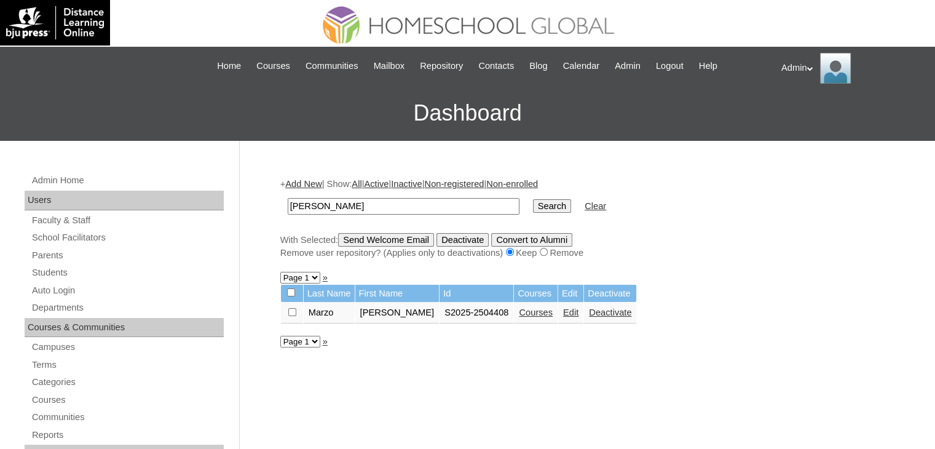
click at [519, 314] on link "Courses" at bounding box center [536, 312] width 34 height 10
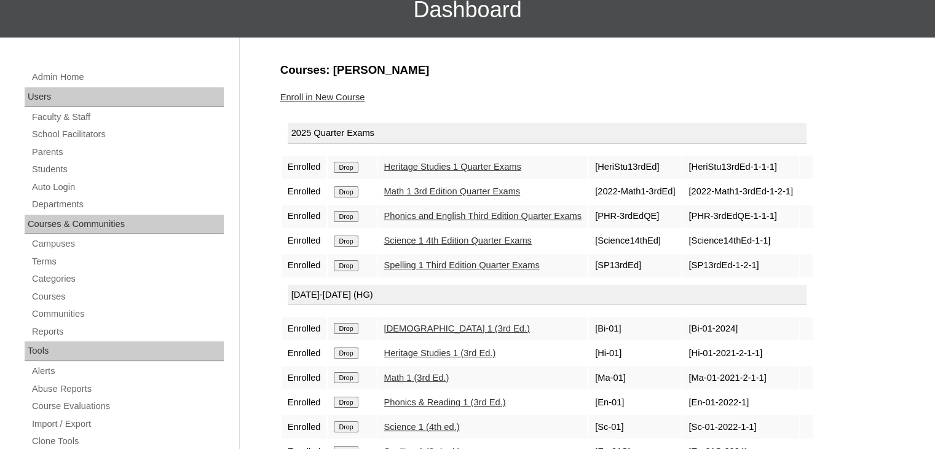
scroll to position [103, 0]
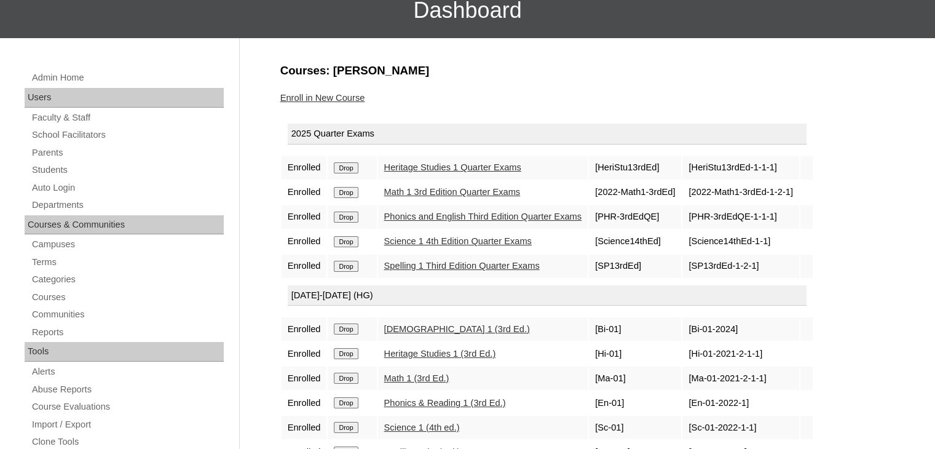
click at [342, 97] on link "Enroll in New Course" at bounding box center [322, 98] width 85 height 10
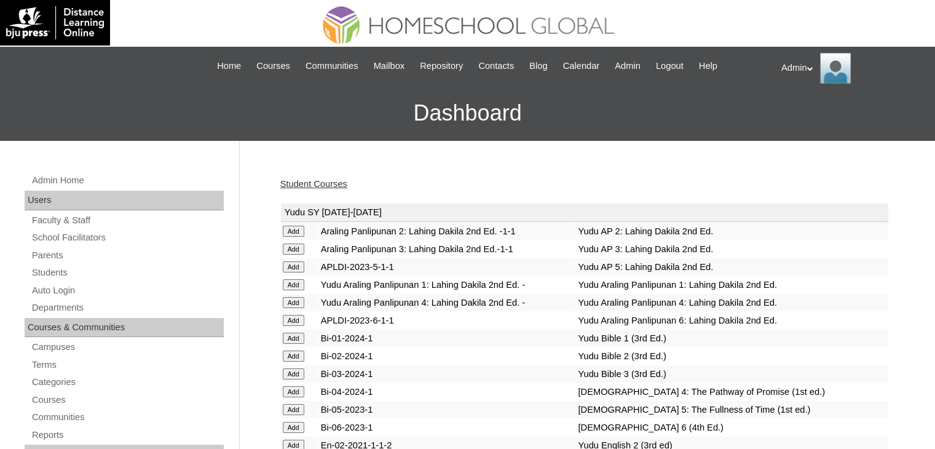
click at [333, 186] on link "Student Courses" at bounding box center [313, 184] width 67 height 10
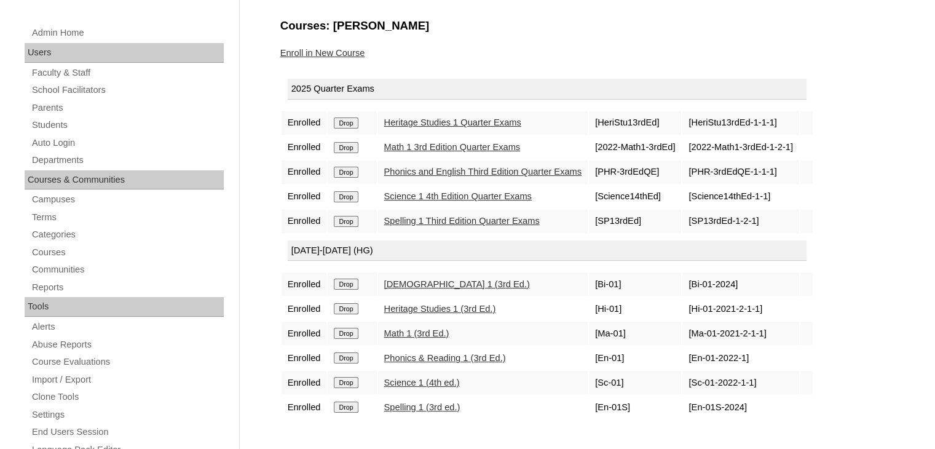
scroll to position [148, 0]
